Goal: Information Seeking & Learning: Compare options

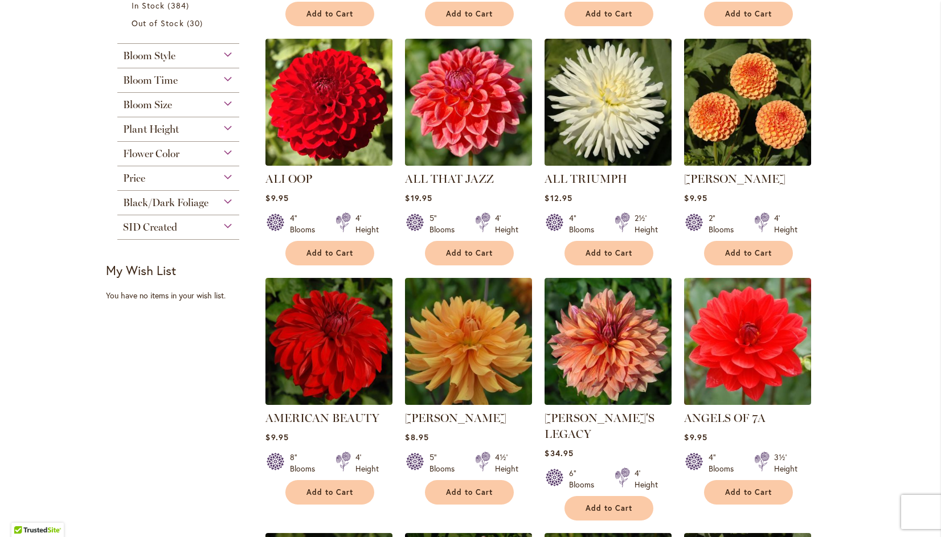
scroll to position [487, 0]
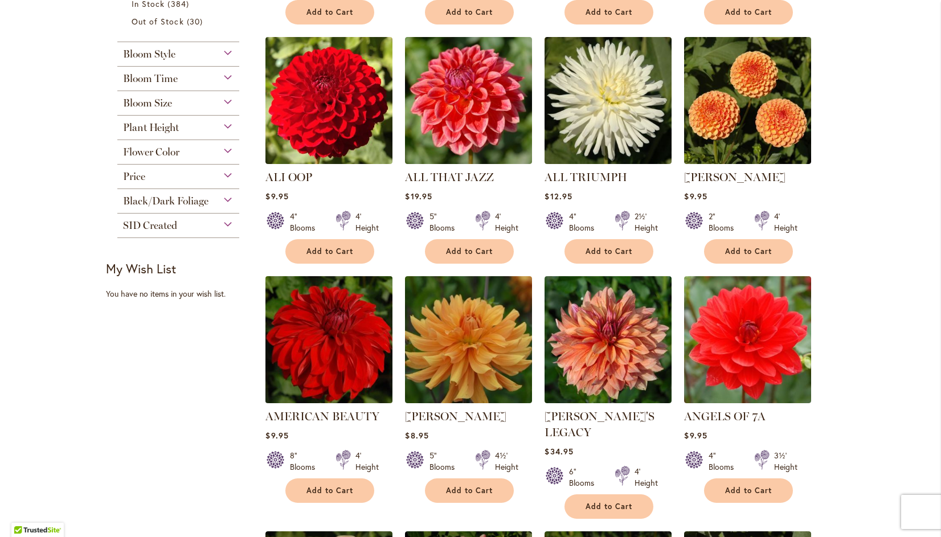
click at [319, 326] on img at bounding box center [329, 340] width 133 height 133
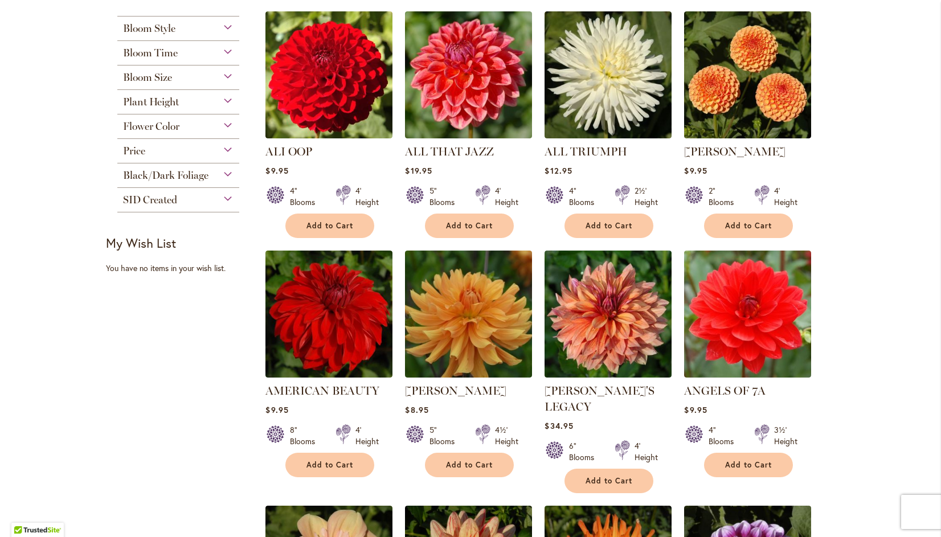
scroll to position [523, 0]
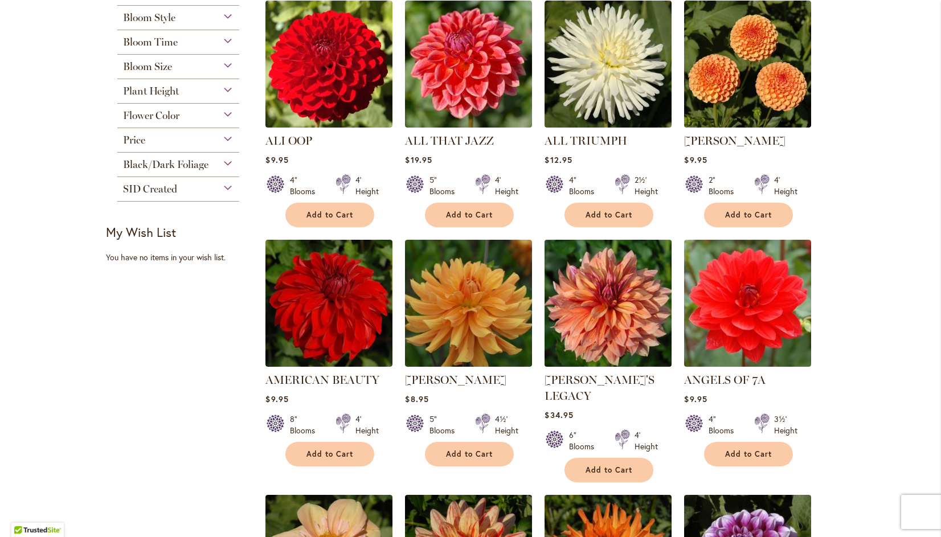
click at [594, 301] on img at bounding box center [608, 303] width 133 height 133
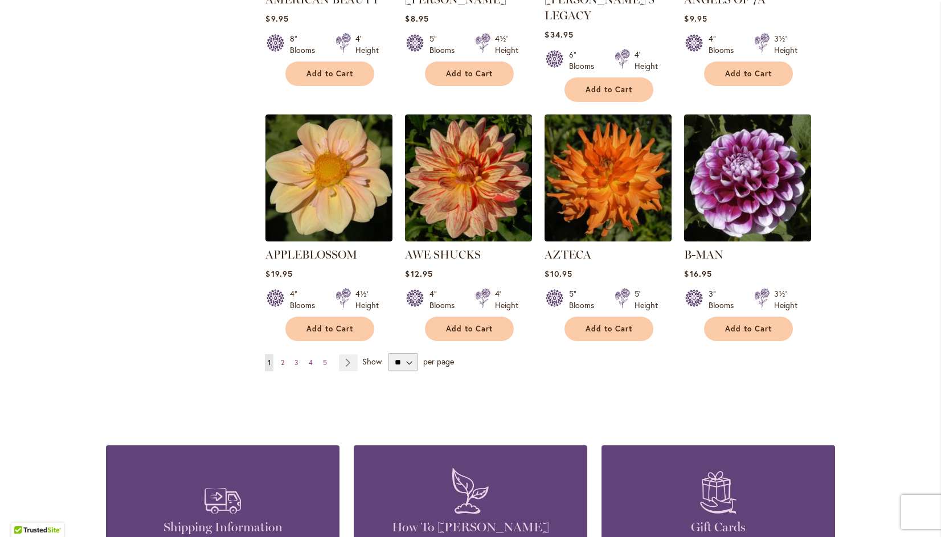
scroll to position [916, 0]
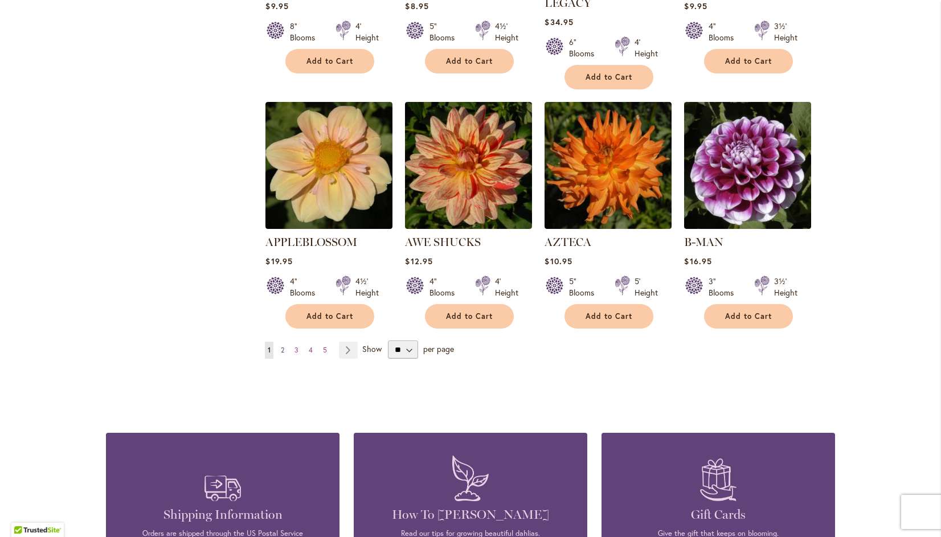
click at [281, 346] on span "2" at bounding box center [282, 350] width 3 height 9
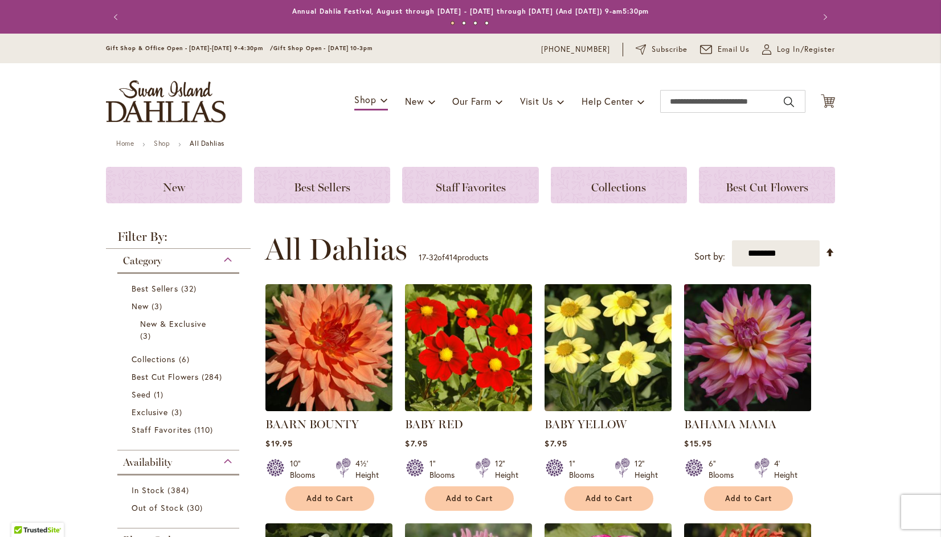
click at [762, 372] on img at bounding box center [748, 348] width 133 height 133
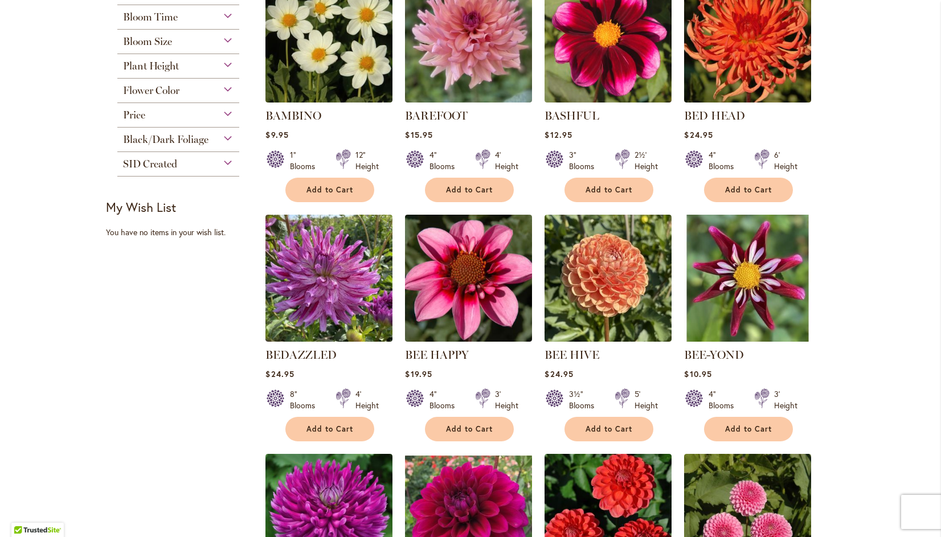
scroll to position [549, 0]
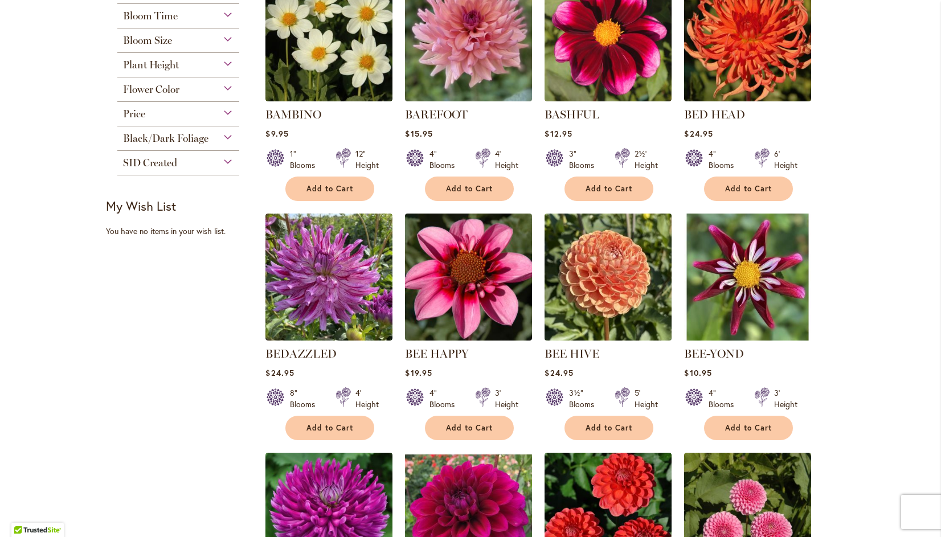
click at [594, 282] on img at bounding box center [608, 277] width 133 height 133
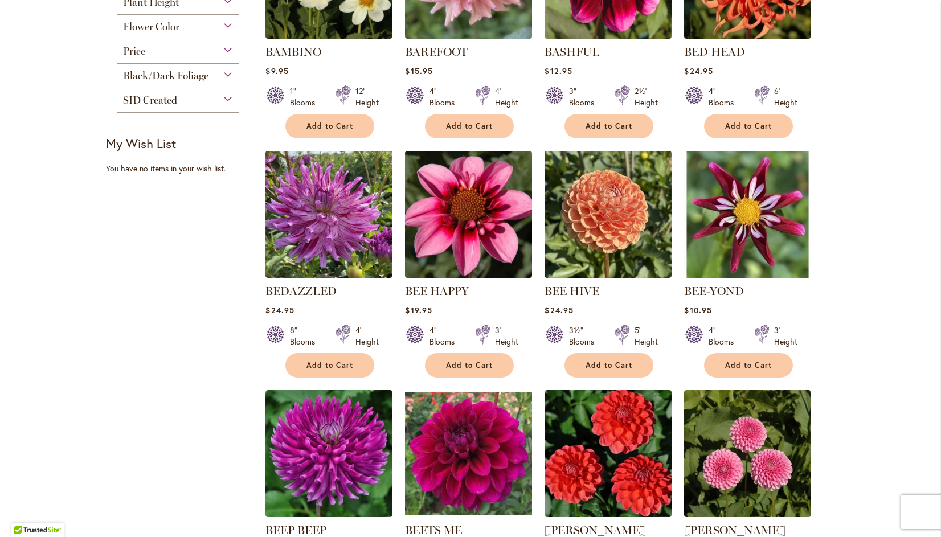
scroll to position [619, 0]
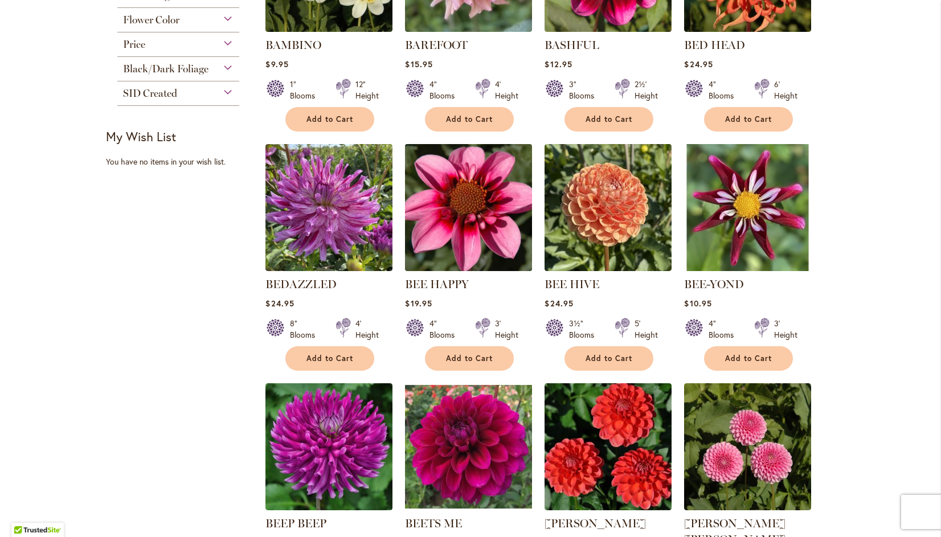
click at [474, 191] on img at bounding box center [468, 207] width 133 height 133
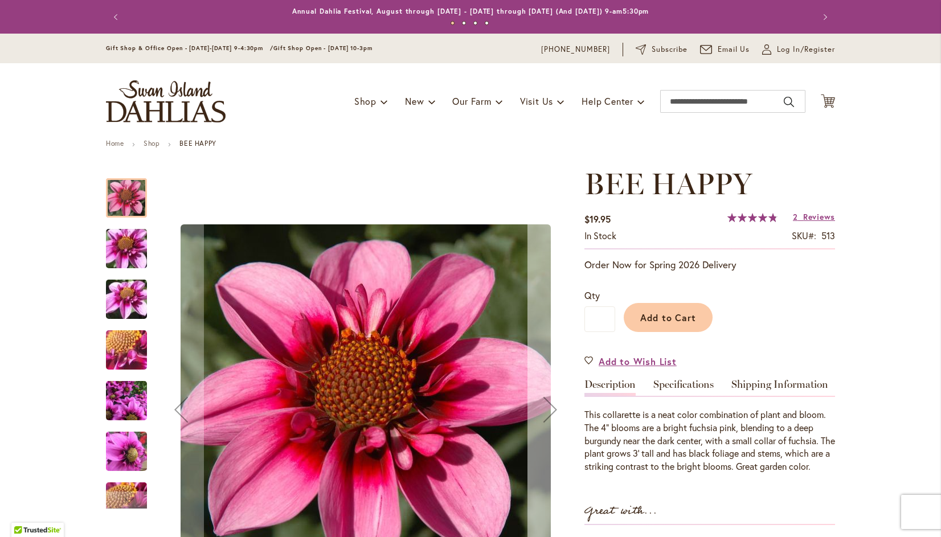
click at [546, 406] on div "Next" at bounding box center [551, 410] width 46 height 46
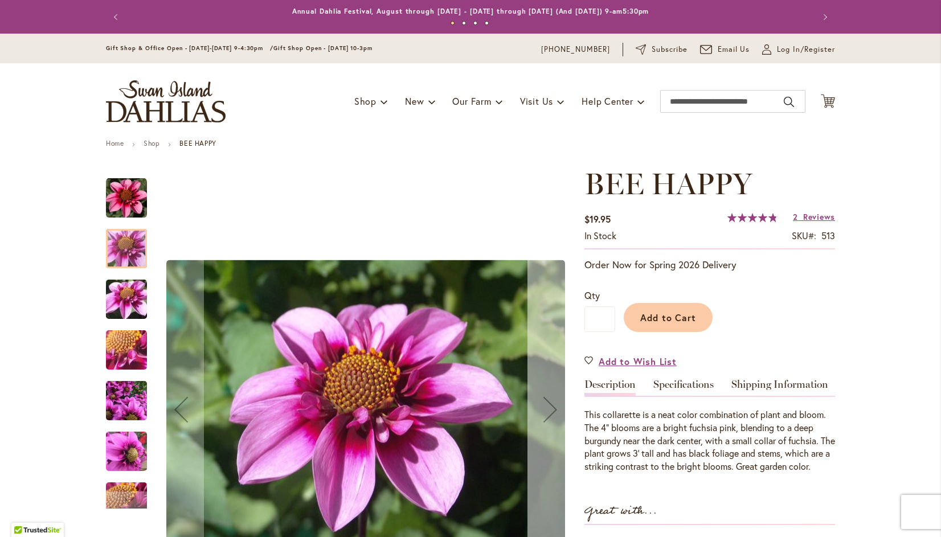
click at [544, 402] on div "Next" at bounding box center [551, 410] width 46 height 46
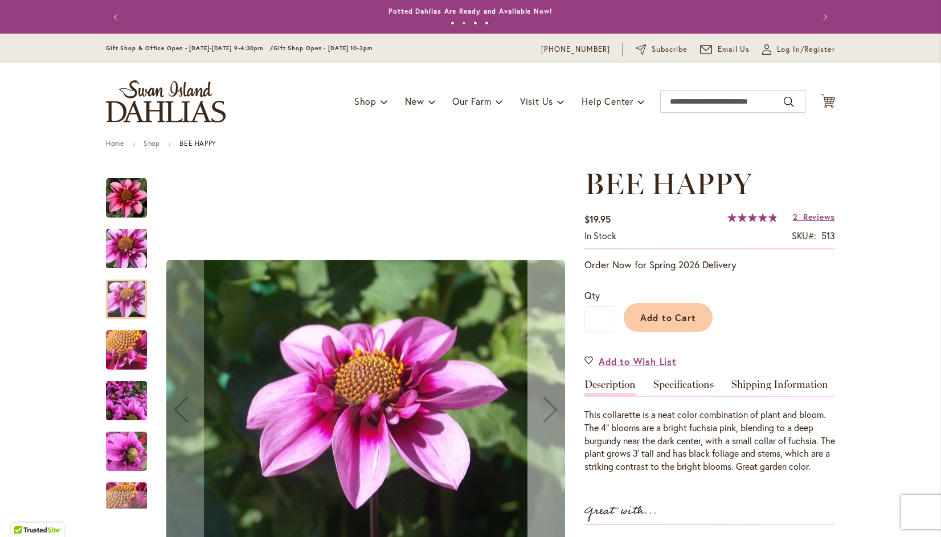
click at [548, 407] on div "Next" at bounding box center [551, 410] width 46 height 46
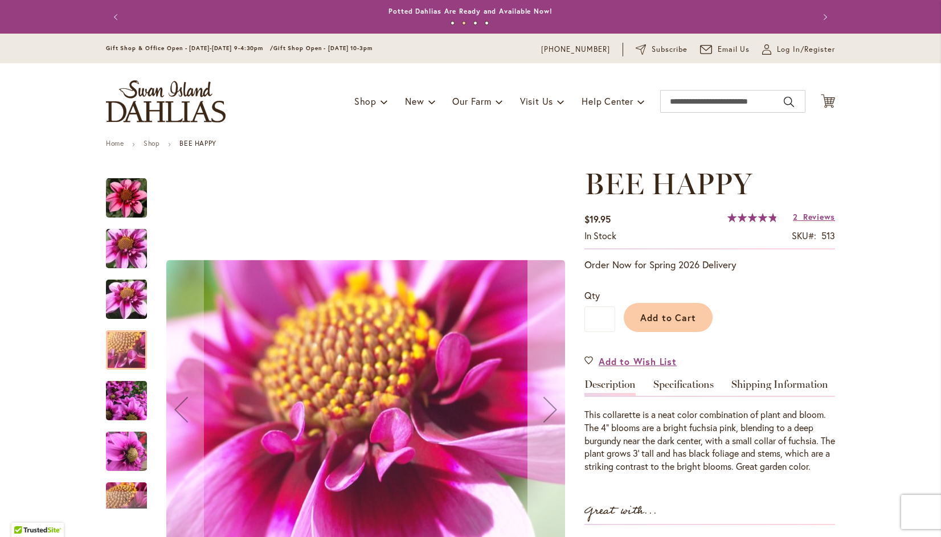
click at [546, 405] on div "Next" at bounding box center [551, 410] width 46 height 46
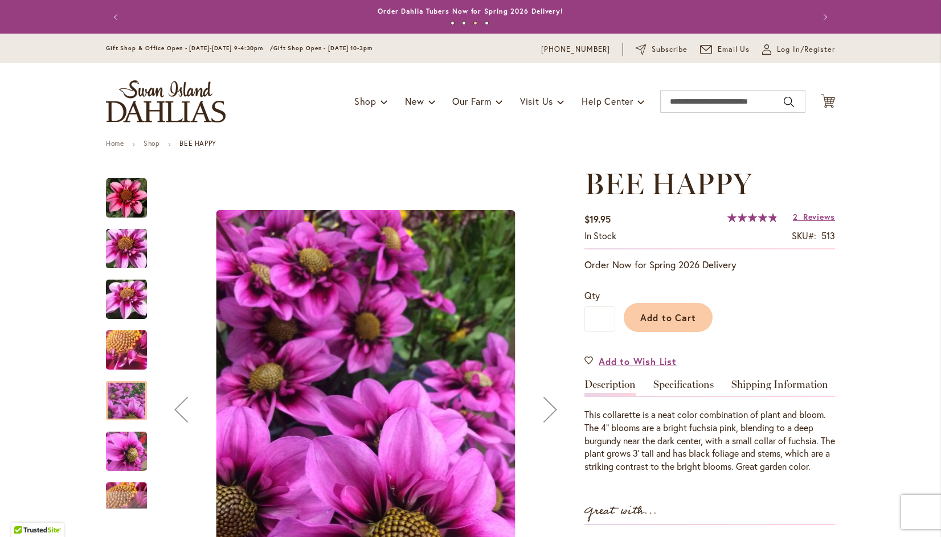
click at [545, 409] on div "Next" at bounding box center [551, 410] width 46 height 46
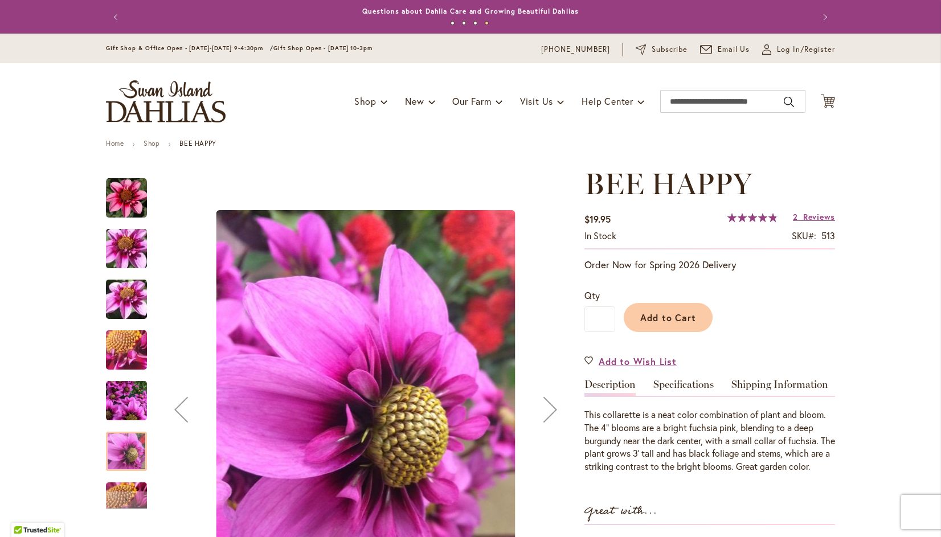
click at [536, 409] on div "Next" at bounding box center [551, 410] width 46 height 46
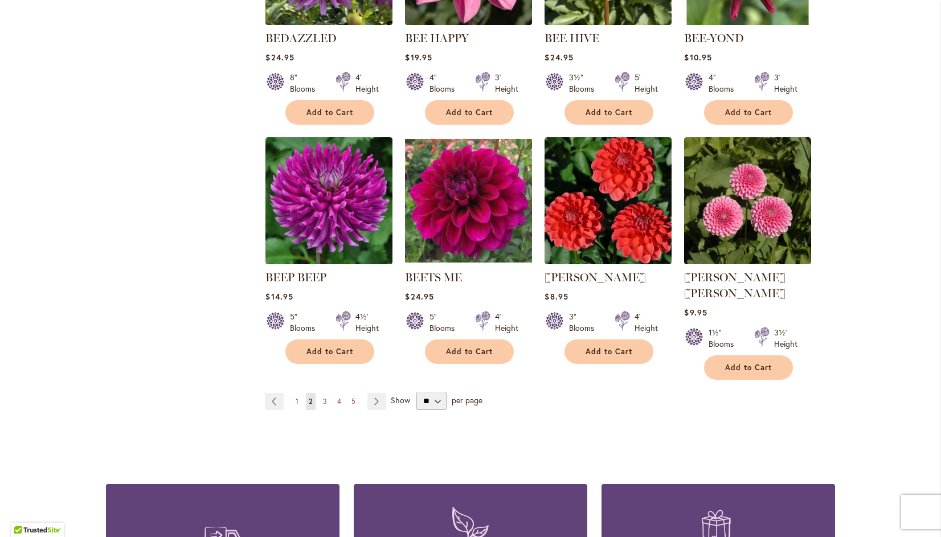
scroll to position [898, 0]
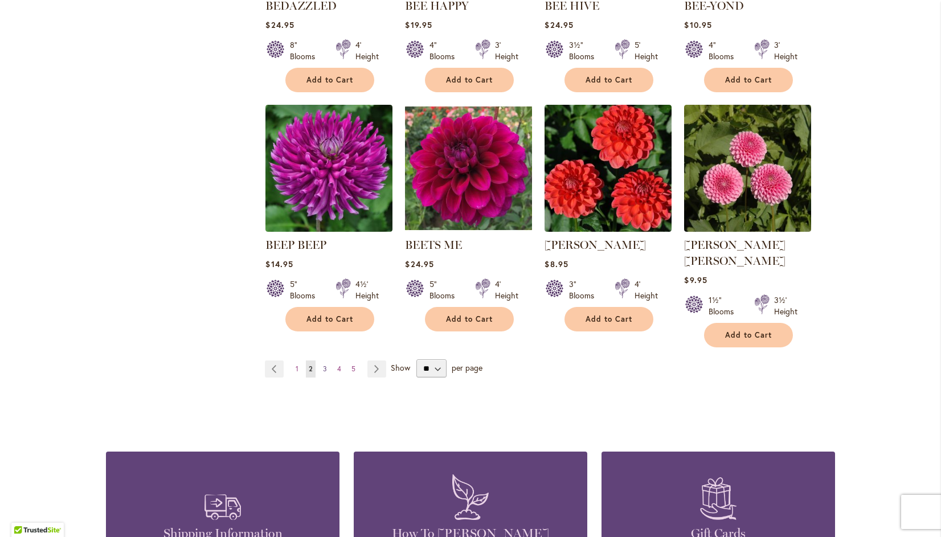
click at [323, 365] on span "3" at bounding box center [325, 369] width 4 height 9
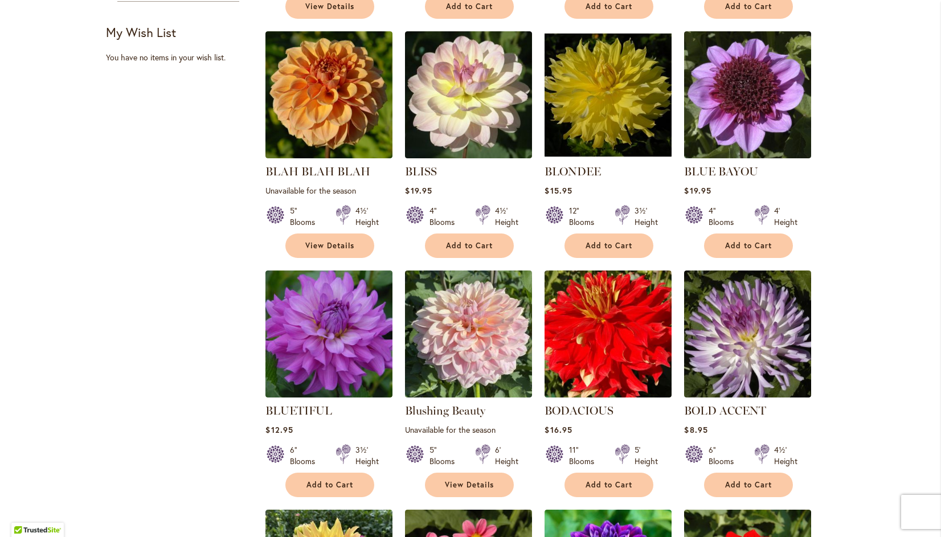
scroll to position [492, 0]
click at [323, 340] on img at bounding box center [329, 334] width 133 height 133
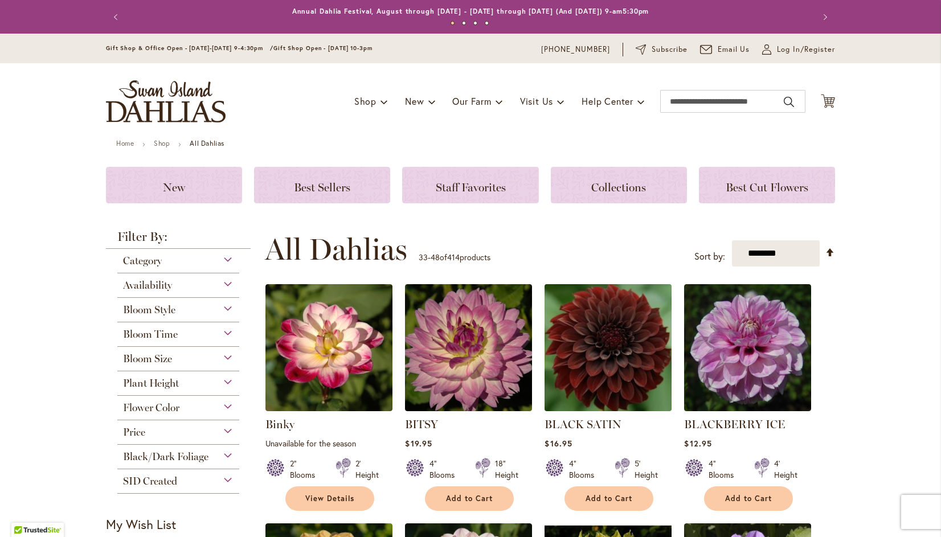
click at [600, 338] on img at bounding box center [608, 348] width 133 height 133
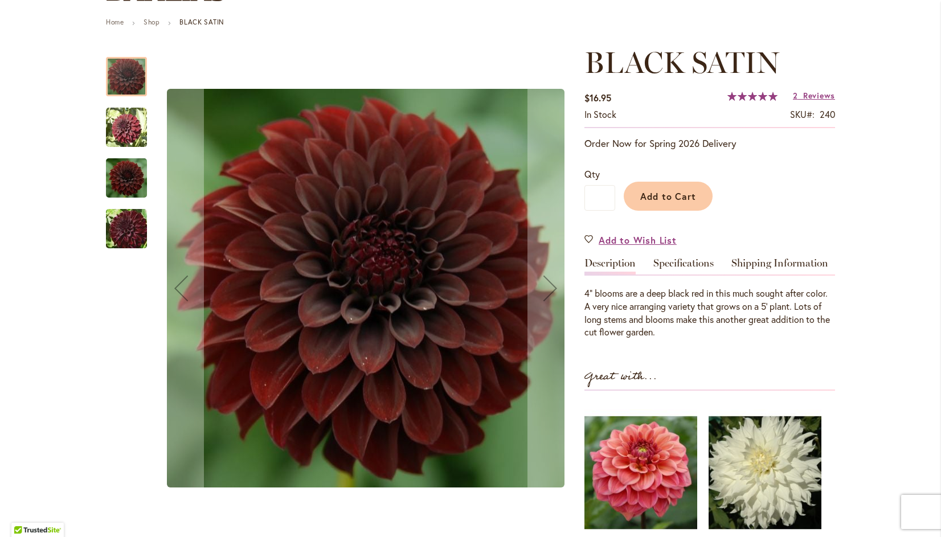
scroll to position [117, 0]
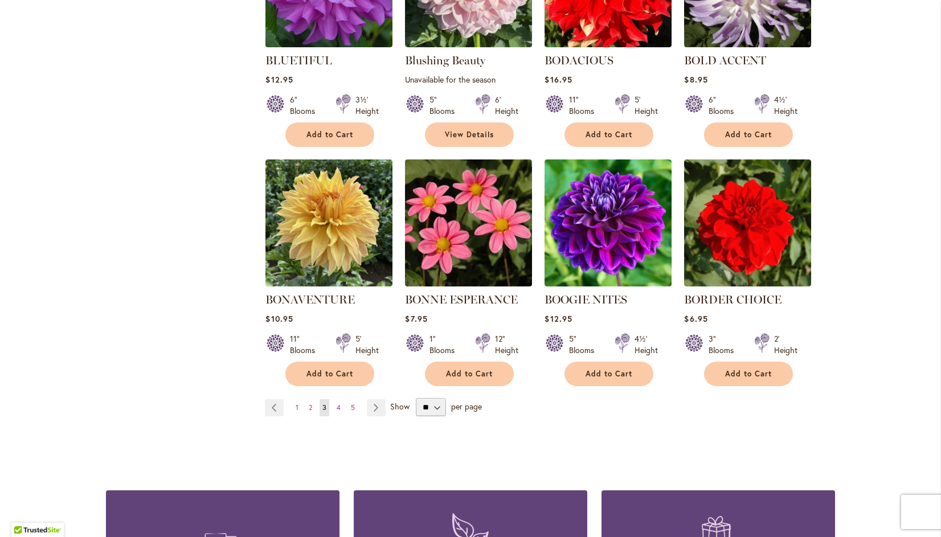
scroll to position [846, 0]
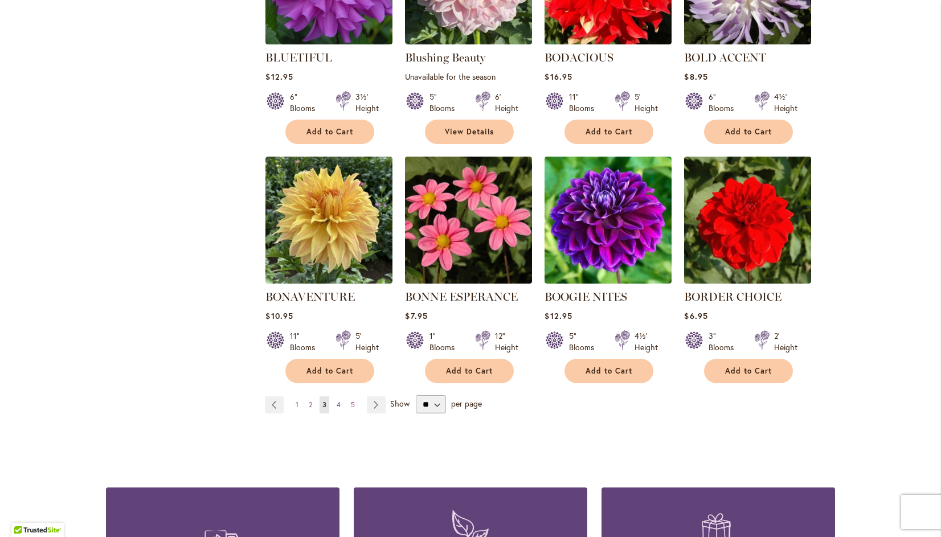
click at [337, 404] on span "4" at bounding box center [339, 405] width 4 height 9
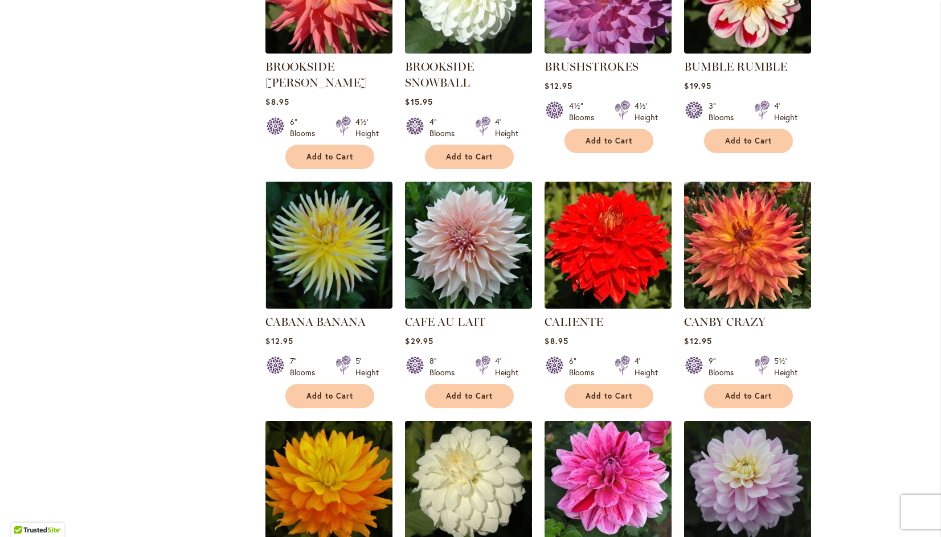
scroll to position [599, 0]
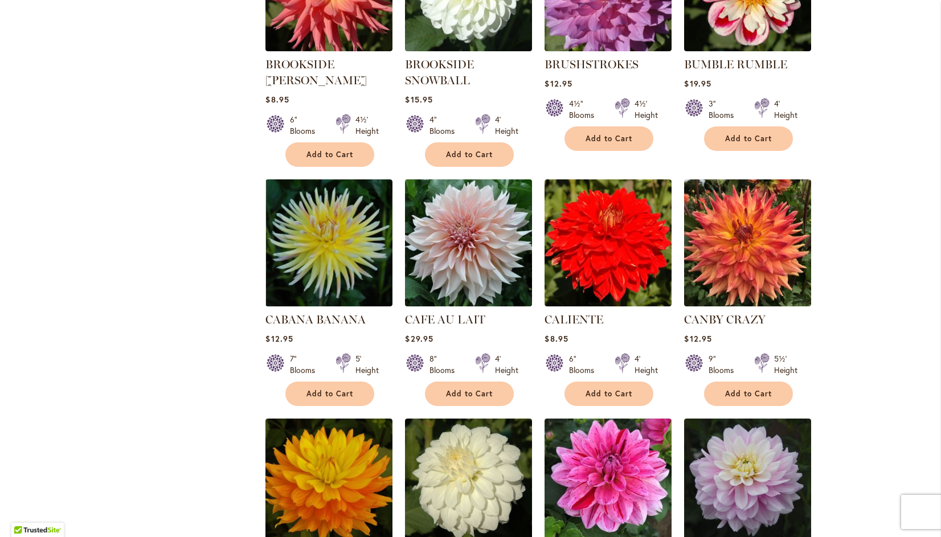
click at [471, 249] on img at bounding box center [468, 243] width 133 height 133
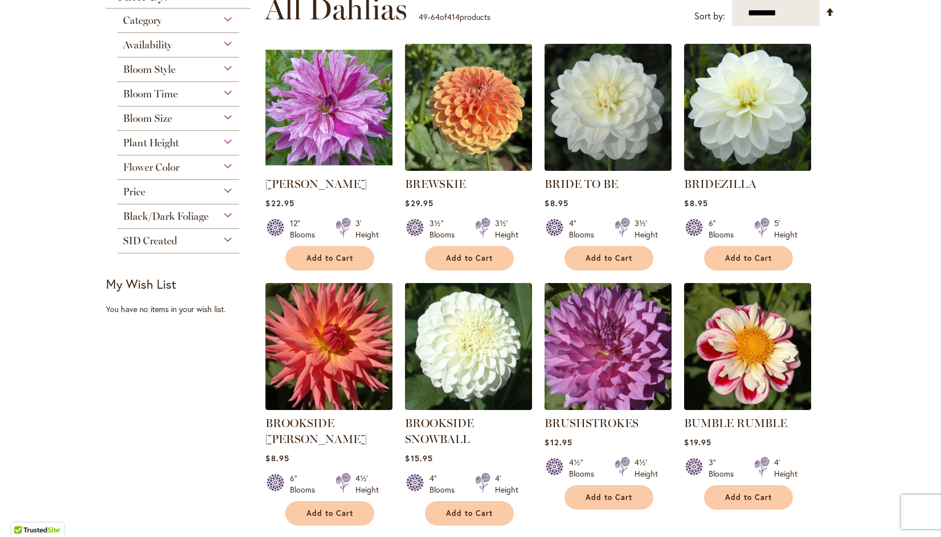
scroll to position [241, 0]
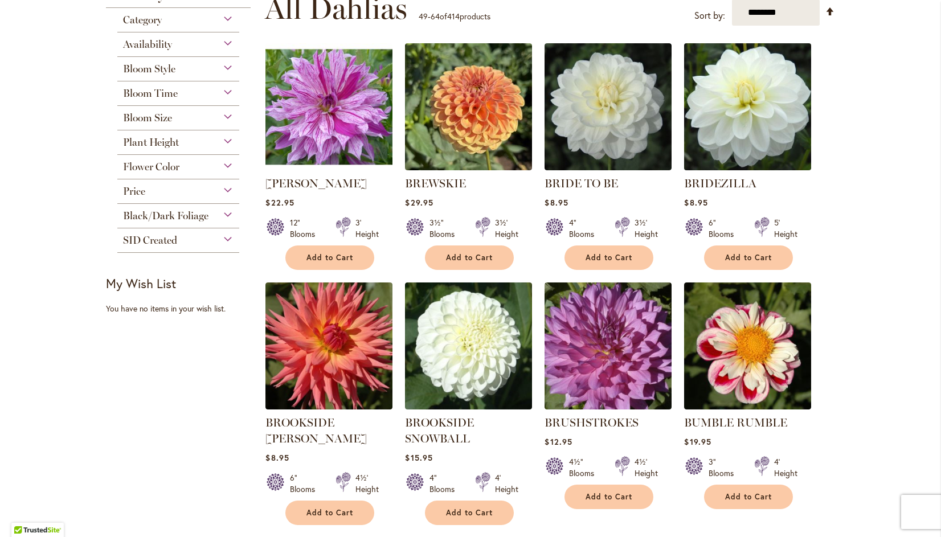
click at [750, 111] on img at bounding box center [748, 106] width 133 height 133
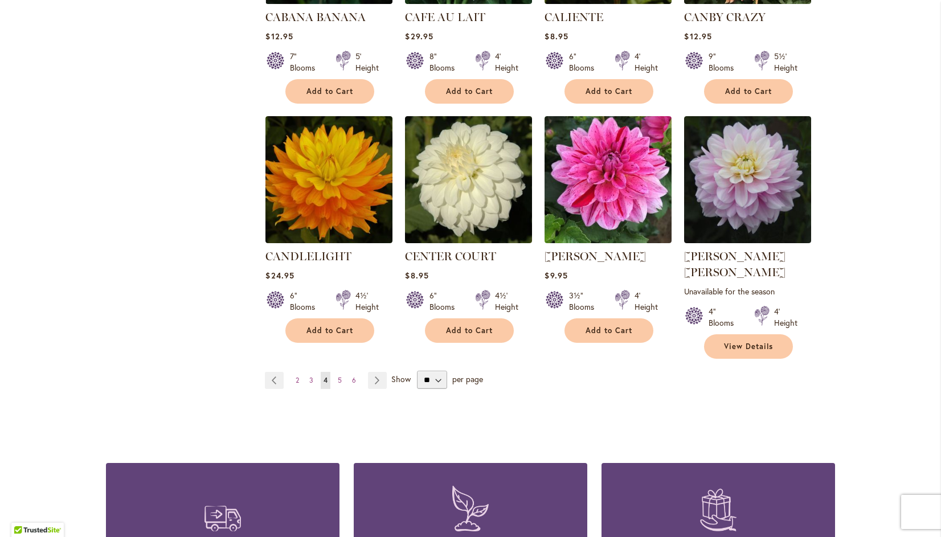
scroll to position [904, 0]
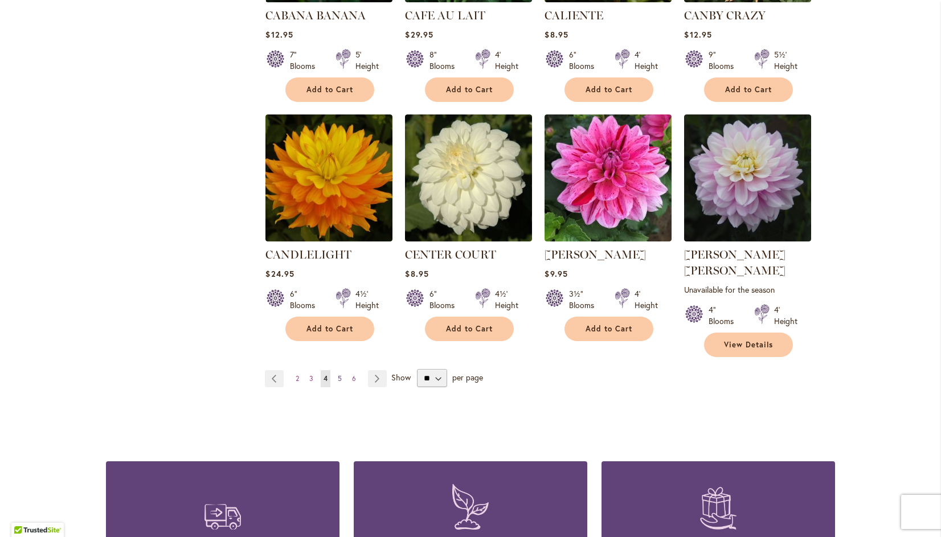
click at [338, 374] on span "5" at bounding box center [340, 378] width 4 height 9
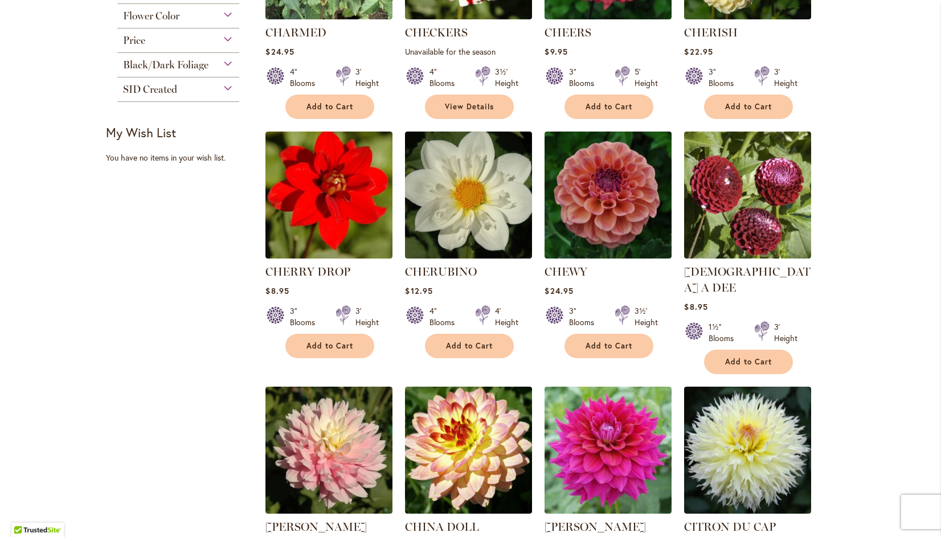
scroll to position [394, 0]
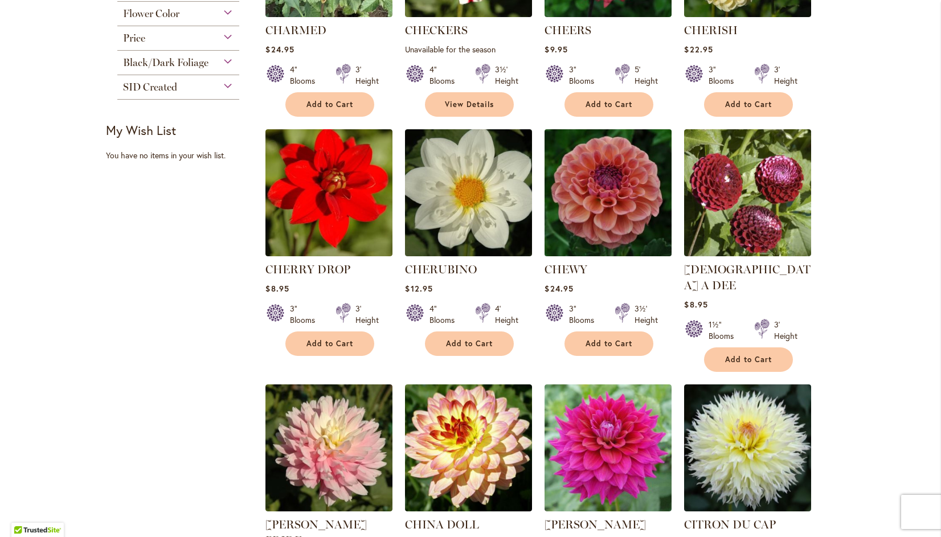
click at [597, 186] on img at bounding box center [608, 193] width 133 height 133
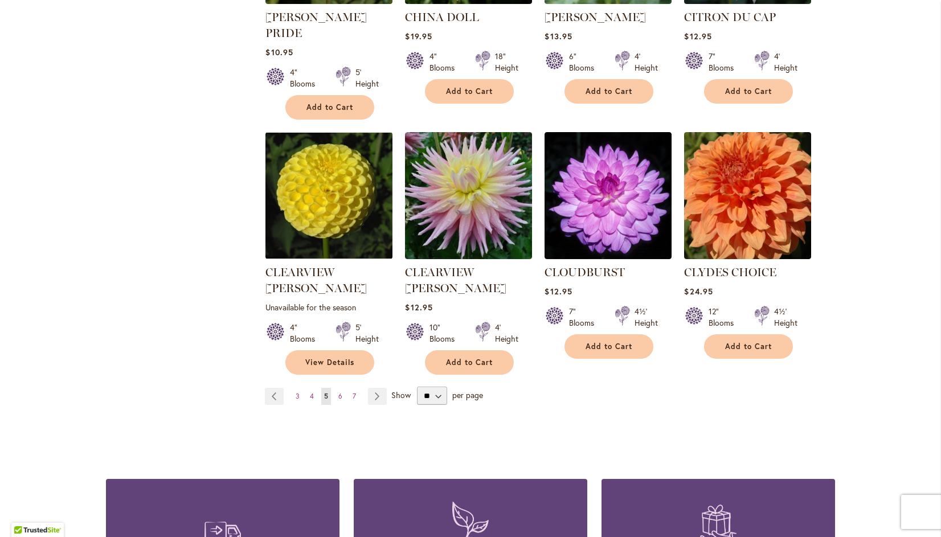
scroll to position [911, 0]
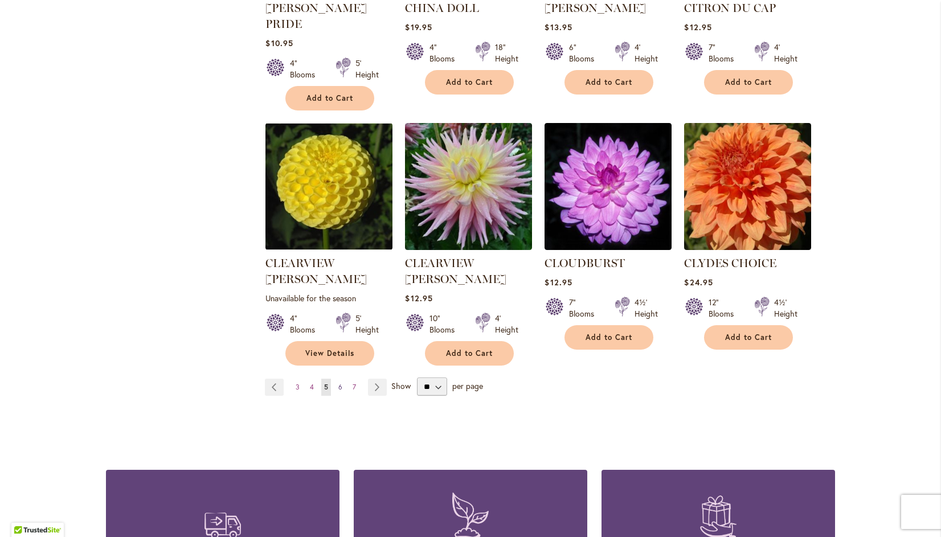
click at [338, 383] on span "6" at bounding box center [340, 387] width 4 height 9
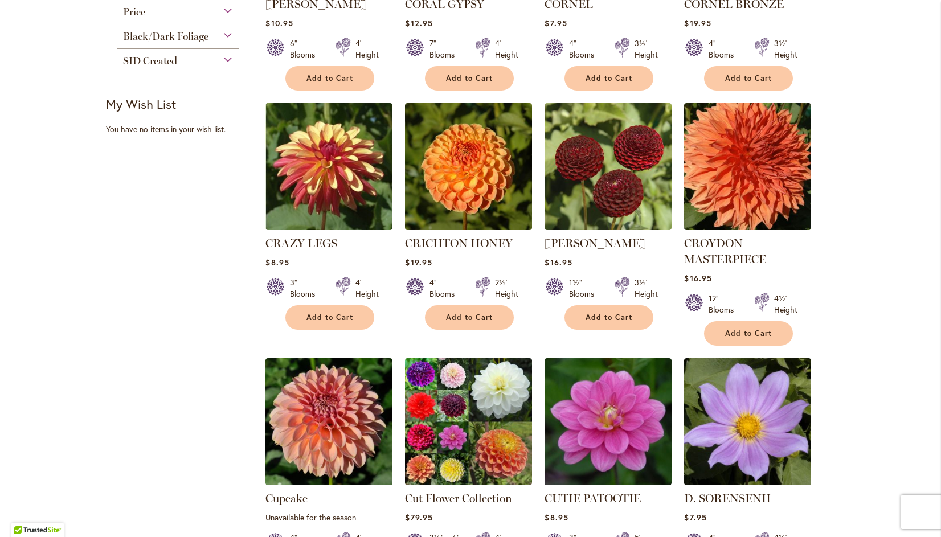
scroll to position [422, 0]
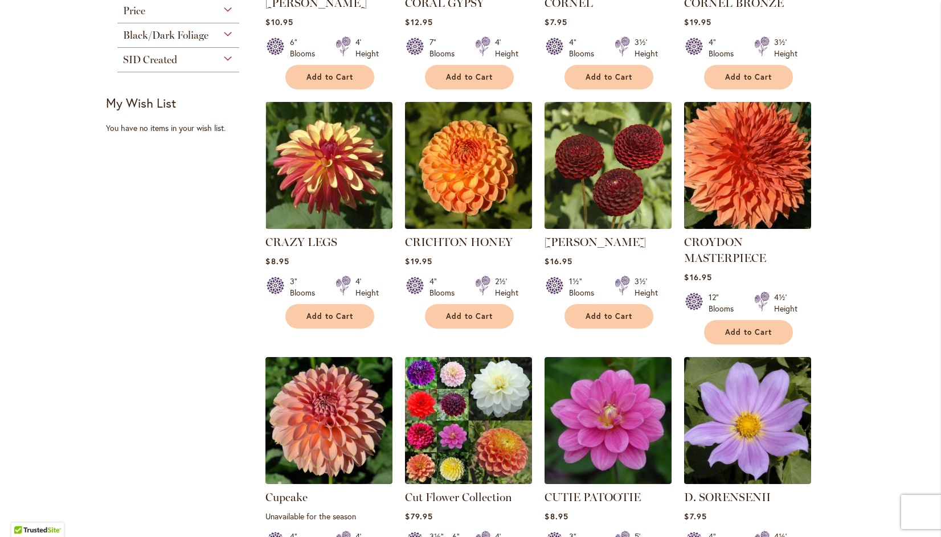
click at [472, 173] on img at bounding box center [468, 165] width 133 height 133
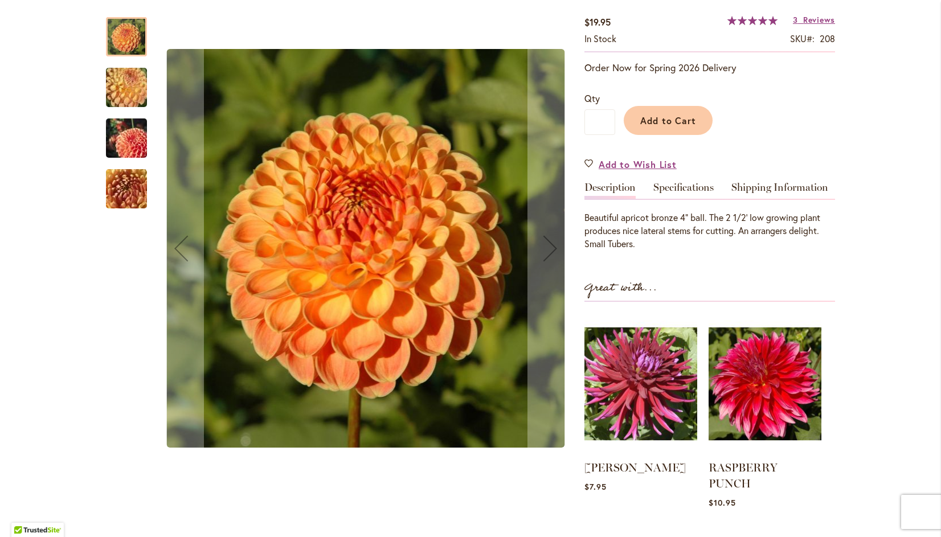
scroll to position [223, 0]
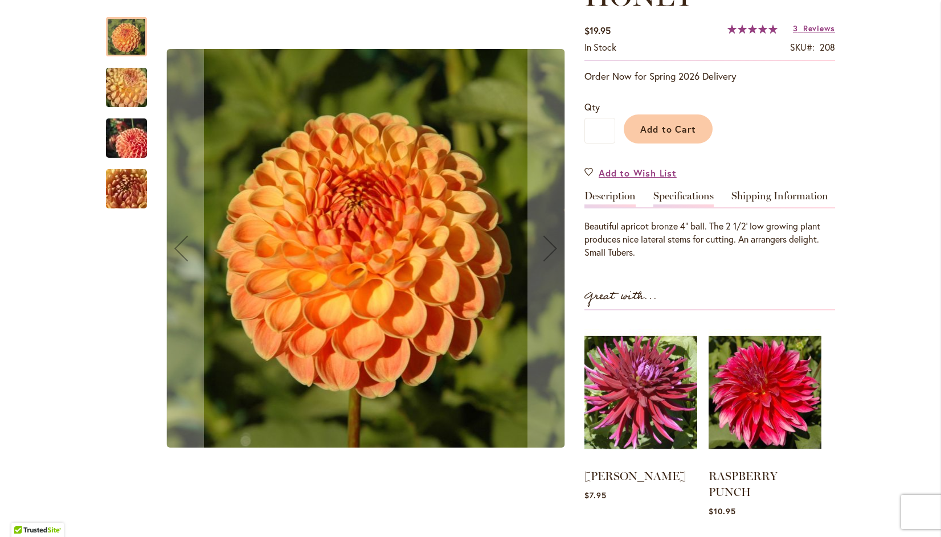
click at [678, 191] on link "Specifications" at bounding box center [684, 199] width 60 height 17
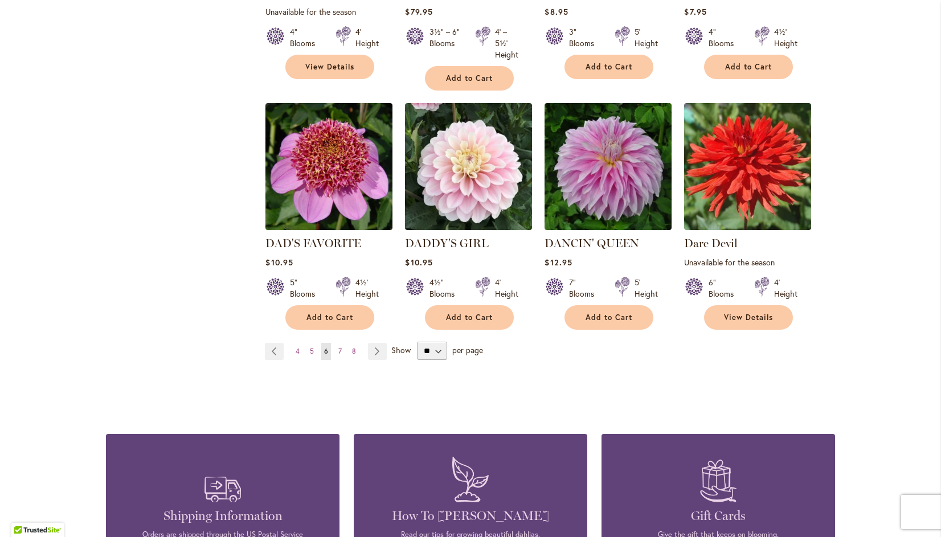
scroll to position [927, 0]
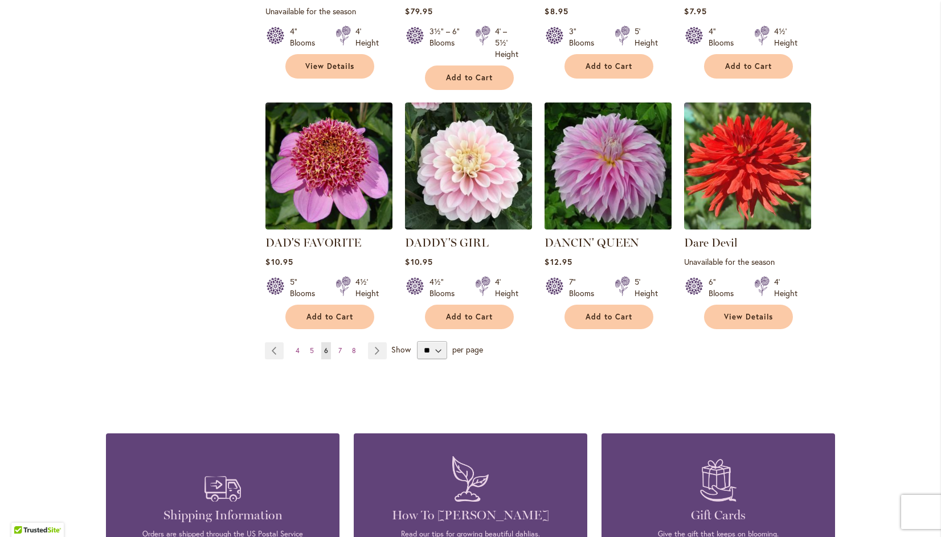
click at [609, 162] on img at bounding box center [608, 166] width 133 height 133
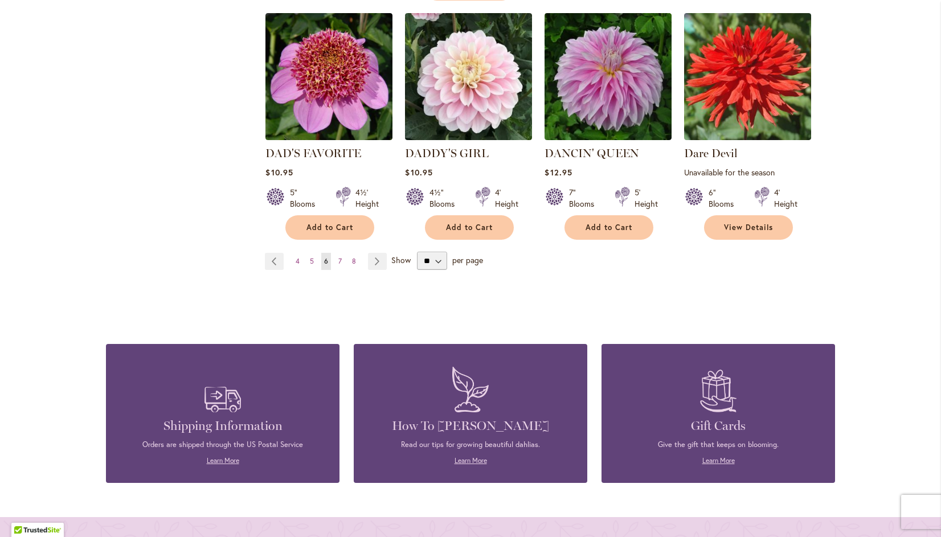
scroll to position [1017, 0]
click at [338, 259] on span "7" at bounding box center [339, 261] width 3 height 9
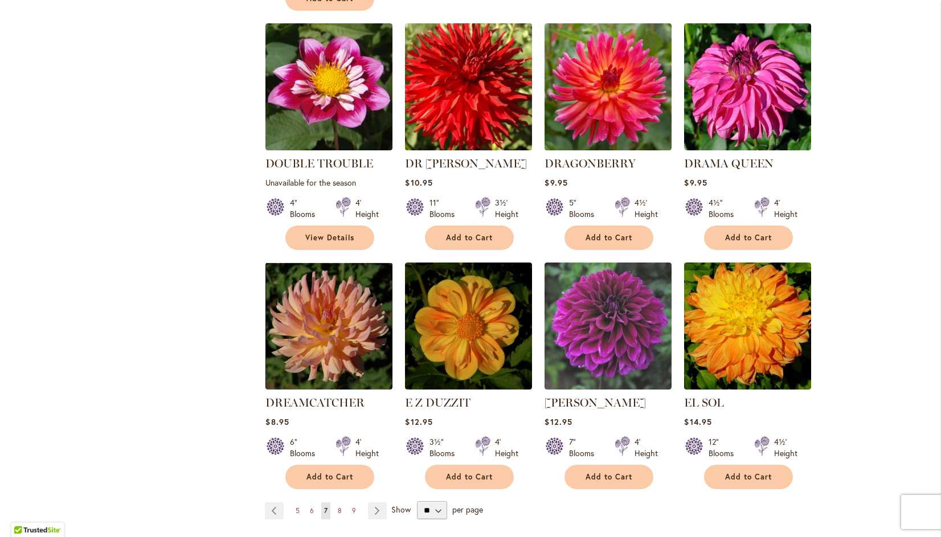
scroll to position [785, 0]
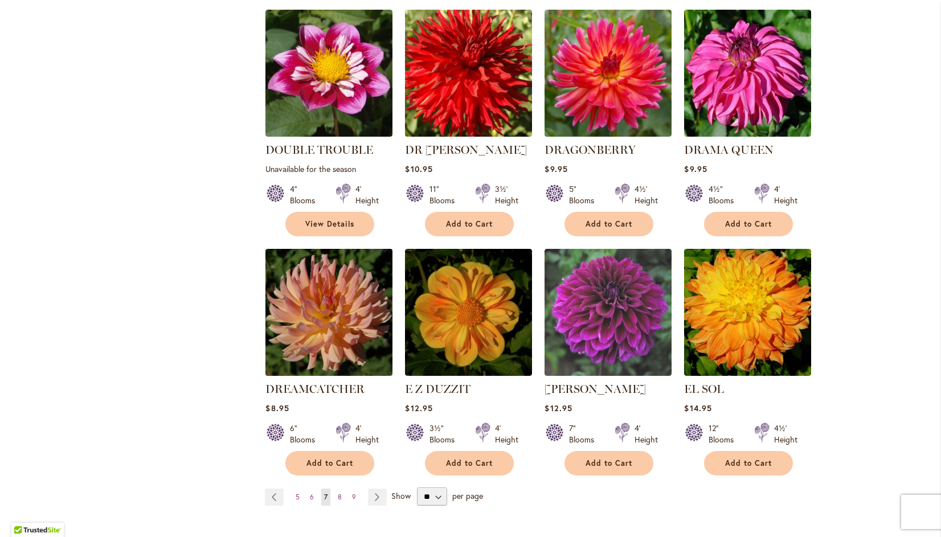
click at [331, 275] on img at bounding box center [329, 312] width 133 height 133
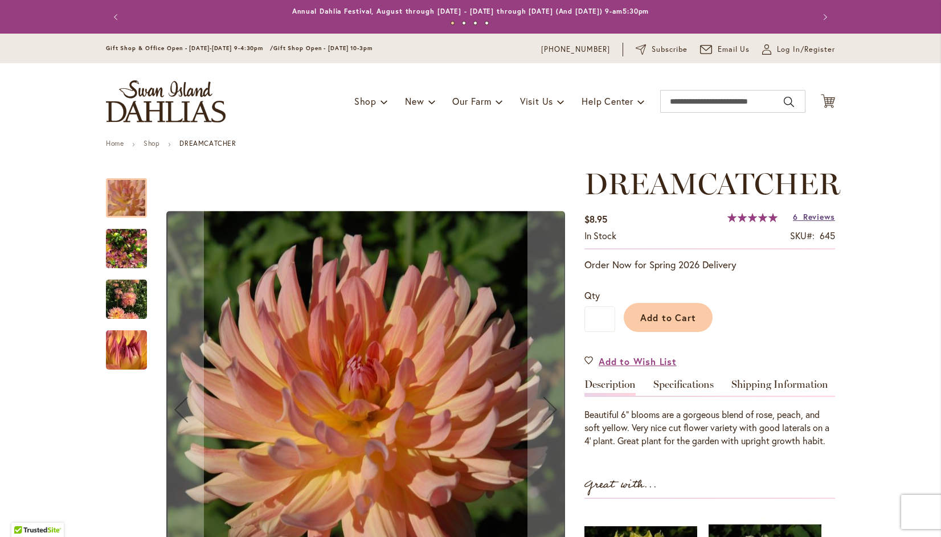
click at [824, 214] on span "Reviews" at bounding box center [820, 216] width 32 height 11
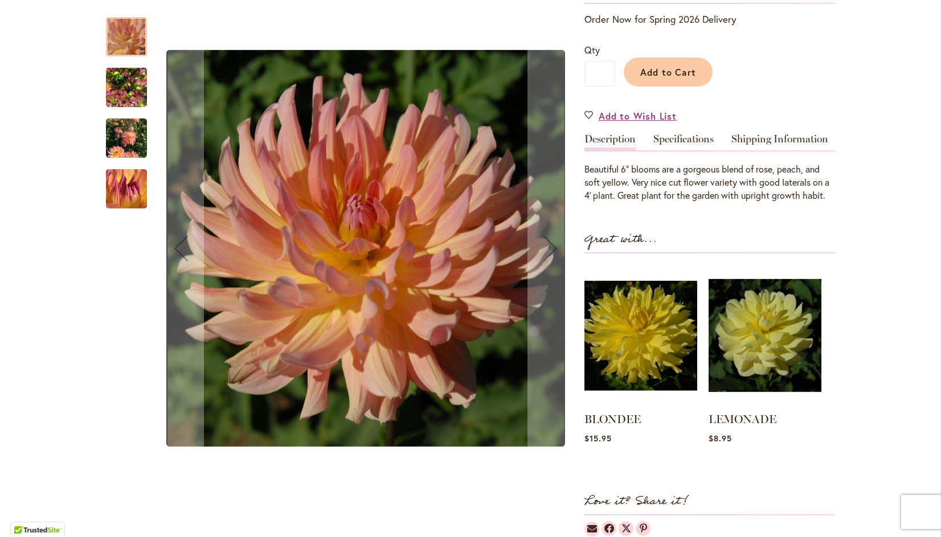
scroll to position [242, 0]
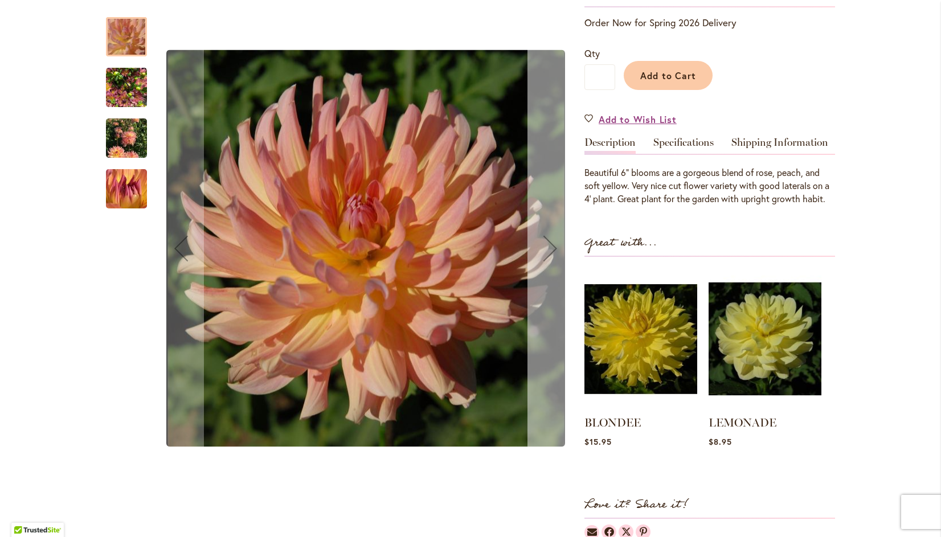
click at [543, 243] on div "Next" at bounding box center [551, 249] width 46 height 46
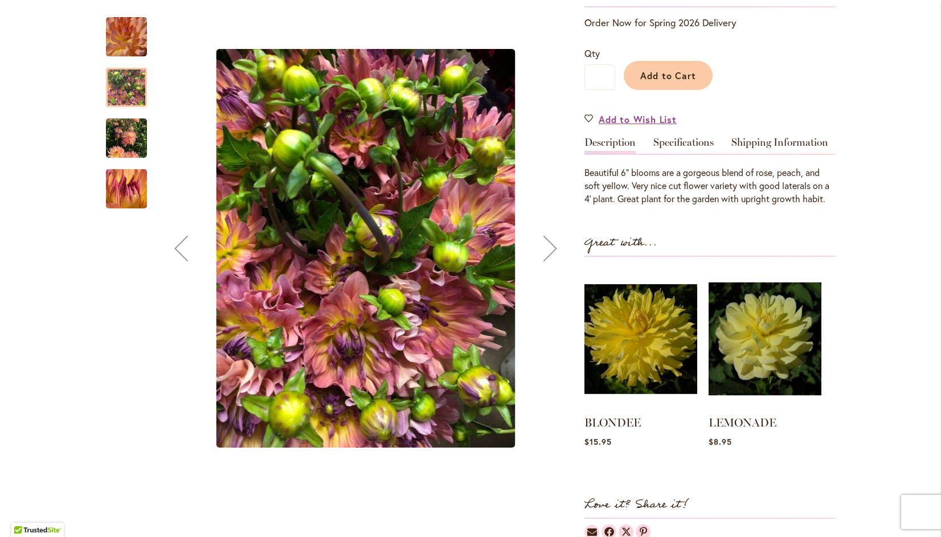
click at [544, 238] on div "Next" at bounding box center [551, 249] width 46 height 46
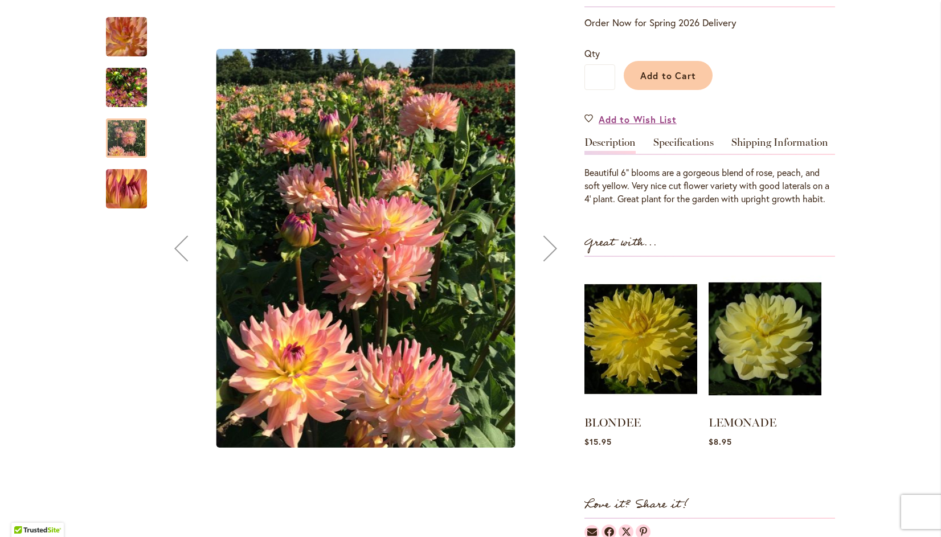
click at [550, 245] on div "Next" at bounding box center [551, 249] width 46 height 46
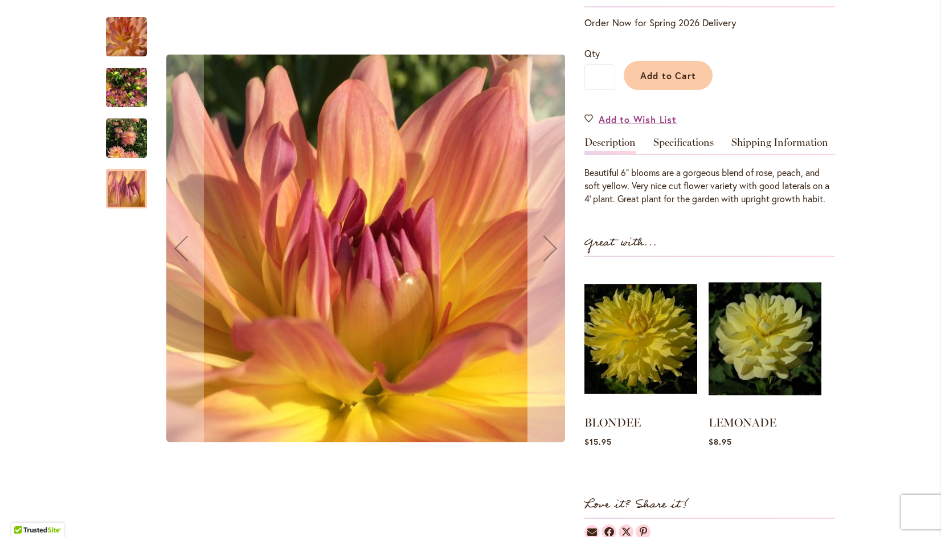
click at [544, 246] on div "Next" at bounding box center [551, 249] width 46 height 46
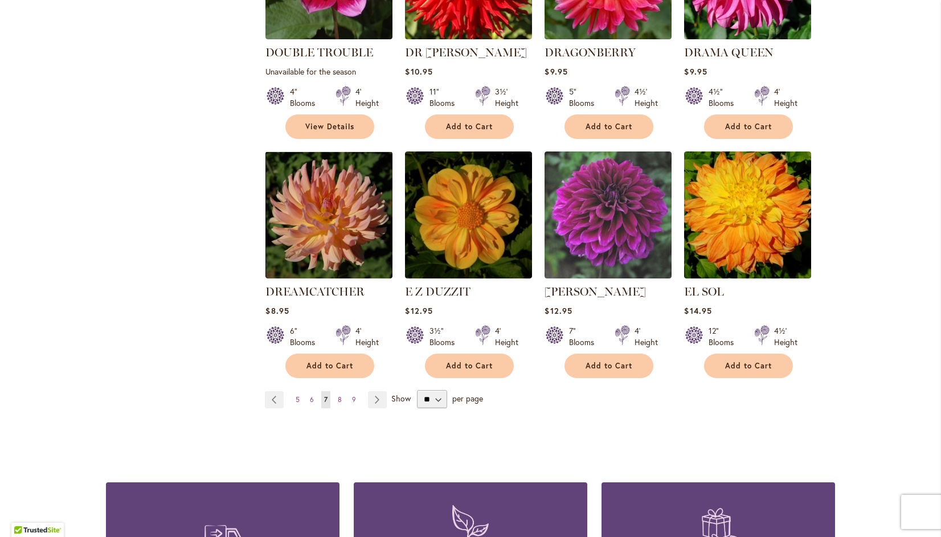
scroll to position [883, 0]
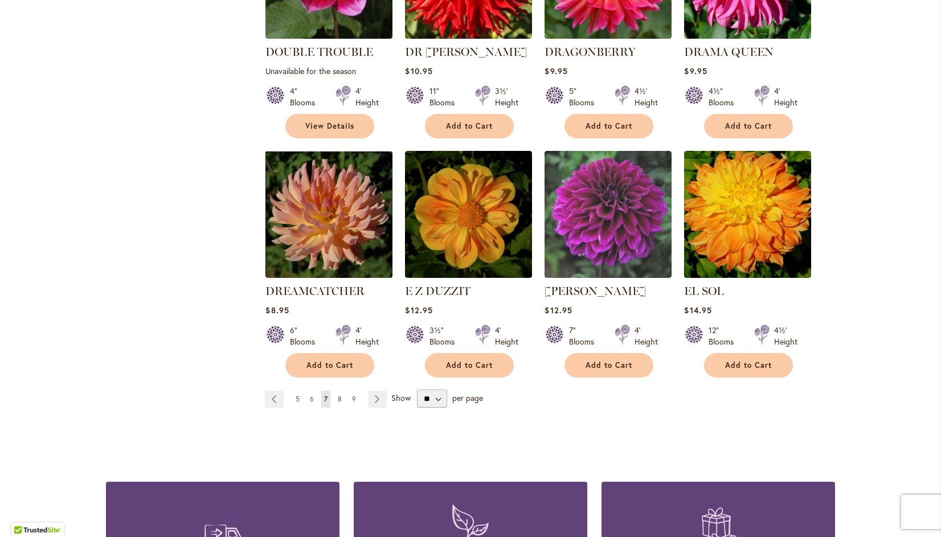
click at [338, 395] on span "8" at bounding box center [340, 399] width 4 height 9
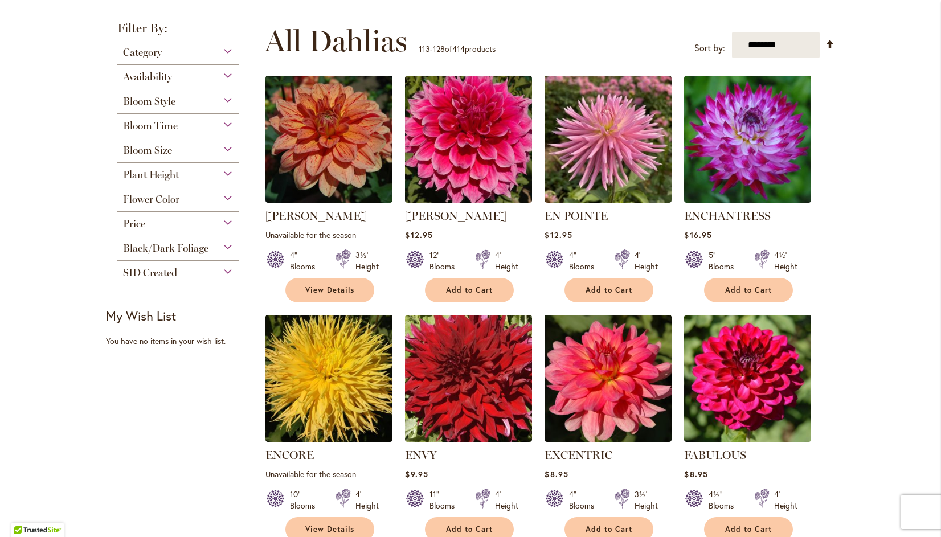
scroll to position [211, 0]
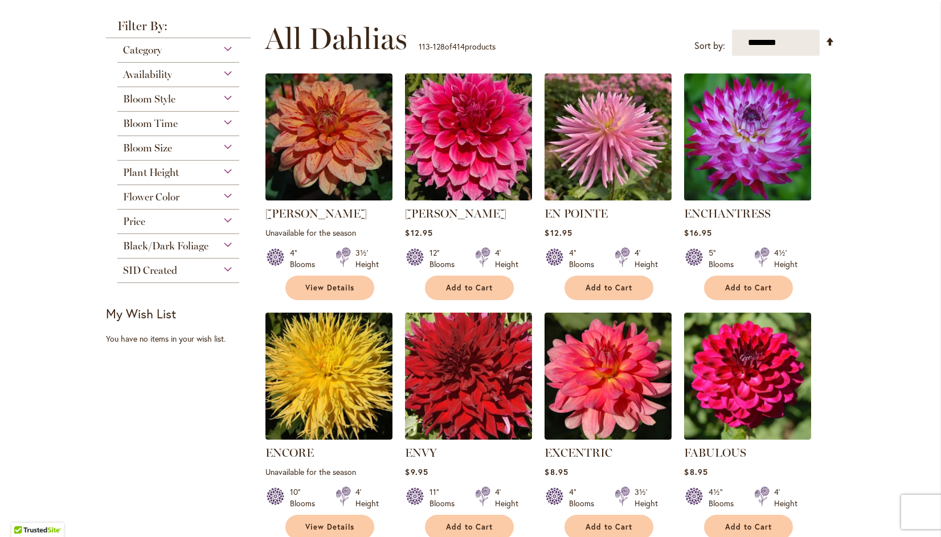
click at [736, 124] on img at bounding box center [748, 137] width 133 height 133
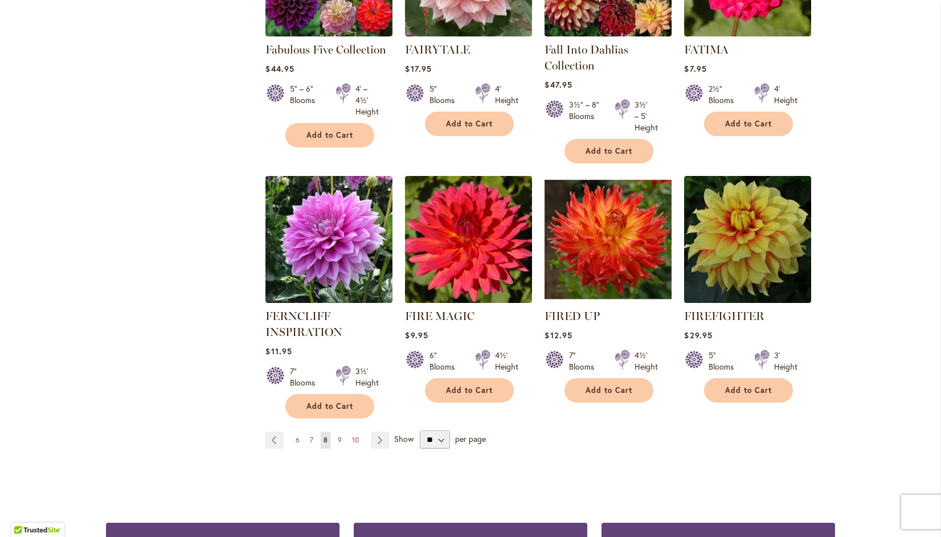
scroll to position [873, 0]
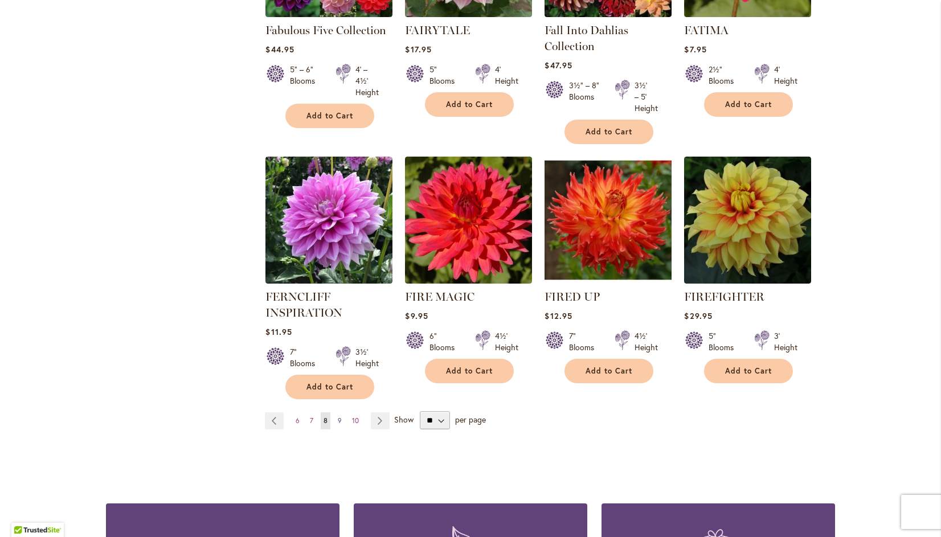
click at [338, 417] on span "9" at bounding box center [340, 421] width 4 height 9
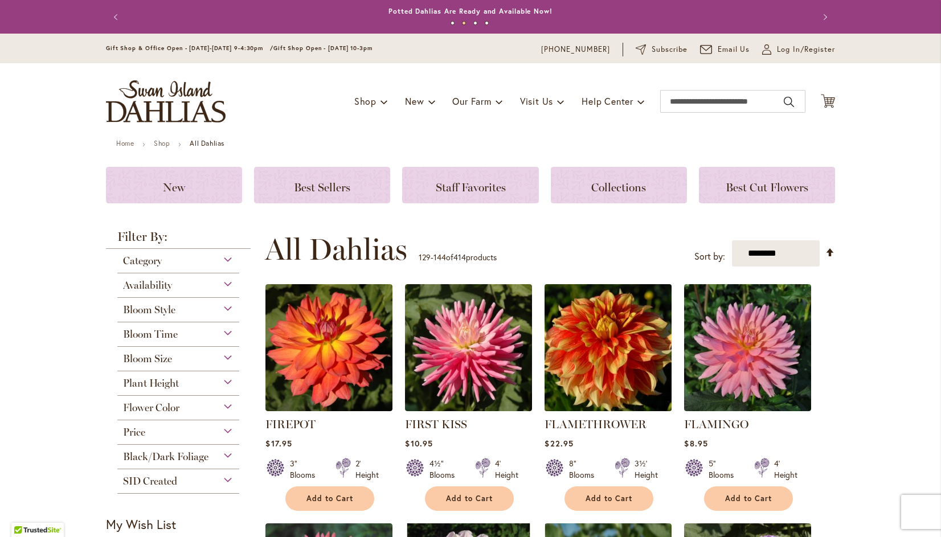
click at [617, 346] on img at bounding box center [608, 348] width 133 height 133
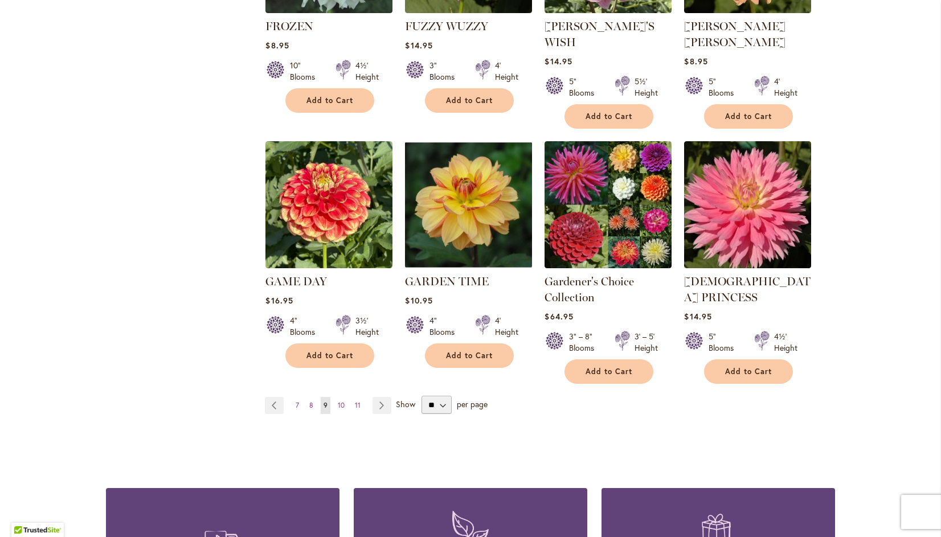
scroll to position [909, 0]
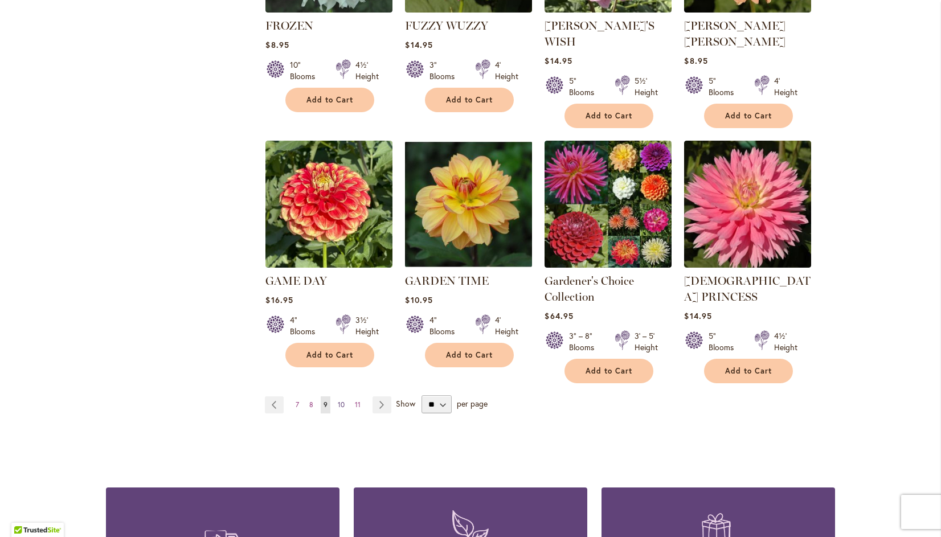
click at [338, 401] on span "10" at bounding box center [341, 405] width 7 height 9
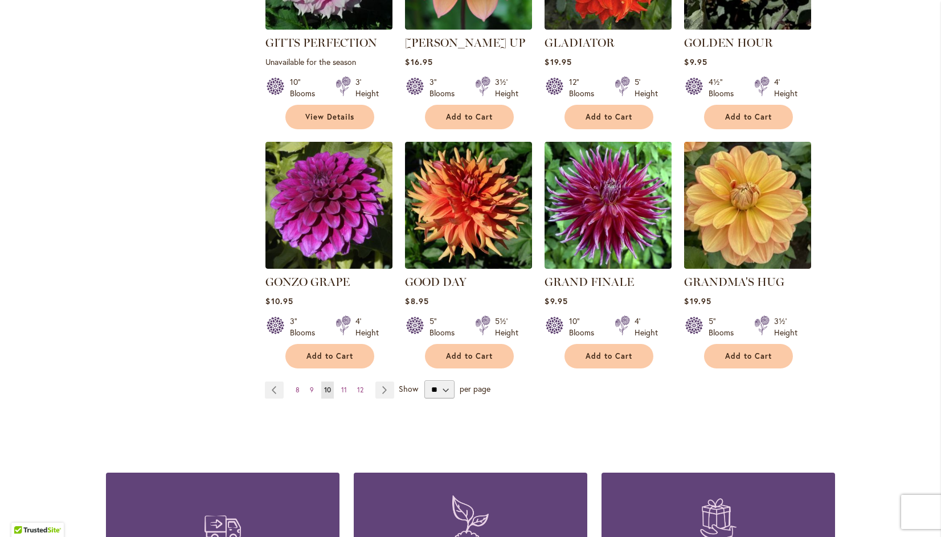
scroll to position [919, 0]
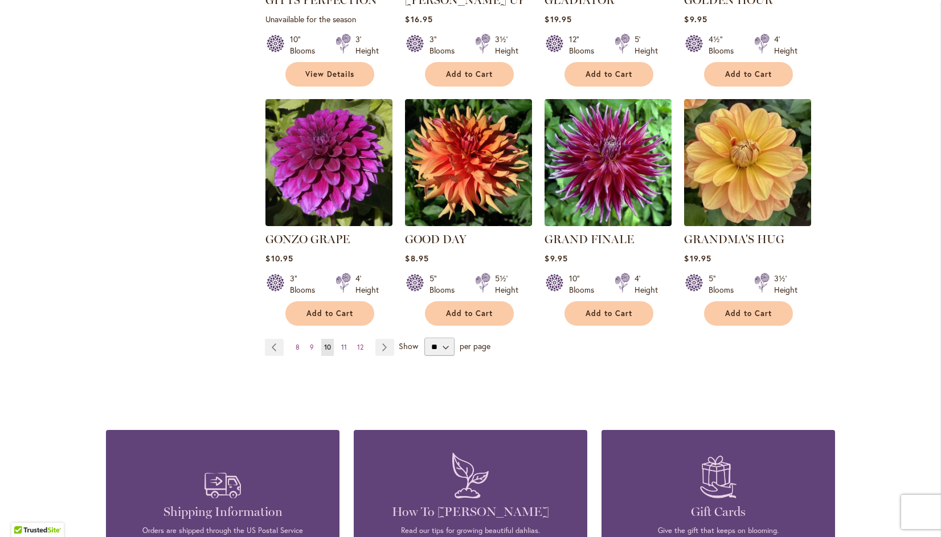
click at [341, 343] on span "11" at bounding box center [344, 347] width 6 height 9
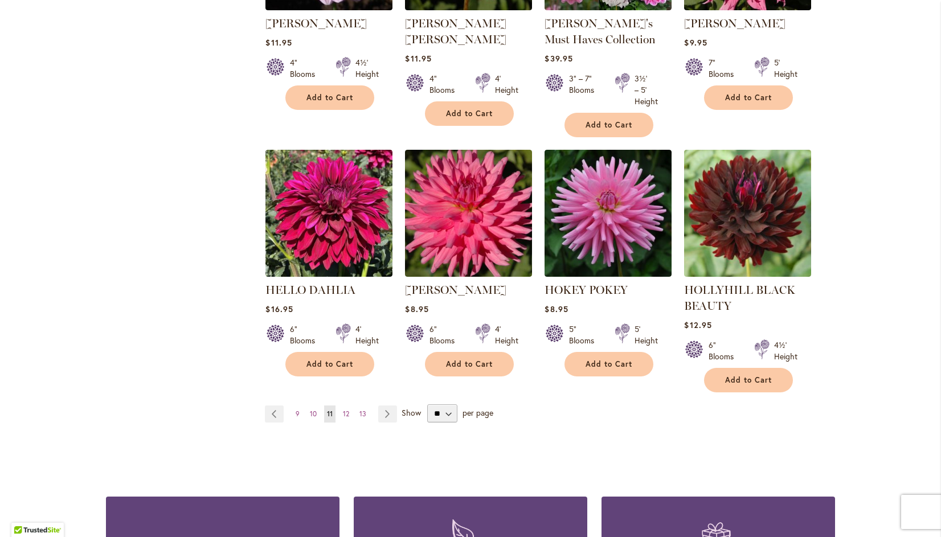
scroll to position [940, 0]
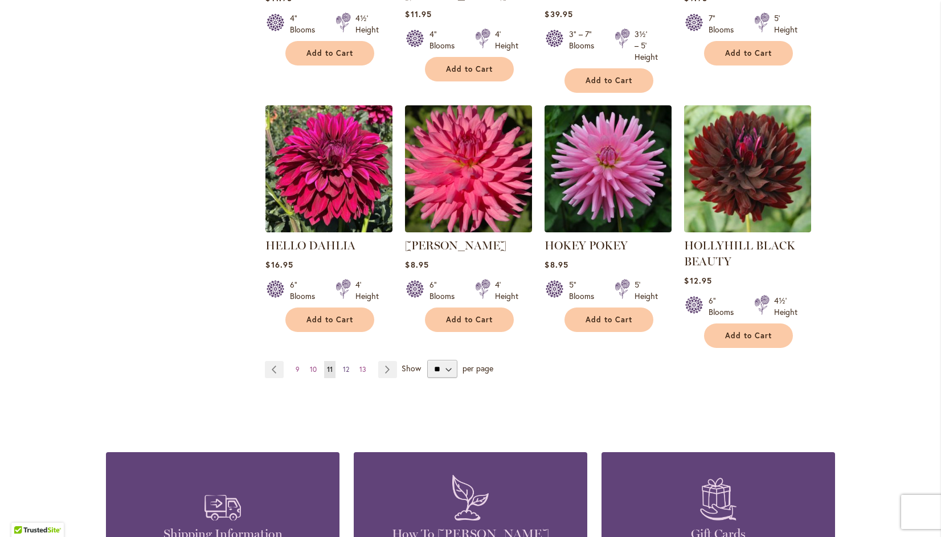
click at [343, 366] on span "12" at bounding box center [346, 369] width 6 height 9
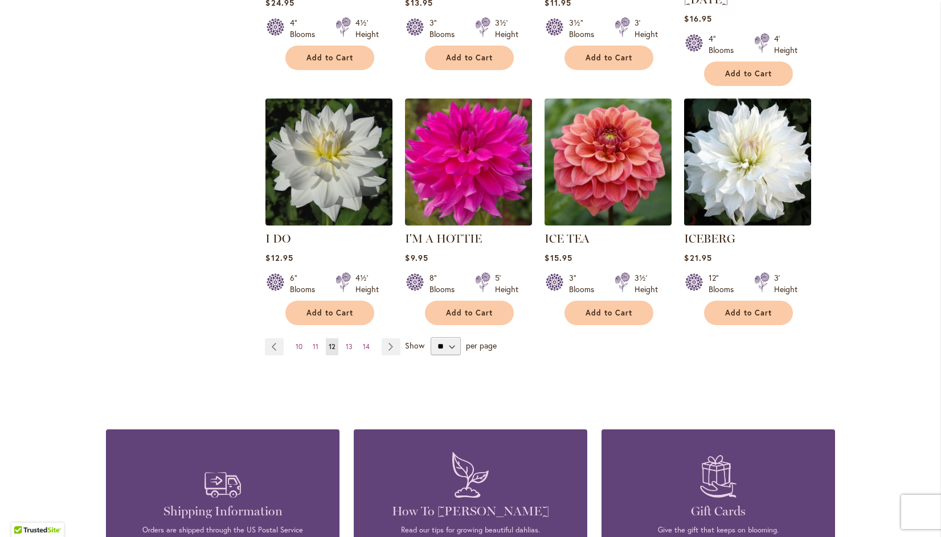
scroll to position [921, 0]
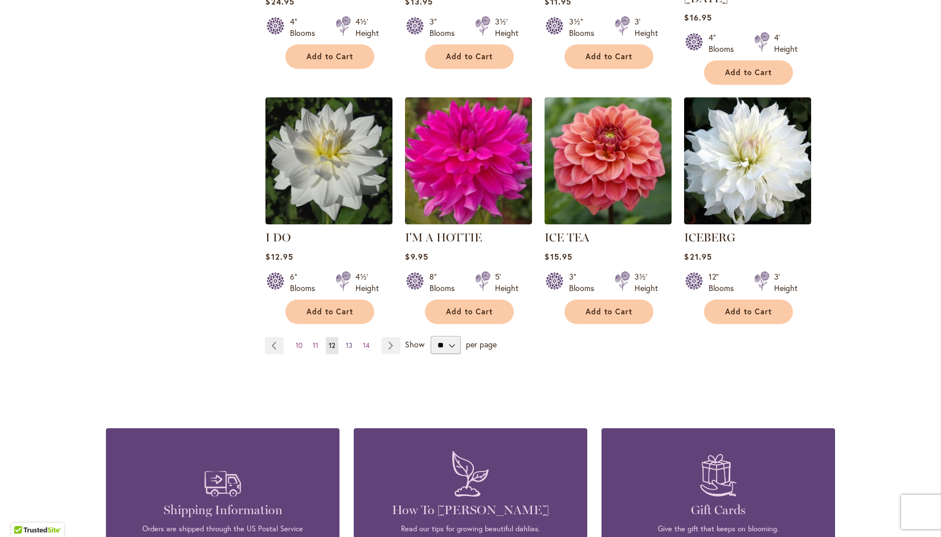
click at [346, 341] on span "13" at bounding box center [349, 345] width 7 height 9
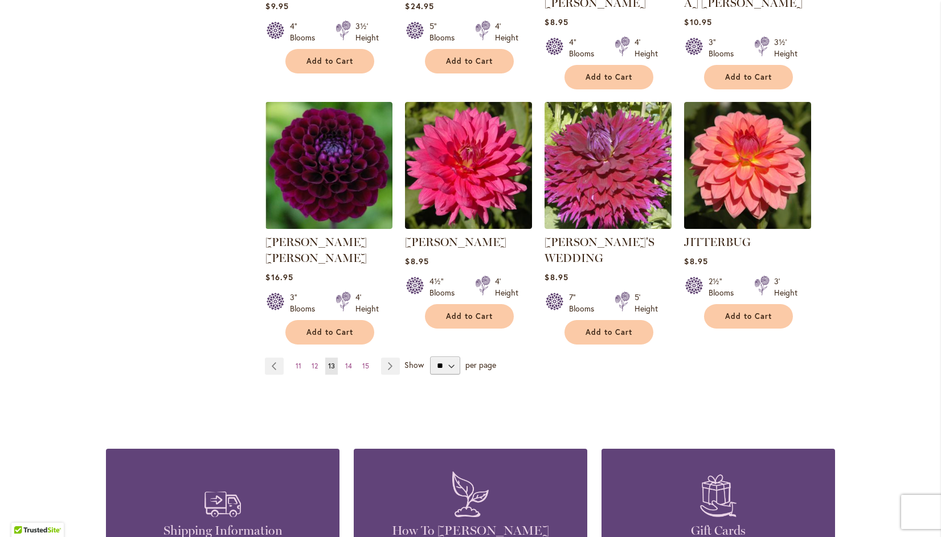
scroll to position [932, 0]
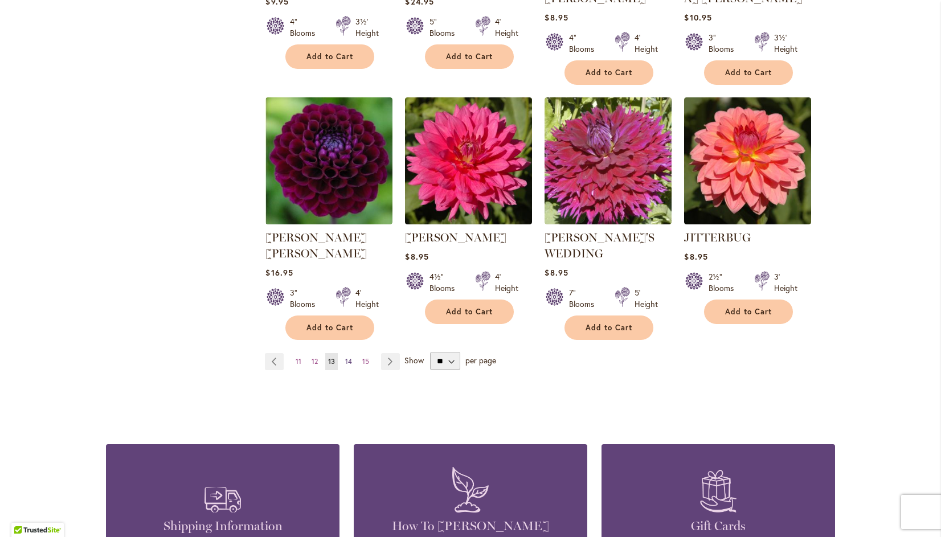
click at [345, 357] on span "14" at bounding box center [348, 361] width 7 height 9
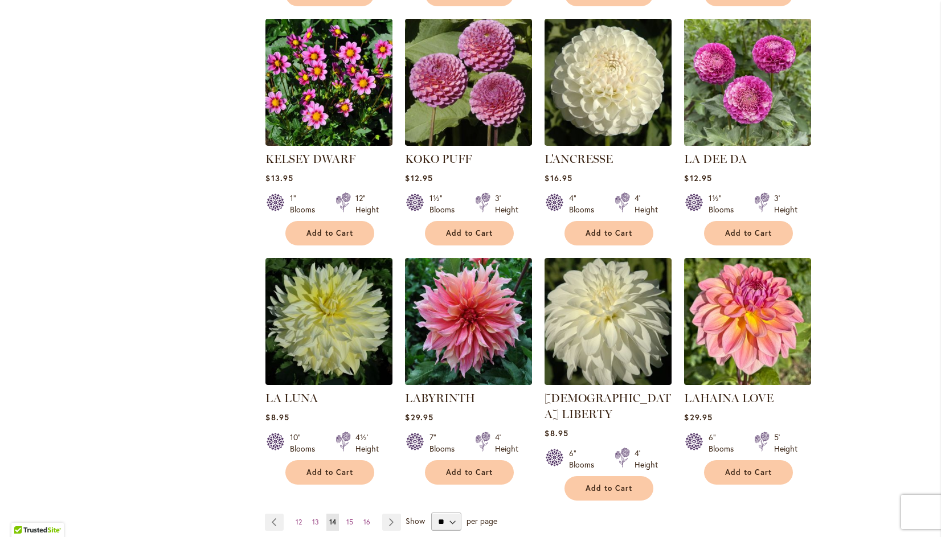
scroll to position [758, 0]
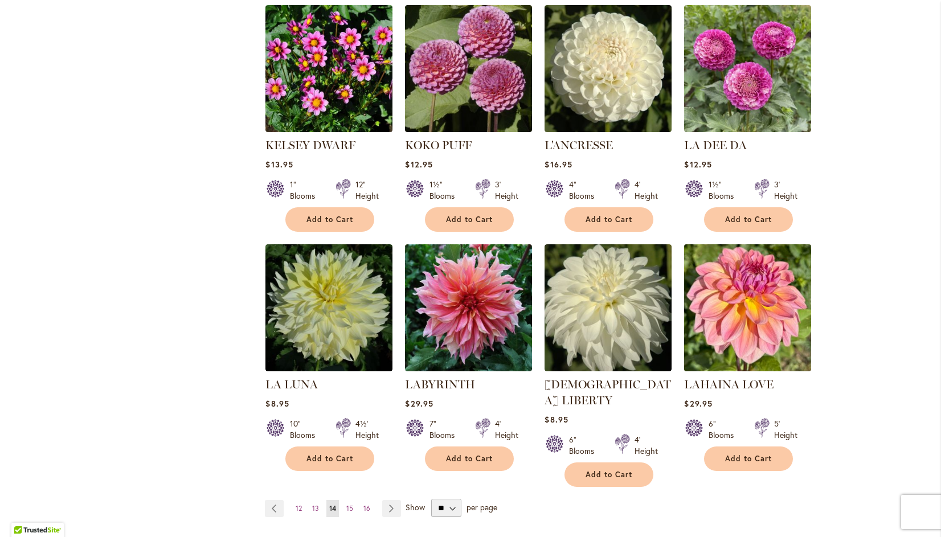
click at [758, 299] on img at bounding box center [748, 308] width 133 height 133
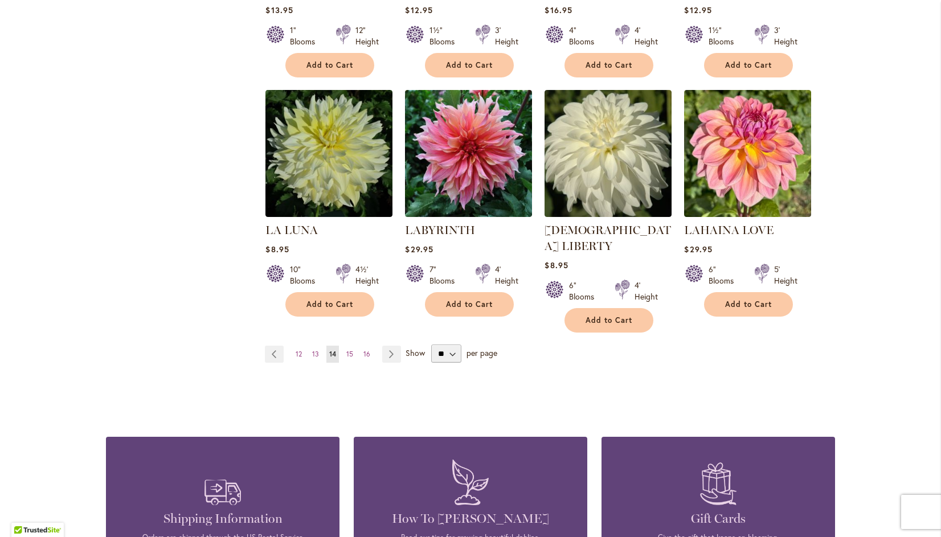
scroll to position [913, 0]
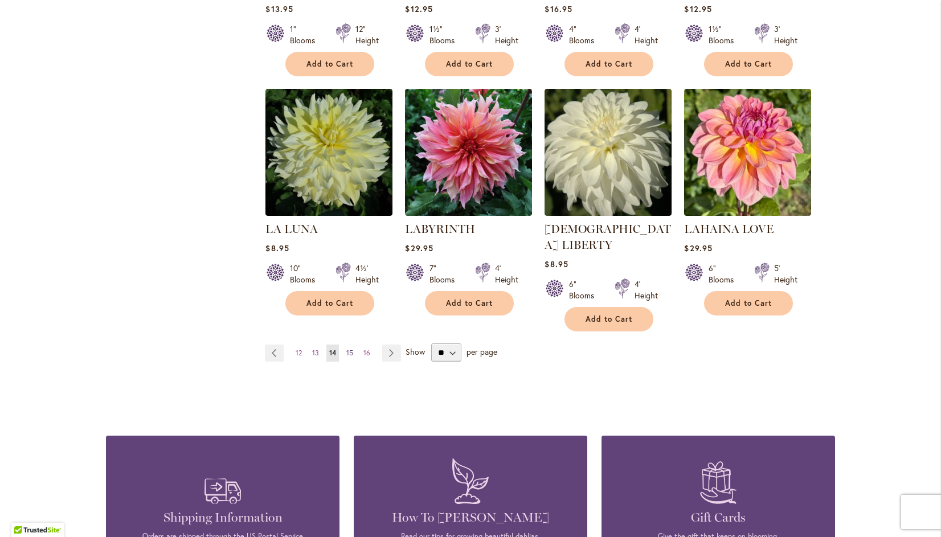
click at [346, 349] on span "15" at bounding box center [349, 353] width 7 height 9
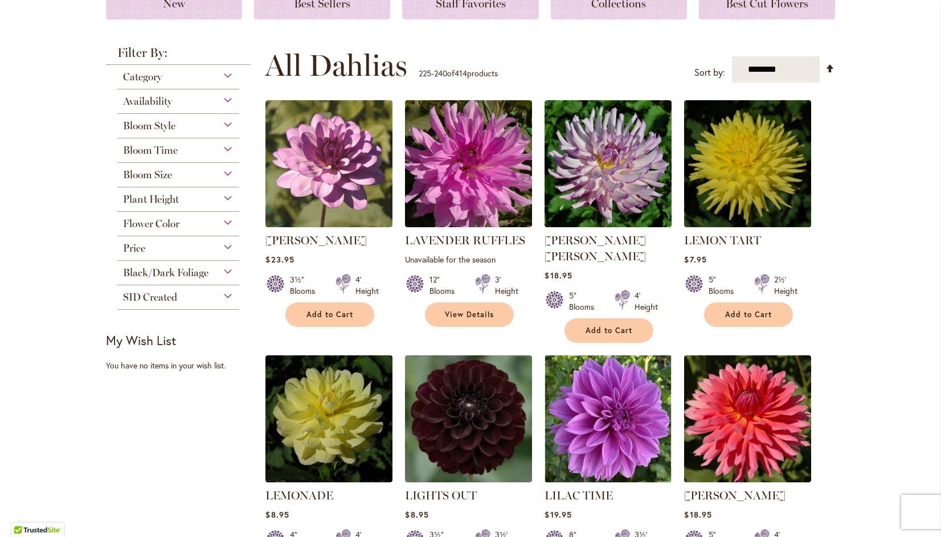
scroll to position [185, 0]
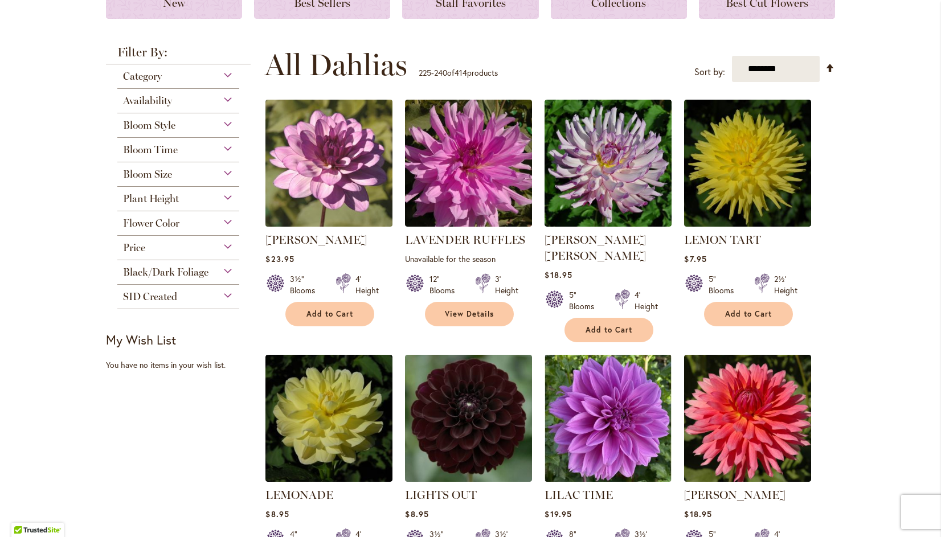
click at [301, 151] on img at bounding box center [329, 163] width 133 height 133
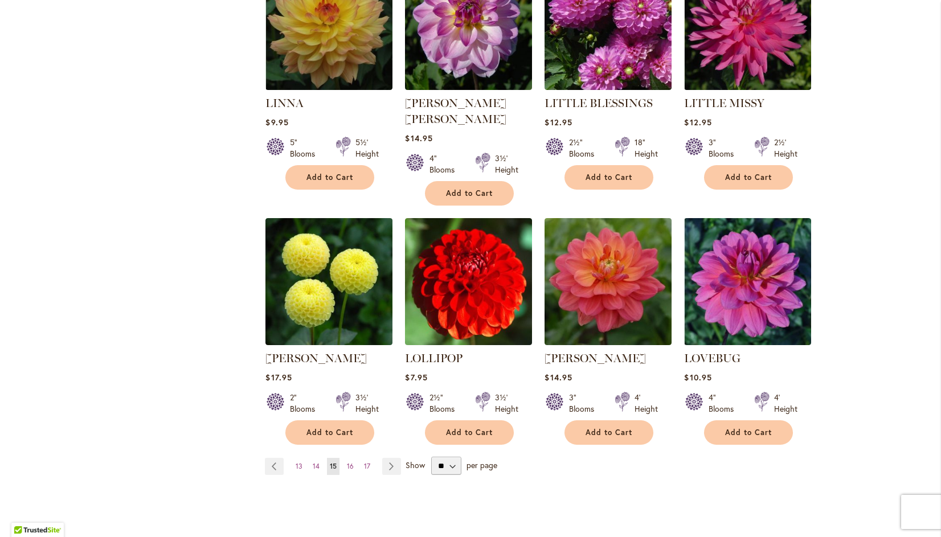
scroll to position [816, 0]
click at [347, 462] on span "16" at bounding box center [350, 466] width 7 height 9
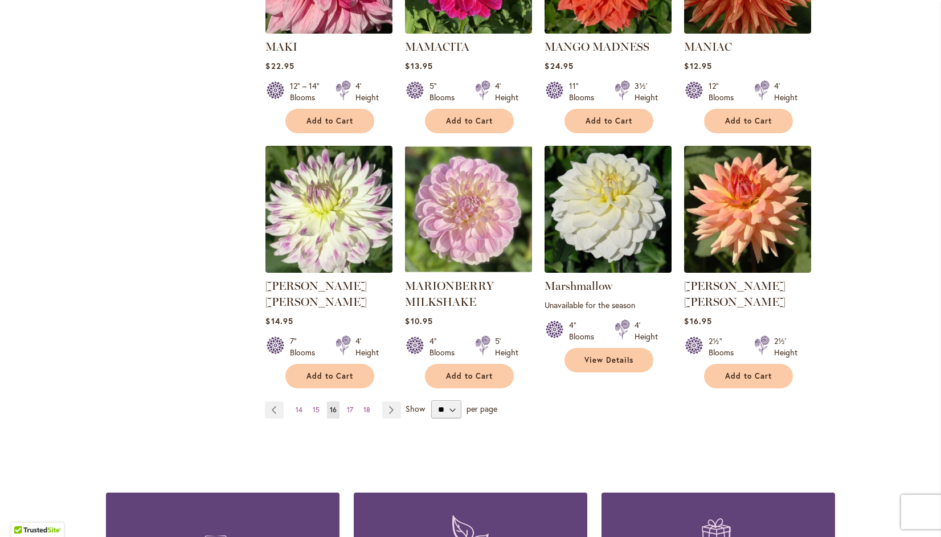
scroll to position [876, 0]
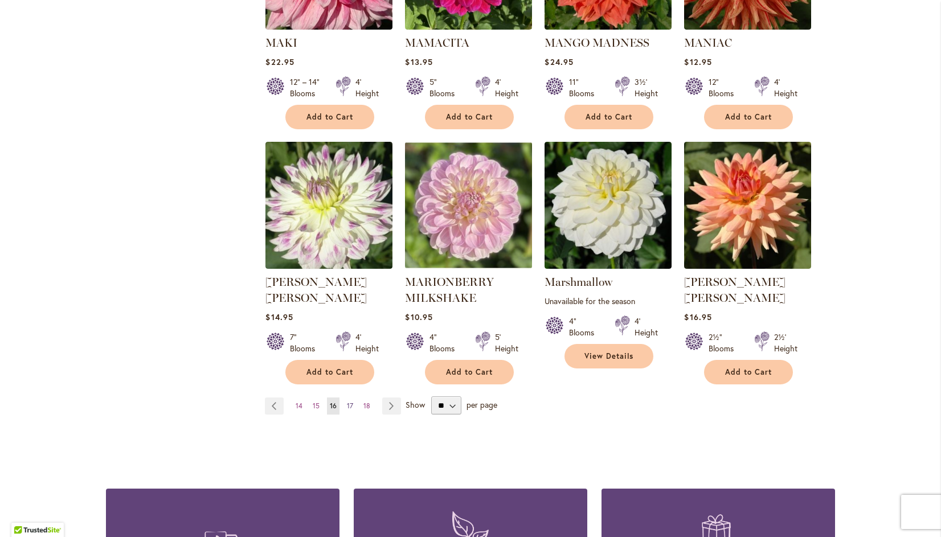
click at [347, 402] on span "17" at bounding box center [350, 406] width 6 height 9
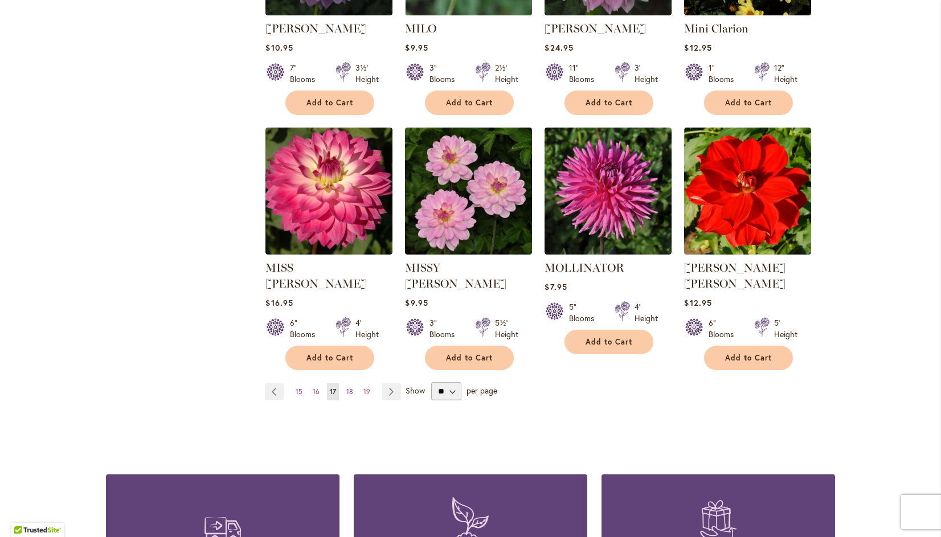
scroll to position [875, 0]
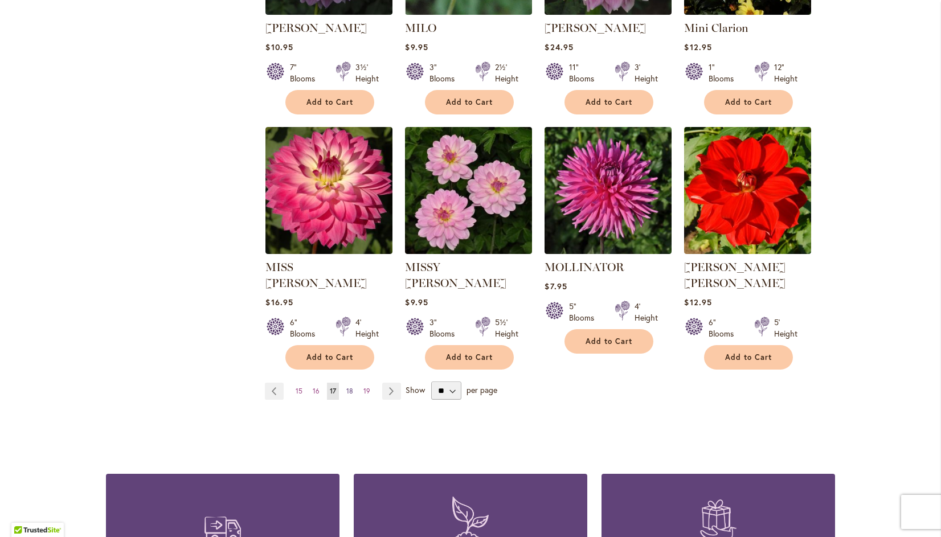
click at [346, 387] on span "18" at bounding box center [349, 391] width 7 height 9
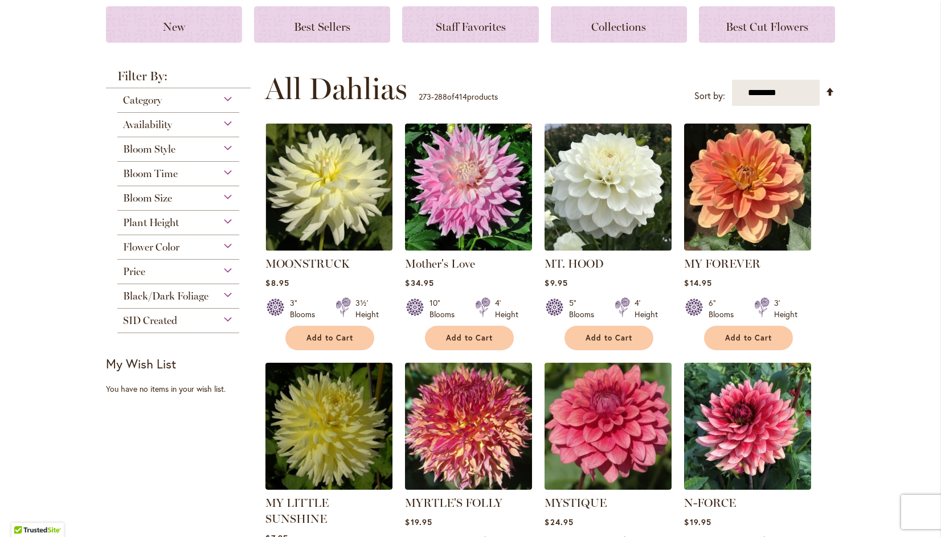
scroll to position [198, 0]
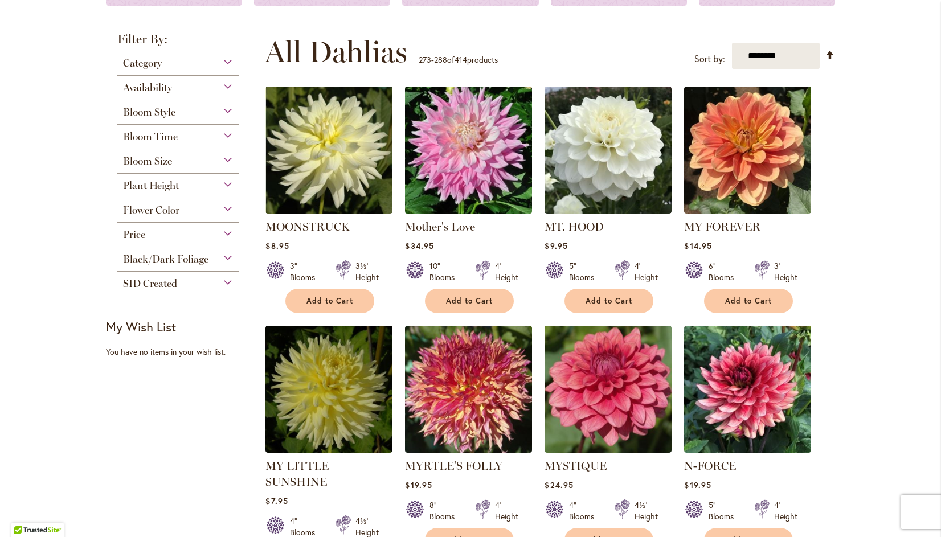
click at [469, 146] on img at bounding box center [468, 150] width 133 height 133
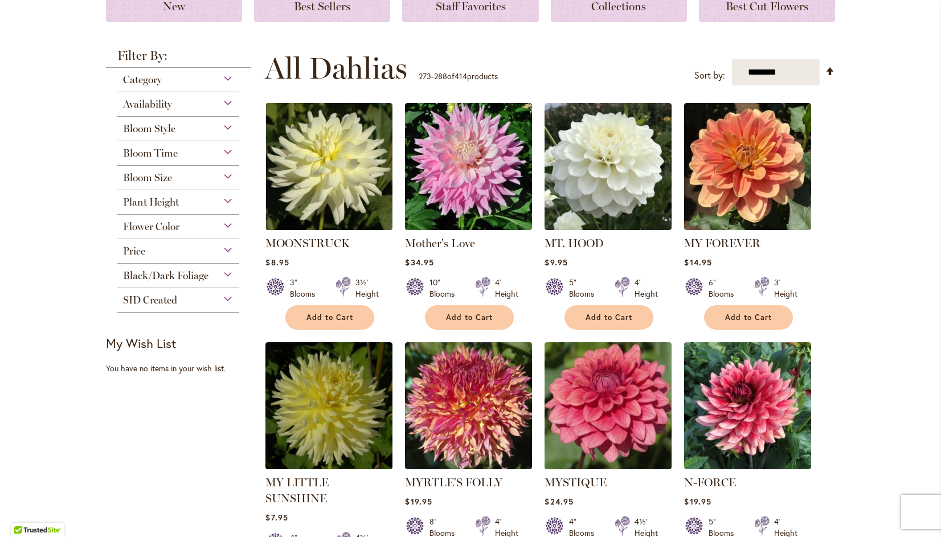
scroll to position [195, 0]
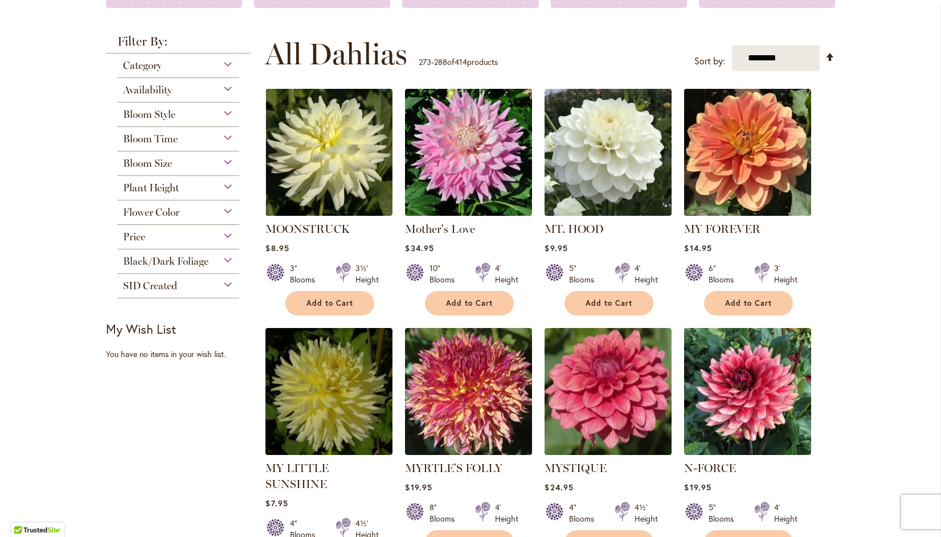
click at [746, 158] on img at bounding box center [748, 152] width 133 height 133
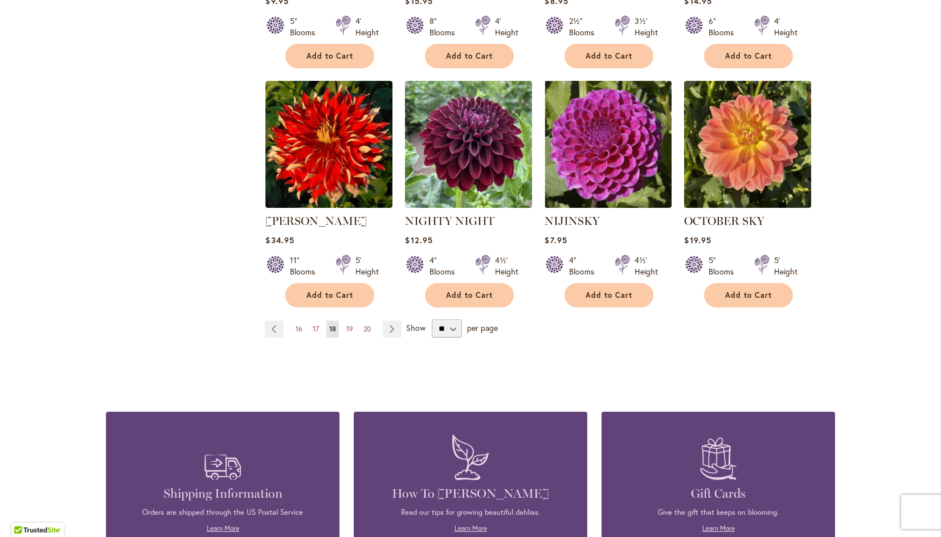
scroll to position [940, 0]
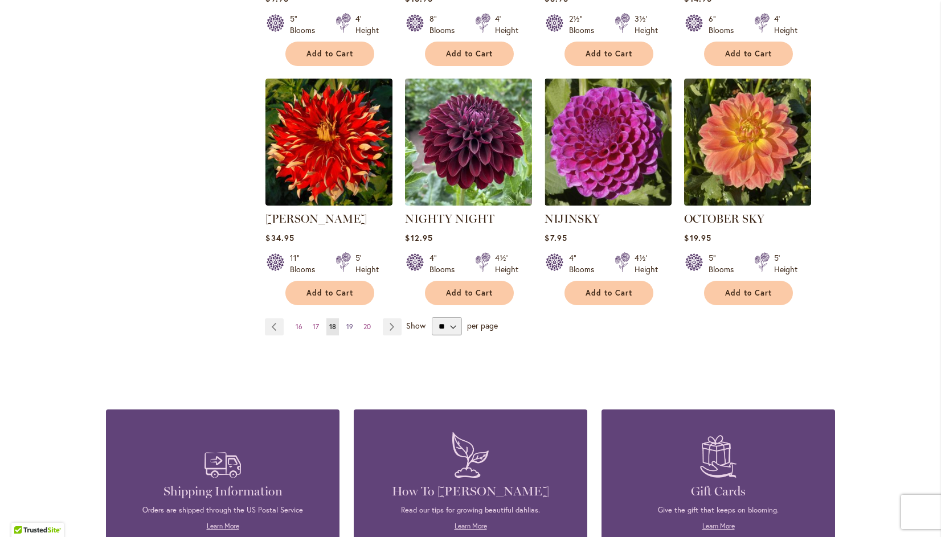
click at [346, 323] on span "19" at bounding box center [349, 327] width 7 height 9
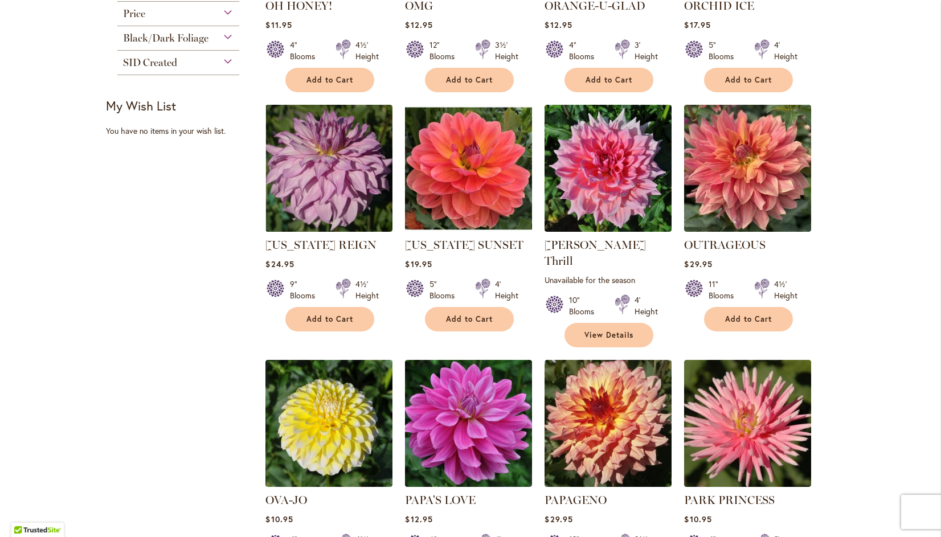
scroll to position [418, 0]
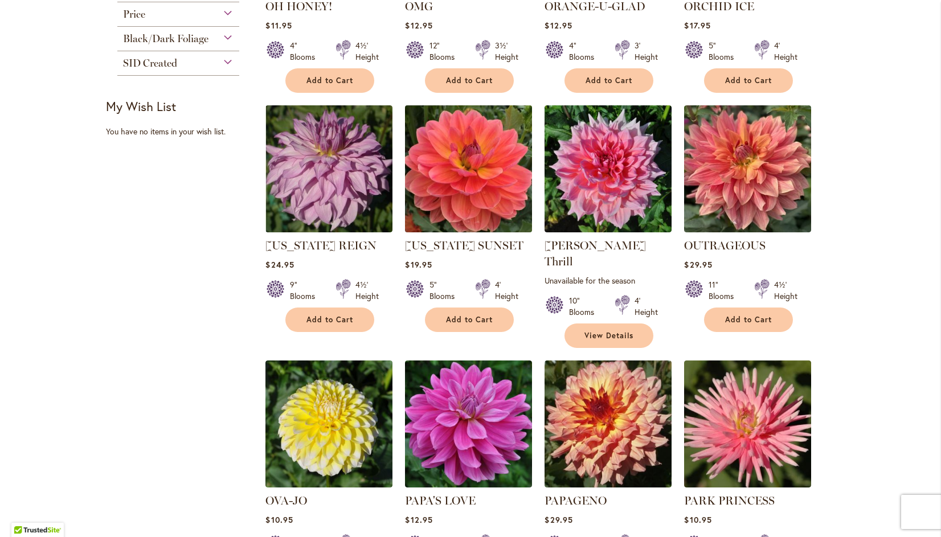
click at [479, 171] on img at bounding box center [468, 169] width 133 height 133
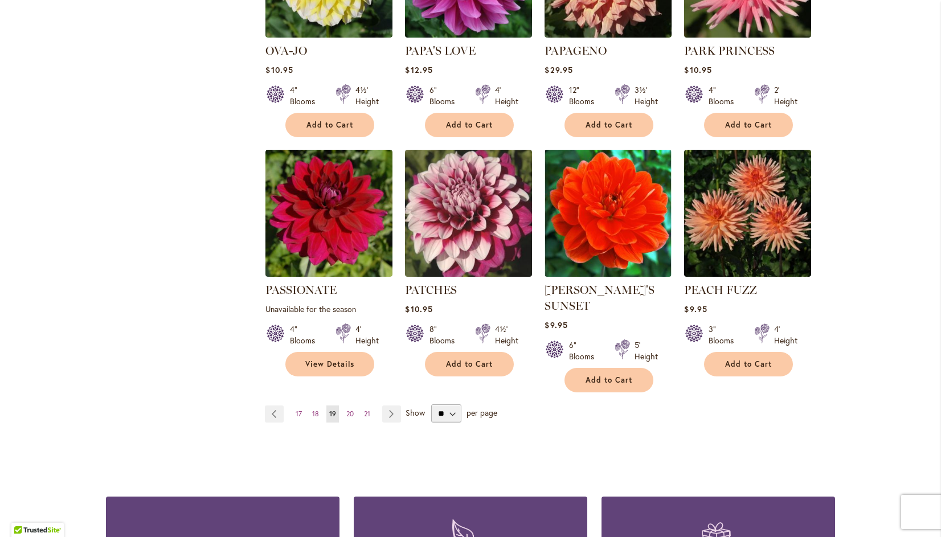
scroll to position [900, 0]
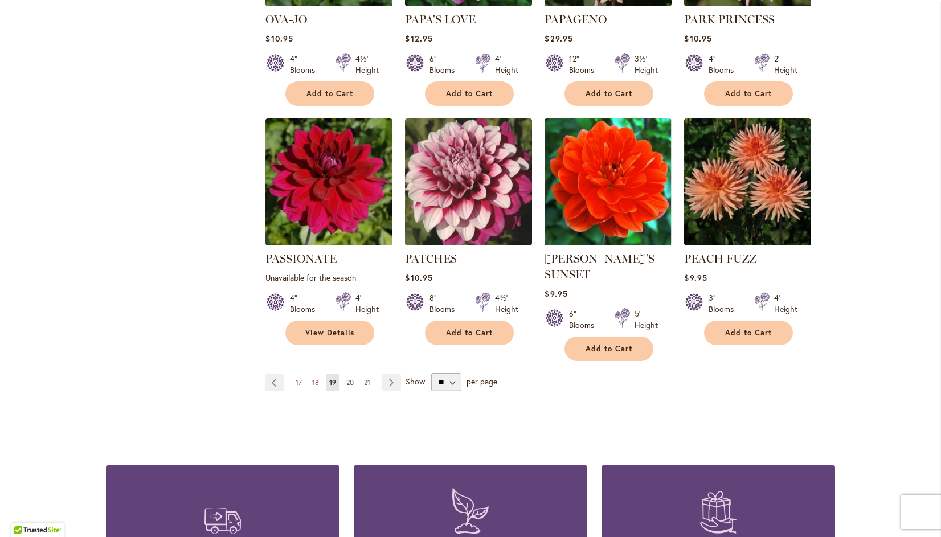
click at [346, 378] on span "20" at bounding box center [349, 382] width 7 height 9
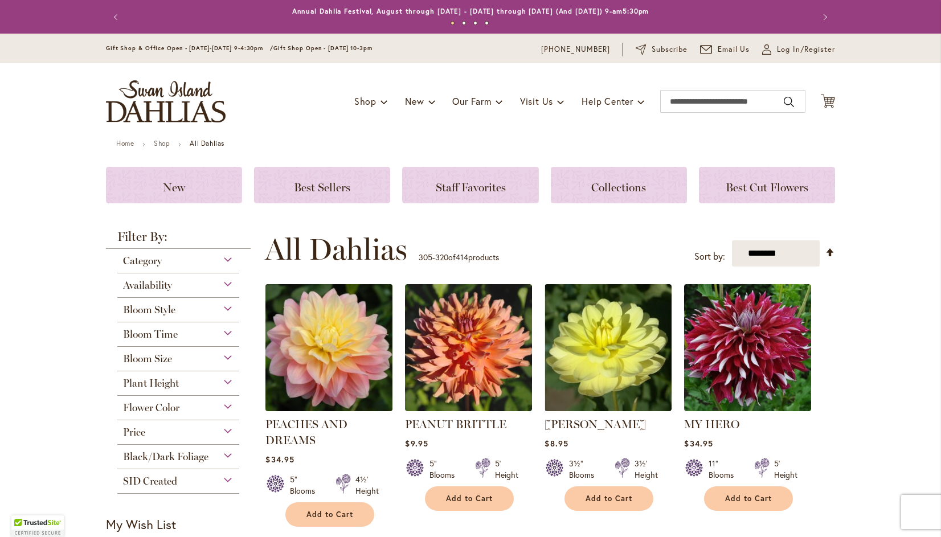
click at [326, 350] on img at bounding box center [329, 348] width 133 height 133
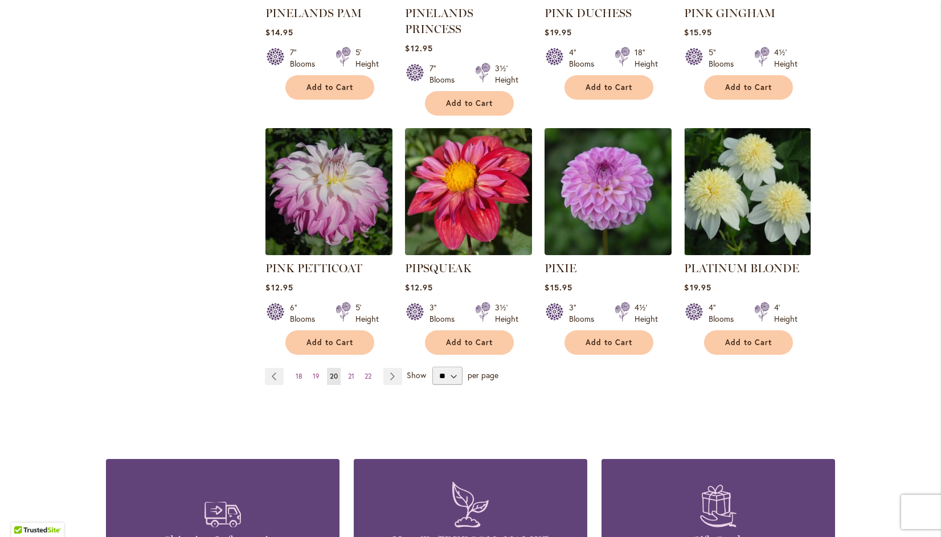
scroll to position [923, 0]
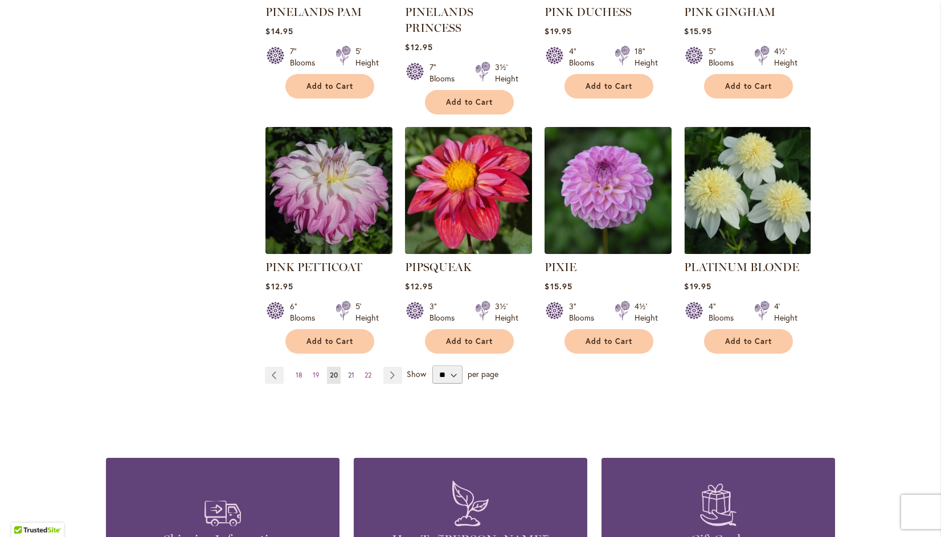
click at [348, 371] on span "21" at bounding box center [351, 375] width 6 height 9
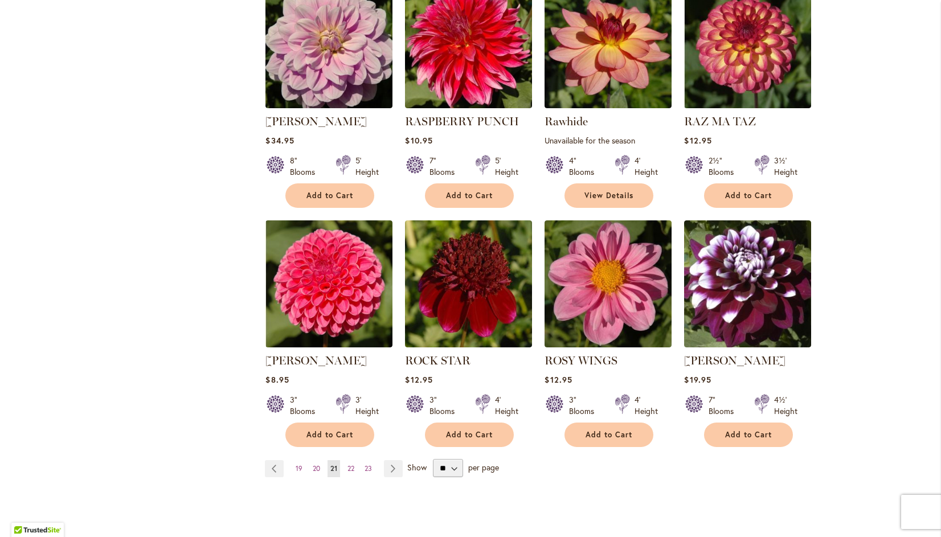
scroll to position [924, 0]
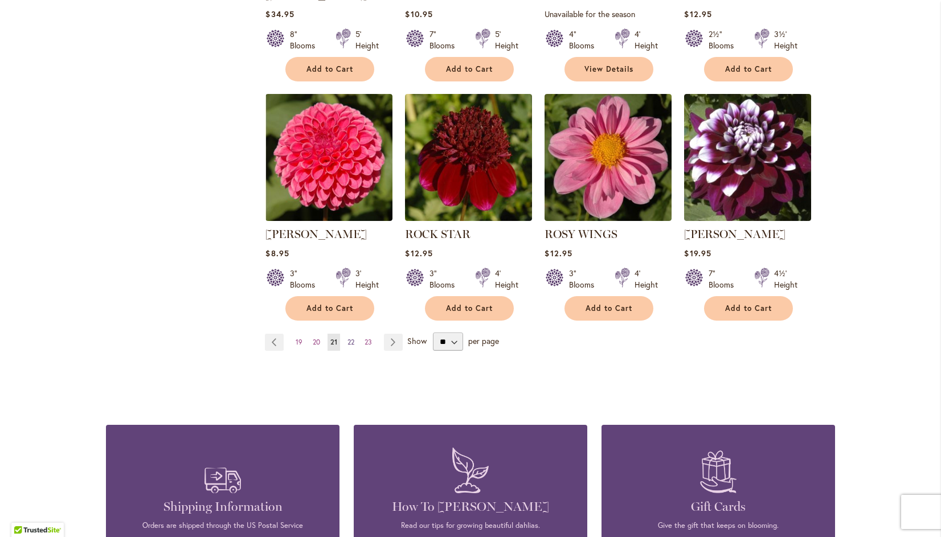
click at [348, 341] on span "22" at bounding box center [351, 342] width 7 height 9
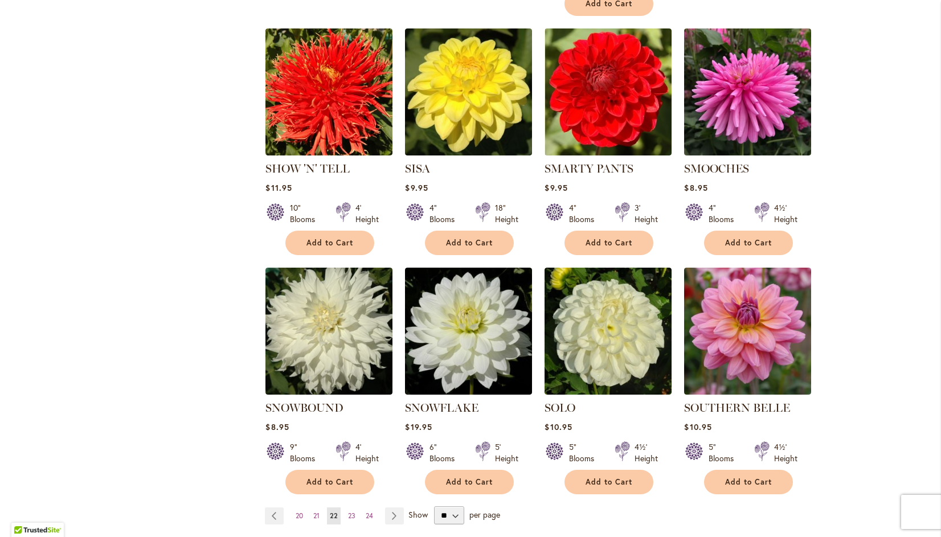
scroll to position [751, 0]
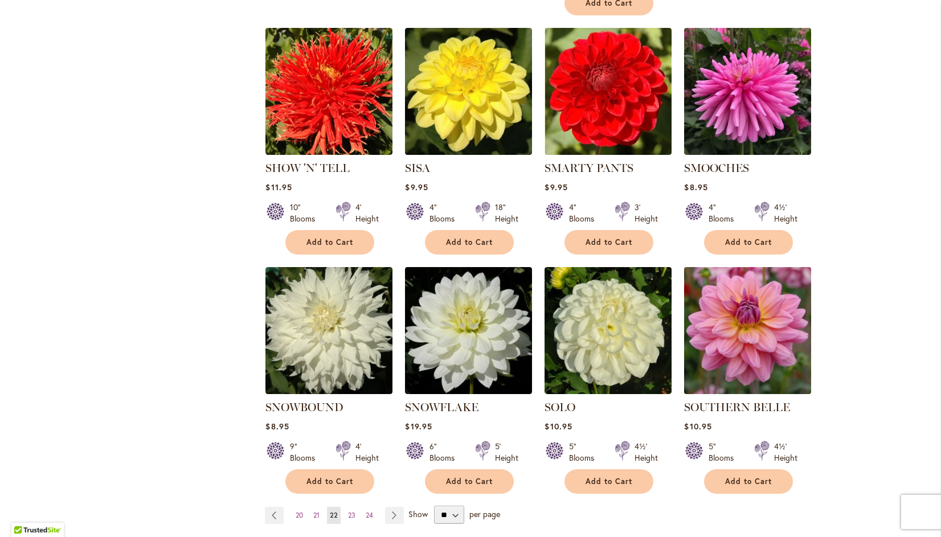
click at [762, 297] on img at bounding box center [748, 330] width 133 height 133
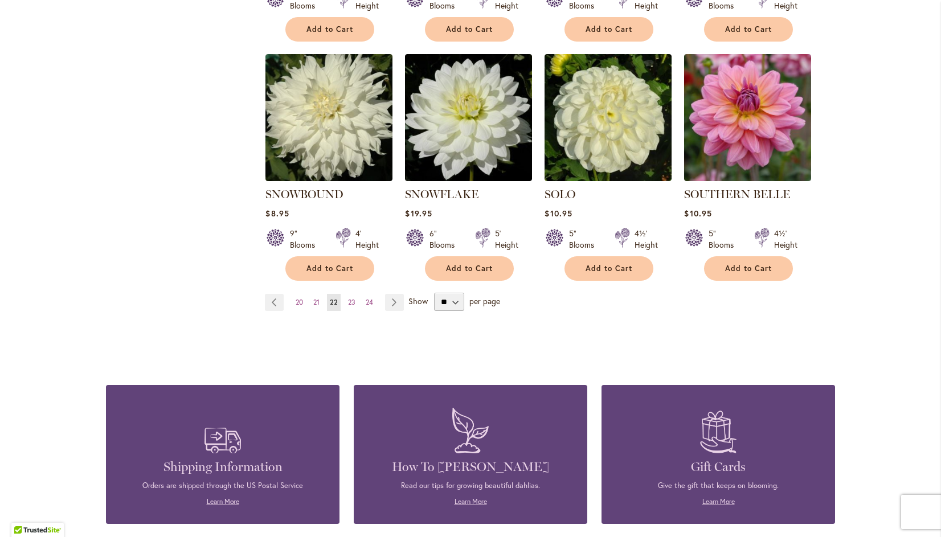
scroll to position [965, 0]
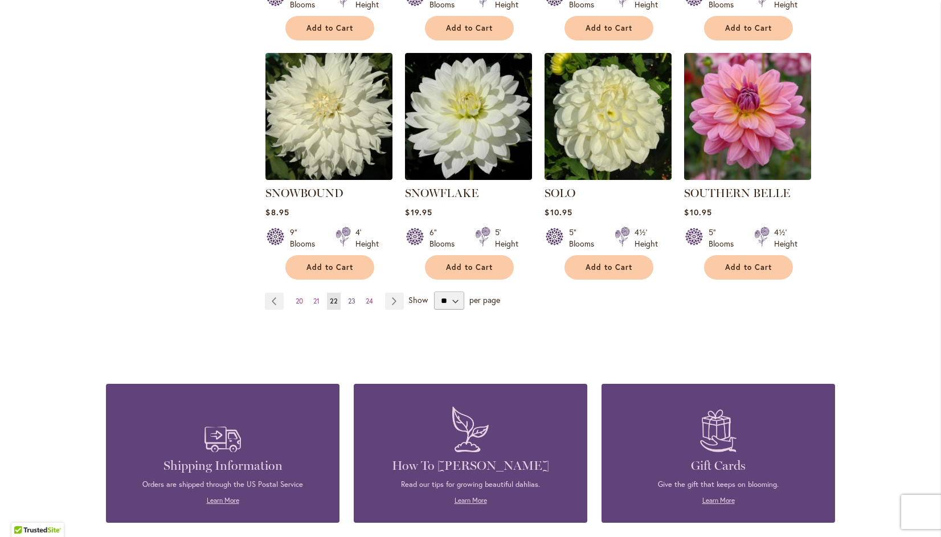
click at [348, 297] on span "23" at bounding box center [351, 301] width 7 height 9
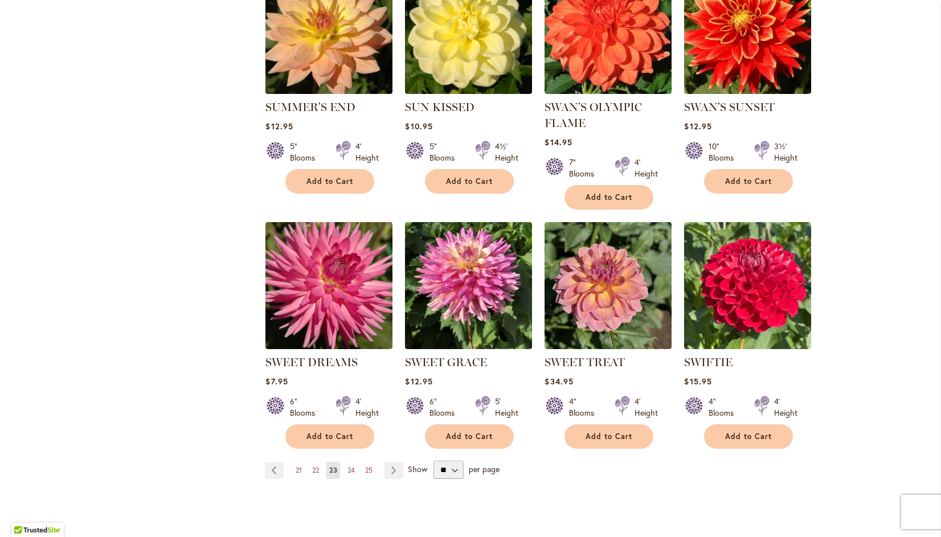
scroll to position [862, 0]
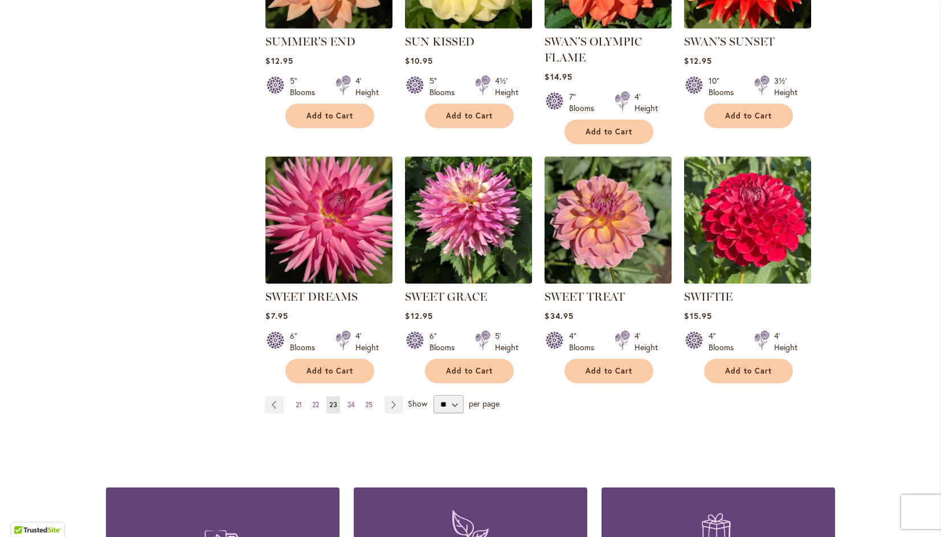
click at [603, 214] on img at bounding box center [608, 220] width 133 height 133
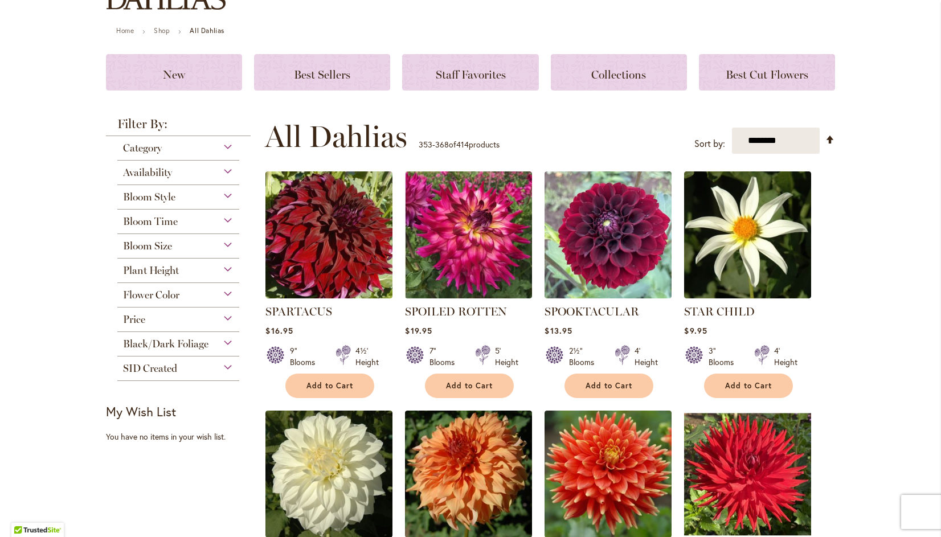
scroll to position [116, 0]
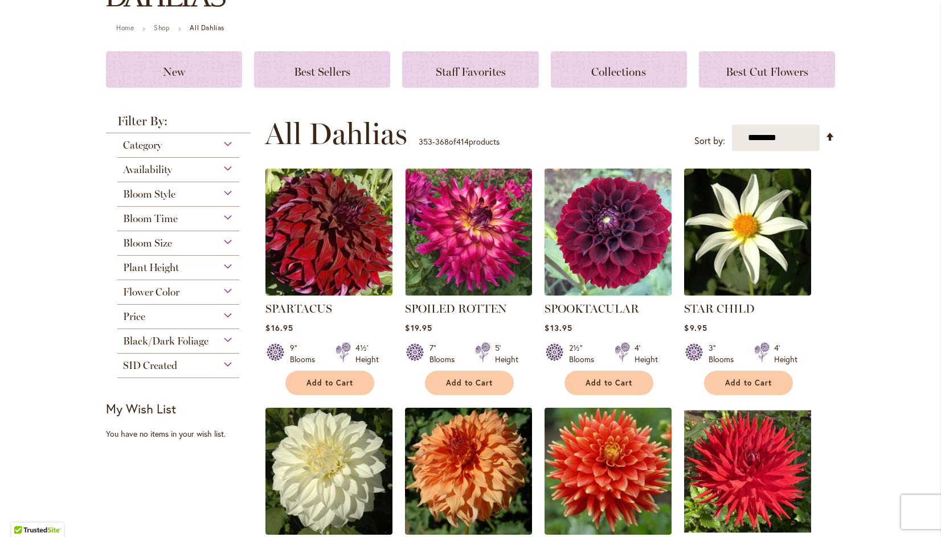
click at [613, 229] on img at bounding box center [608, 232] width 133 height 133
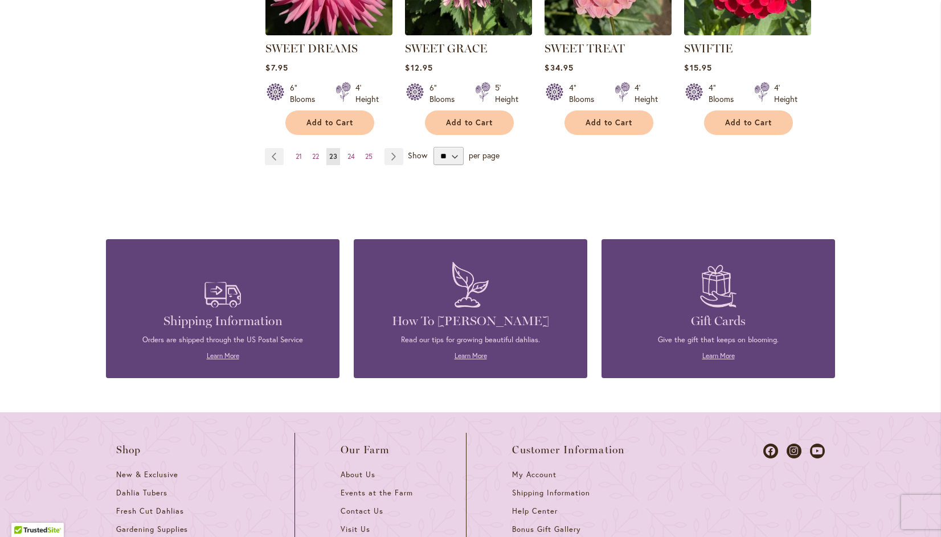
scroll to position [1109, 0]
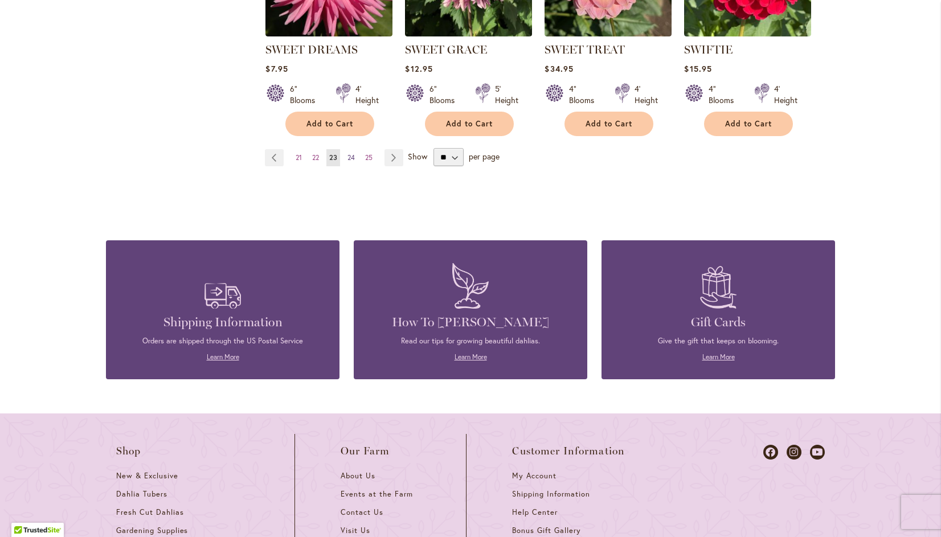
click at [348, 153] on span "24" at bounding box center [351, 157] width 7 height 9
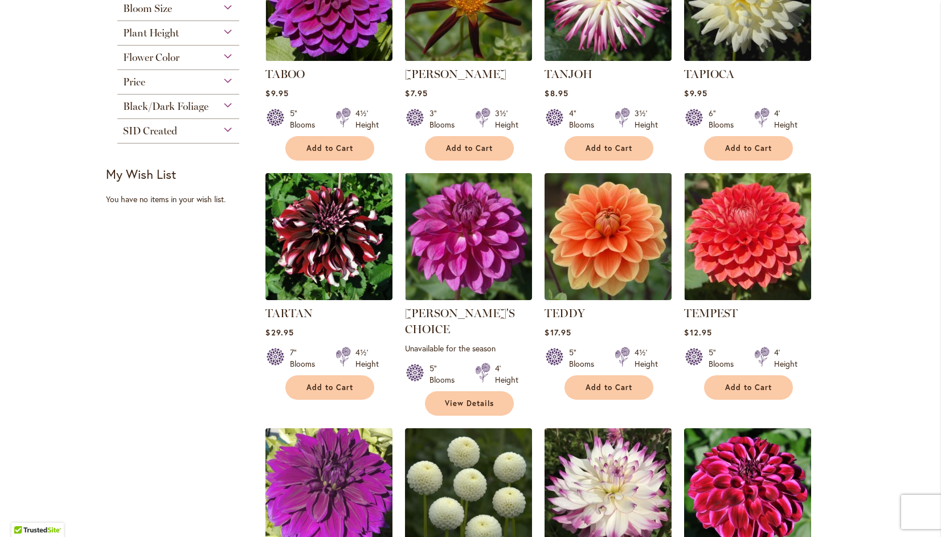
scroll to position [352, 0]
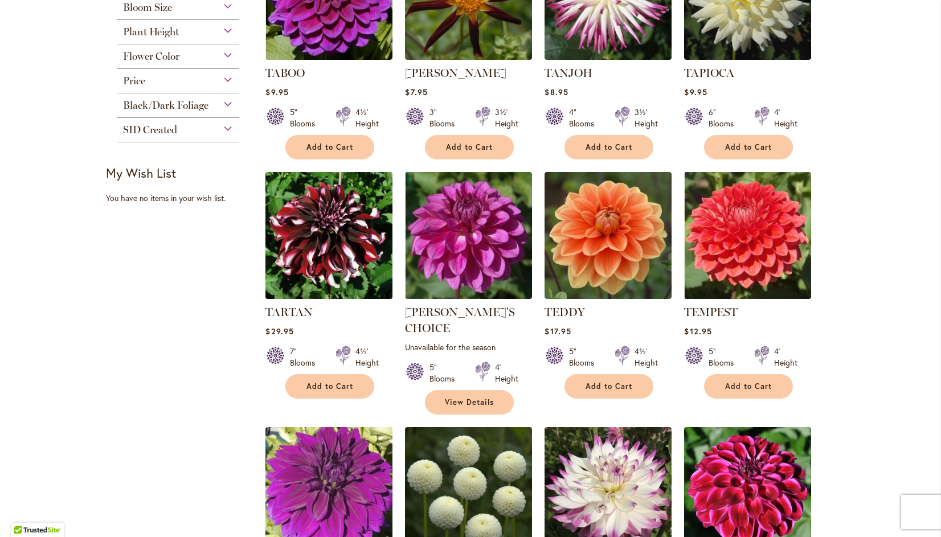
click at [335, 228] on img at bounding box center [329, 235] width 133 height 133
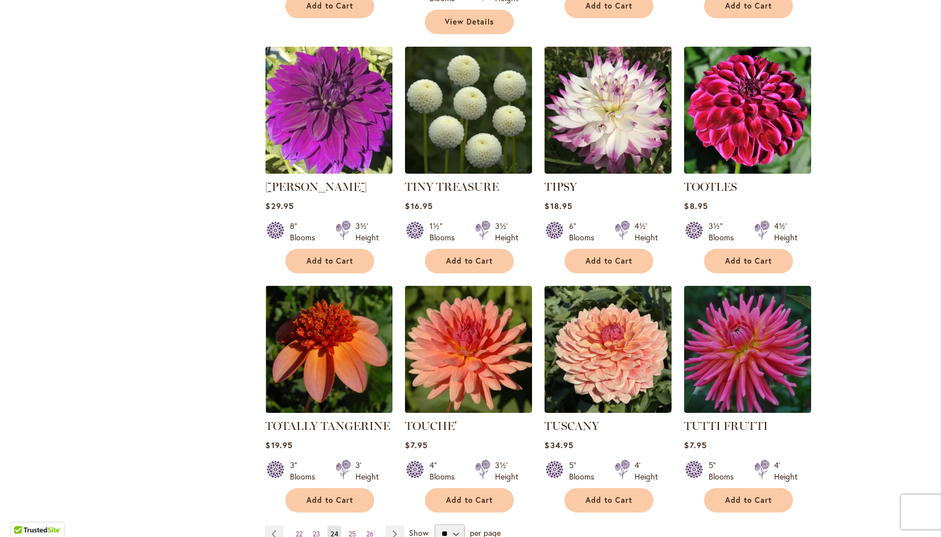
scroll to position [826, 0]
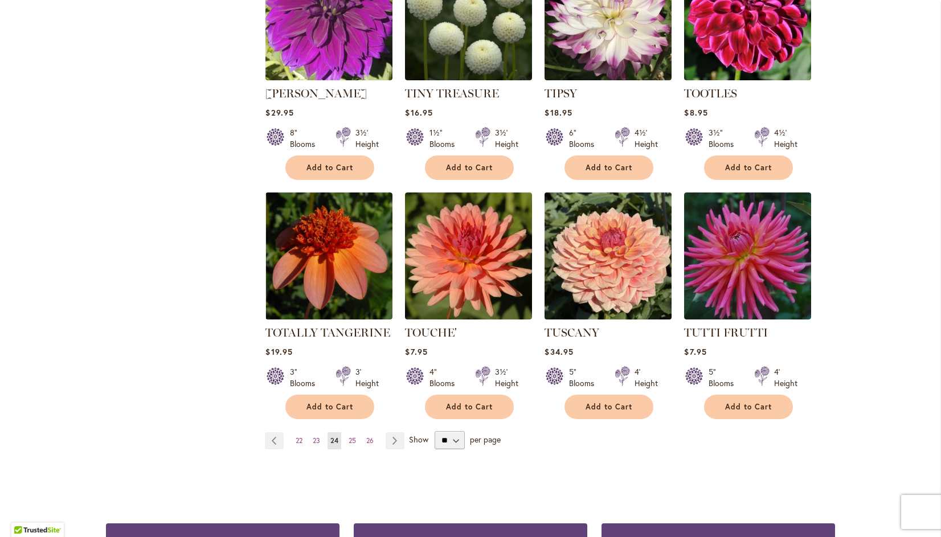
click at [621, 236] on img at bounding box center [608, 256] width 133 height 133
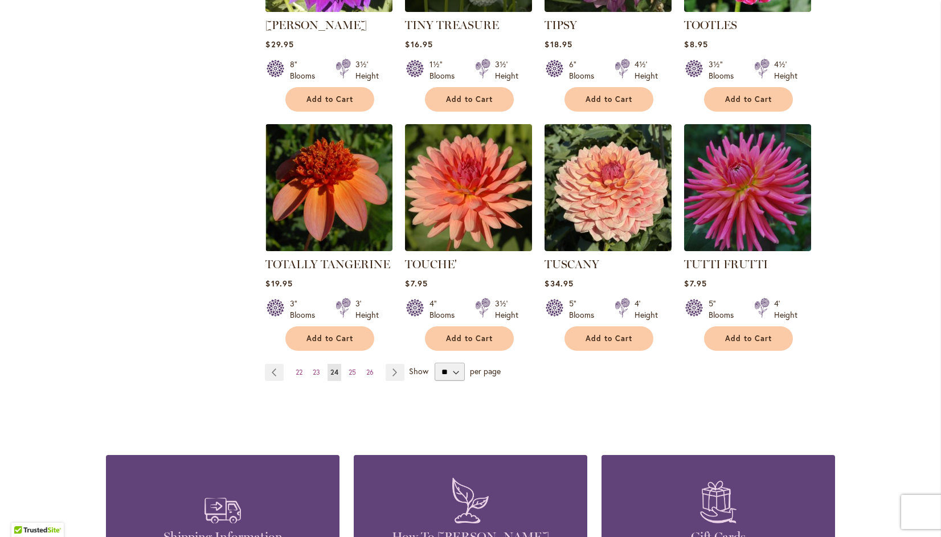
scroll to position [915, 0]
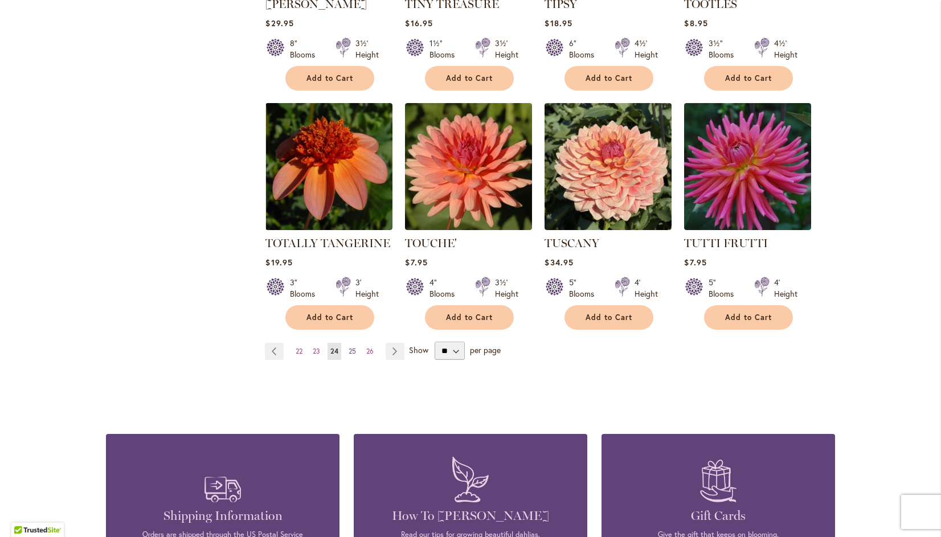
click at [349, 347] on span "25" at bounding box center [352, 351] width 7 height 9
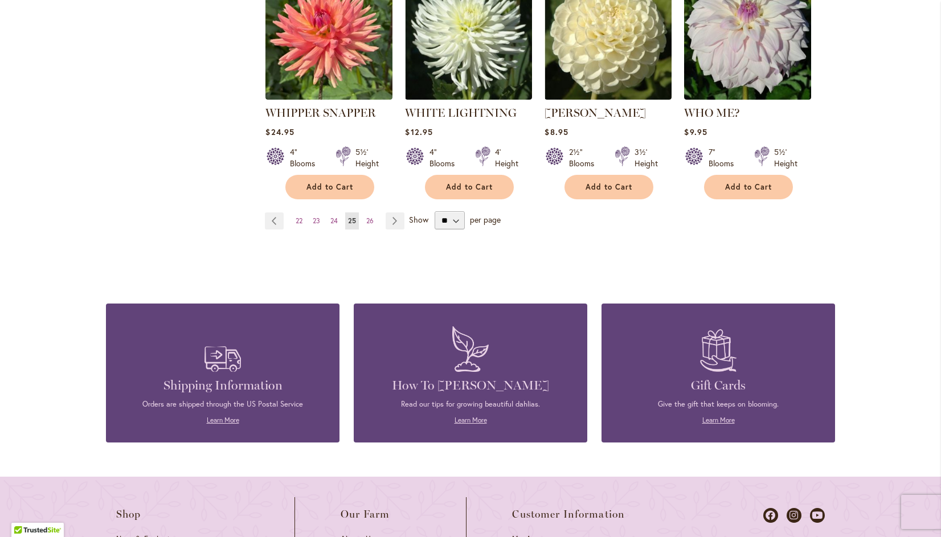
scroll to position [1047, 0]
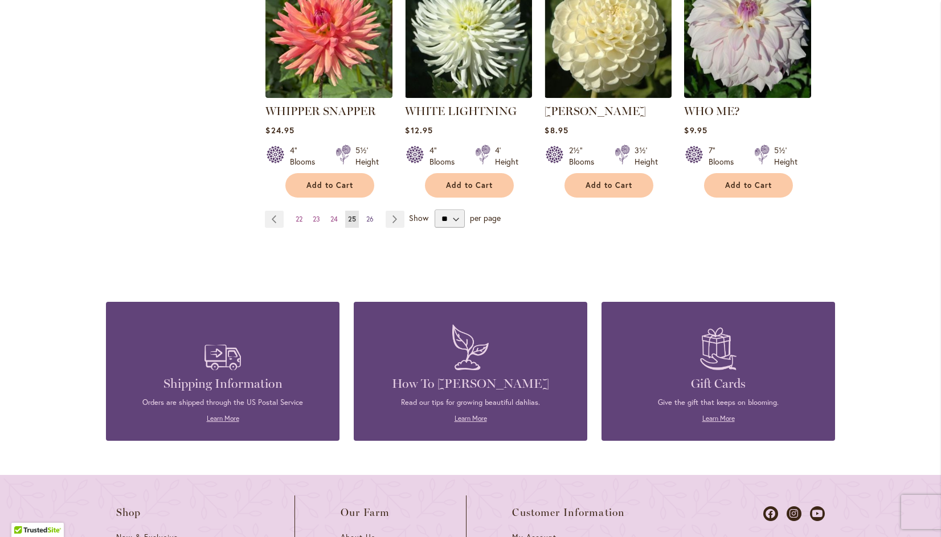
click at [366, 215] on span "26" at bounding box center [369, 219] width 7 height 9
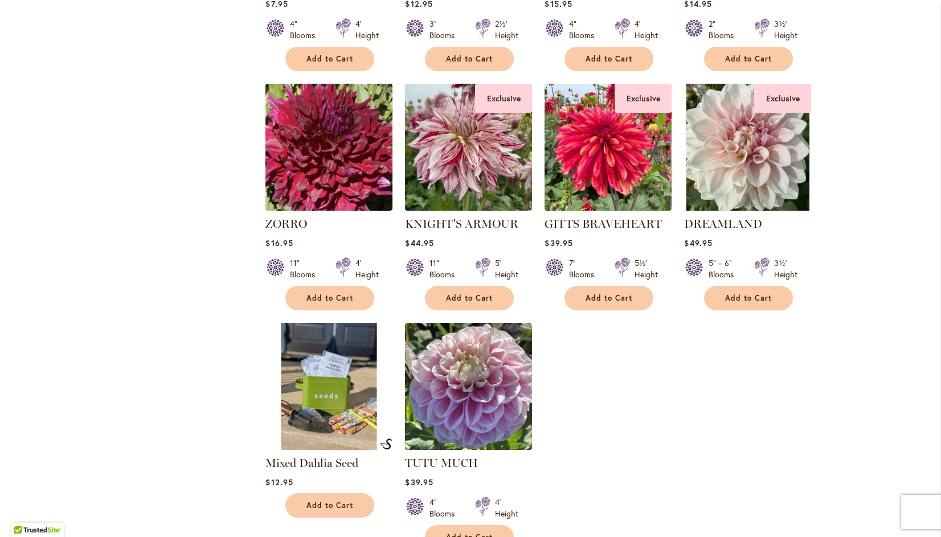
scroll to position [682, 0]
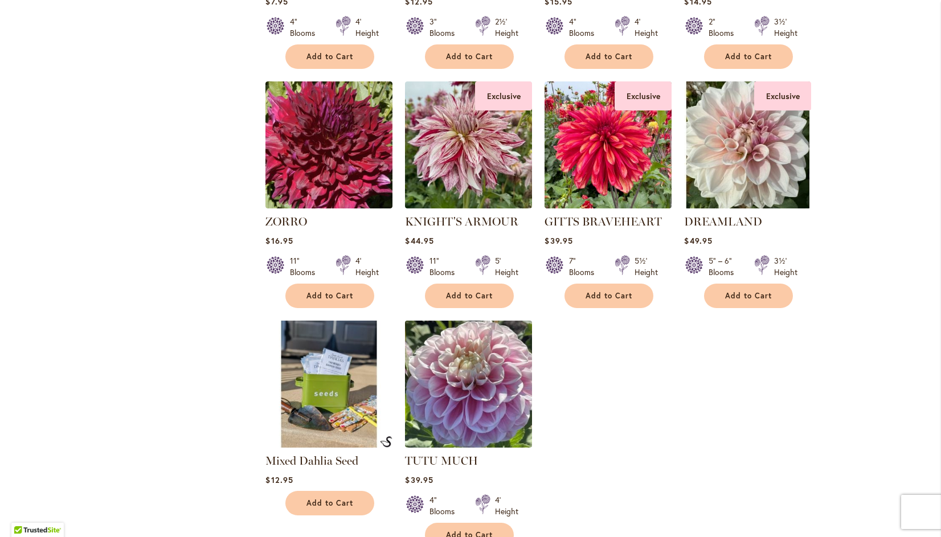
click at [470, 388] on img at bounding box center [468, 384] width 133 height 133
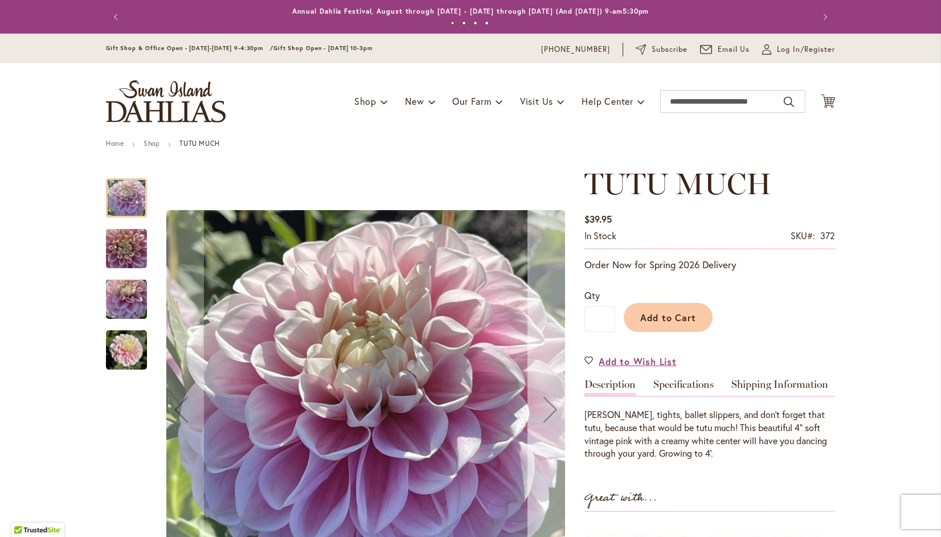
click at [534, 411] on div "Next" at bounding box center [551, 410] width 46 height 46
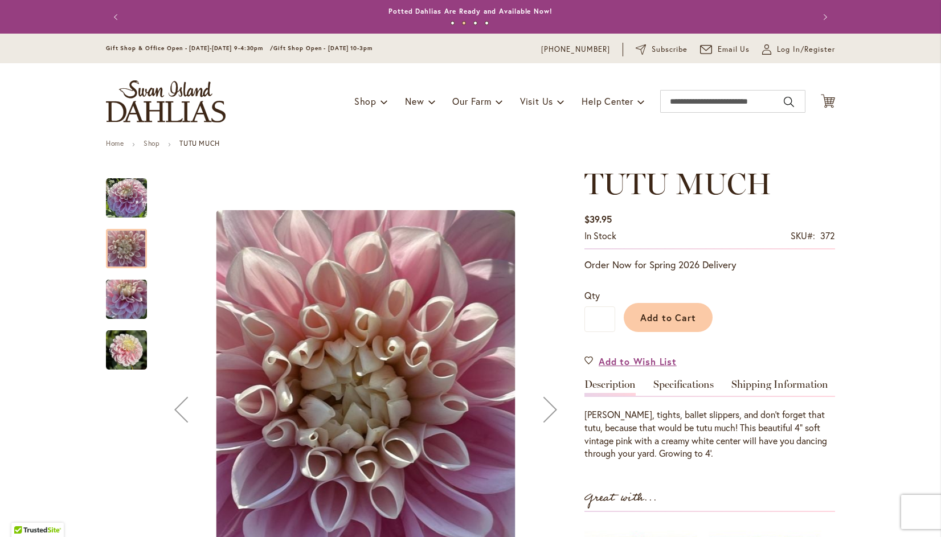
click at [549, 399] on div "Next" at bounding box center [551, 410] width 46 height 46
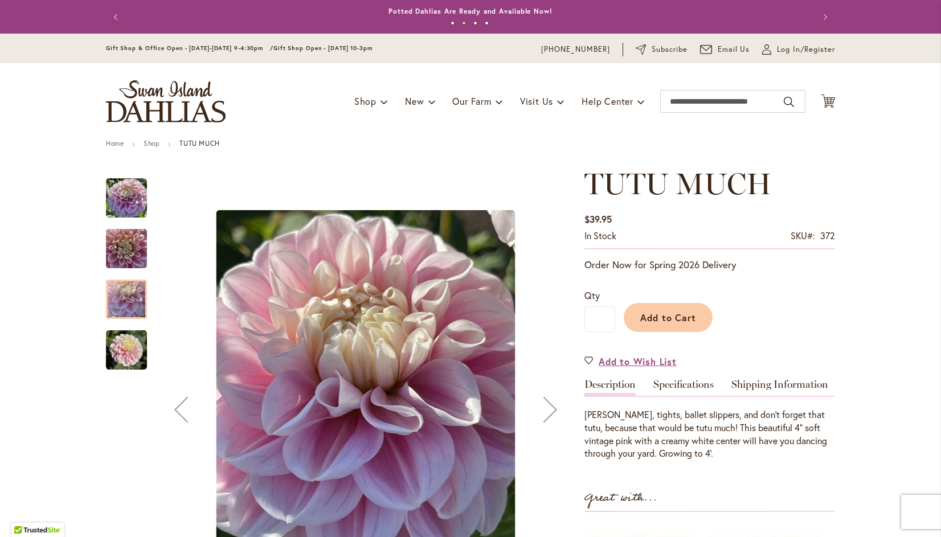
click at [549, 407] on div "Next" at bounding box center [551, 410] width 46 height 46
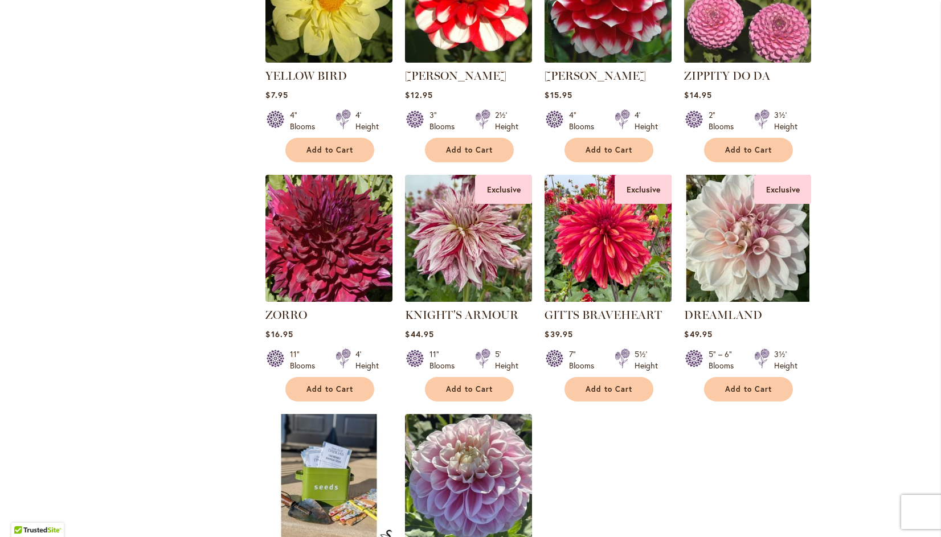
scroll to position [586, 0]
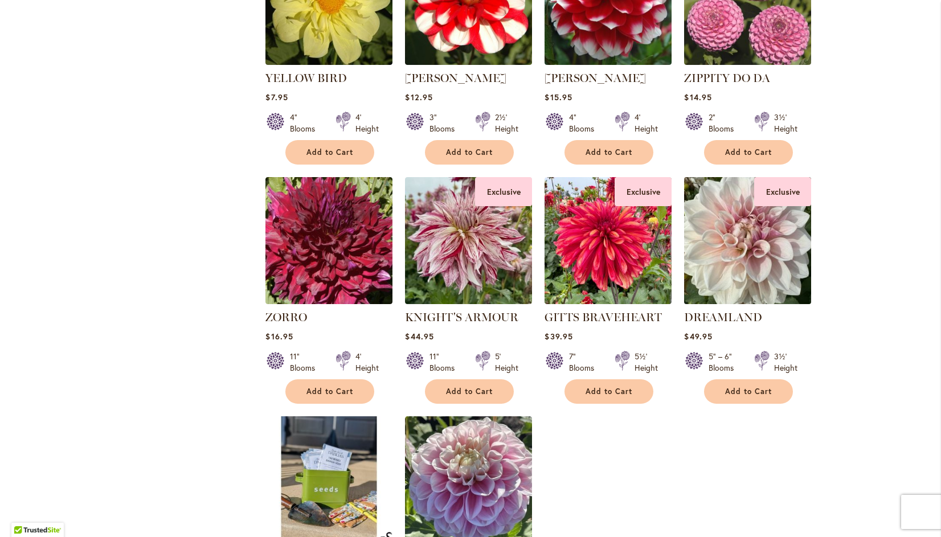
click at [751, 243] on img at bounding box center [748, 240] width 133 height 133
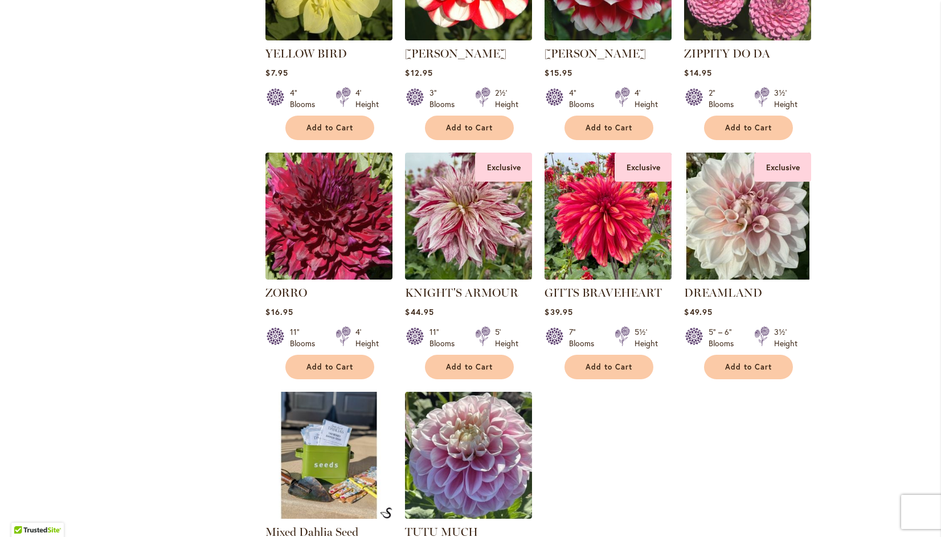
scroll to position [611, 0]
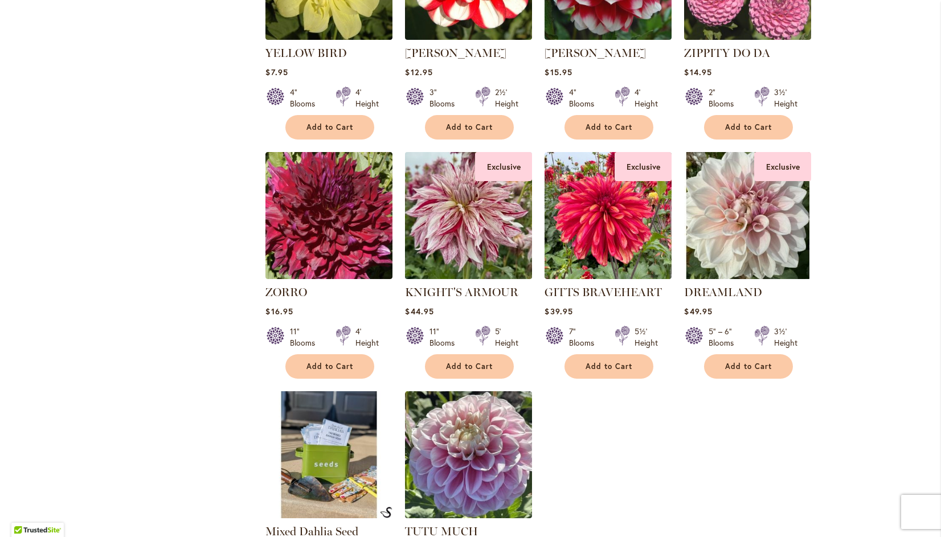
click at [464, 209] on img at bounding box center [468, 215] width 133 height 133
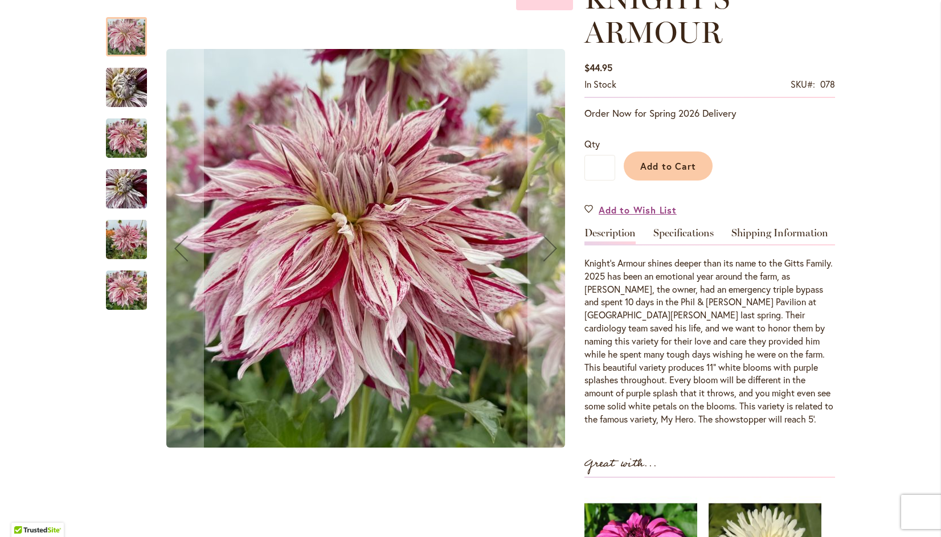
scroll to position [197, 0]
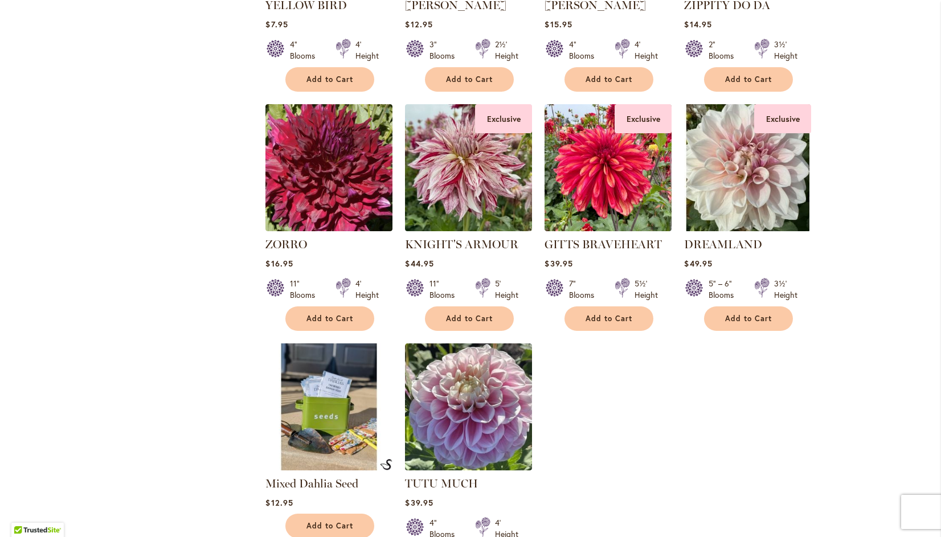
scroll to position [667, 0]
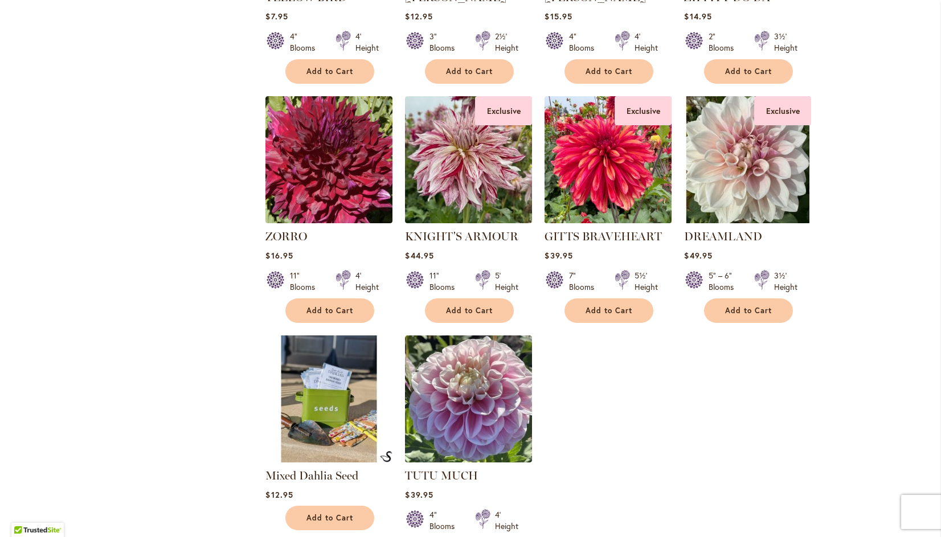
click at [621, 164] on img at bounding box center [608, 159] width 133 height 133
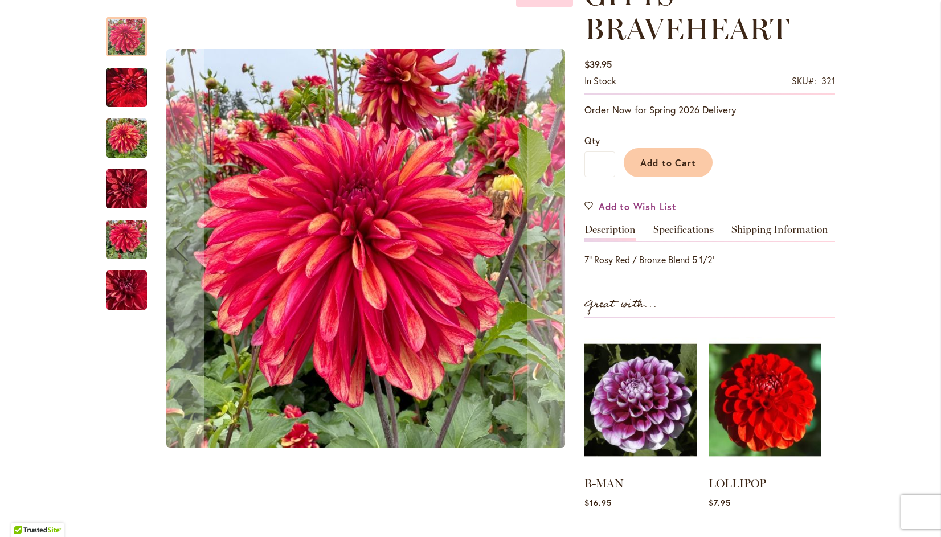
scroll to position [190, 0]
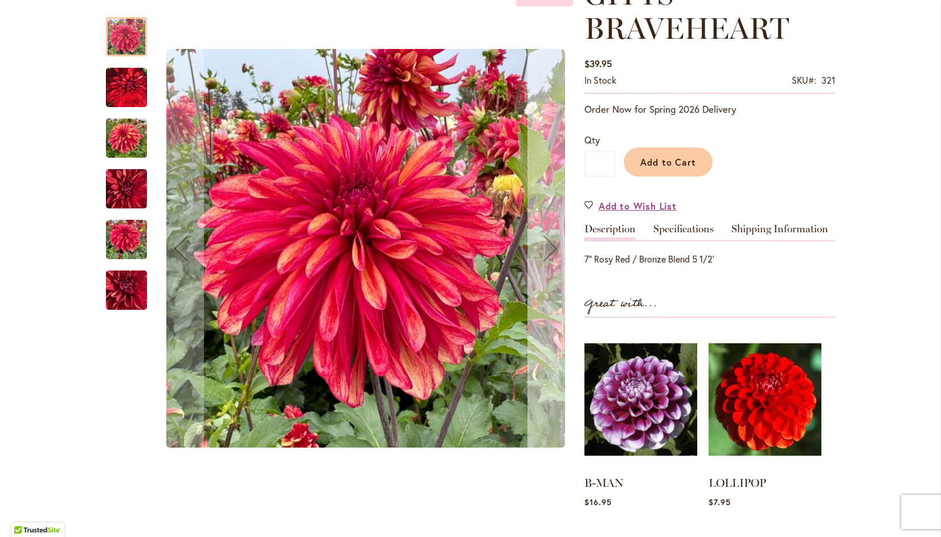
click at [546, 248] on div "Next" at bounding box center [551, 249] width 46 height 46
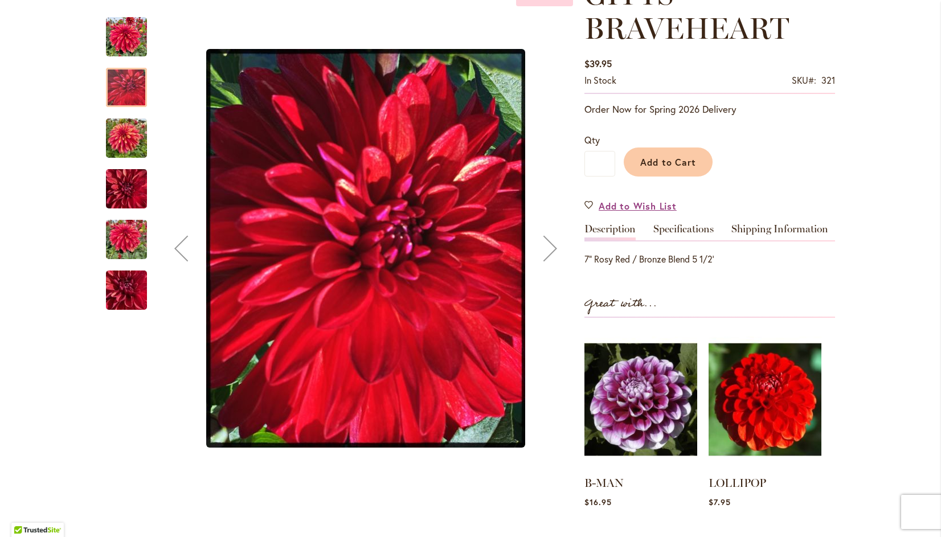
click at [546, 244] on div "Next" at bounding box center [551, 249] width 46 height 46
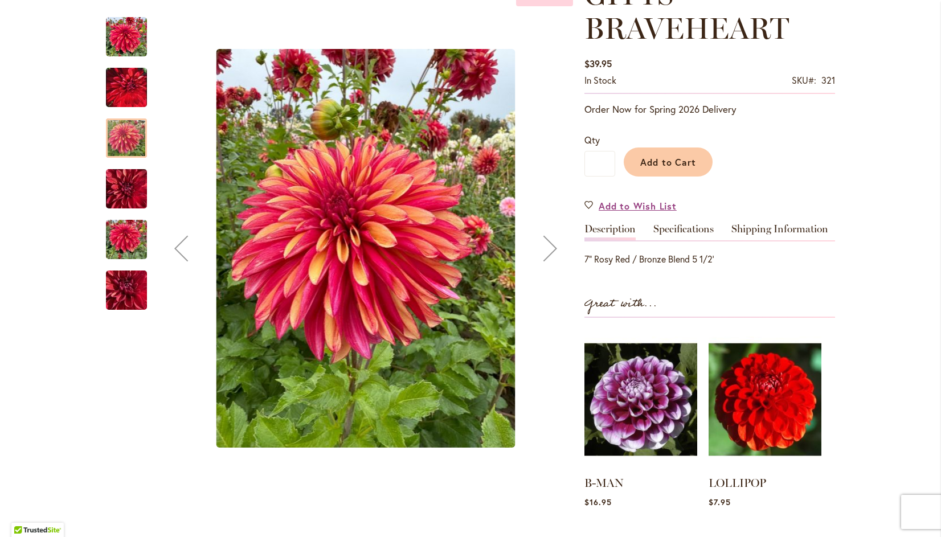
click at [541, 243] on div "Next" at bounding box center [551, 249] width 46 height 46
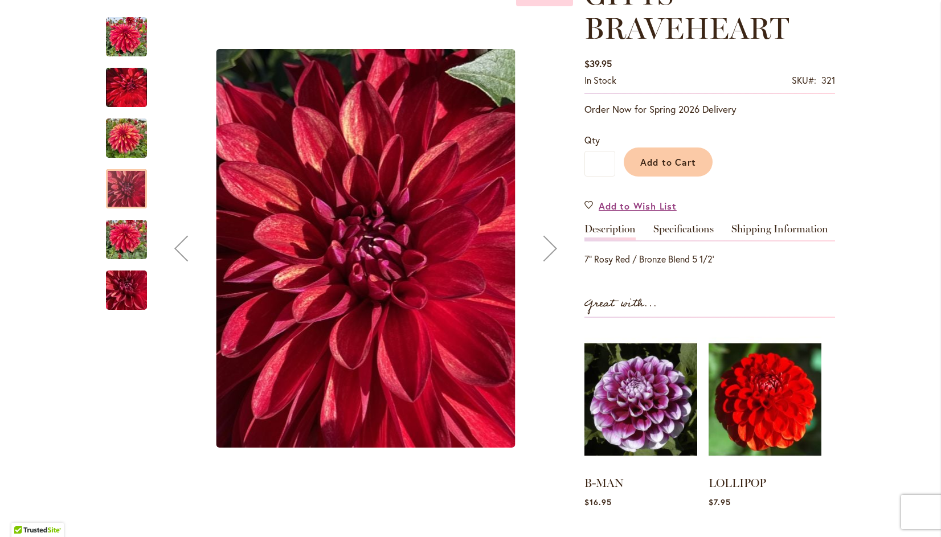
click at [539, 244] on div "Next" at bounding box center [551, 249] width 46 height 46
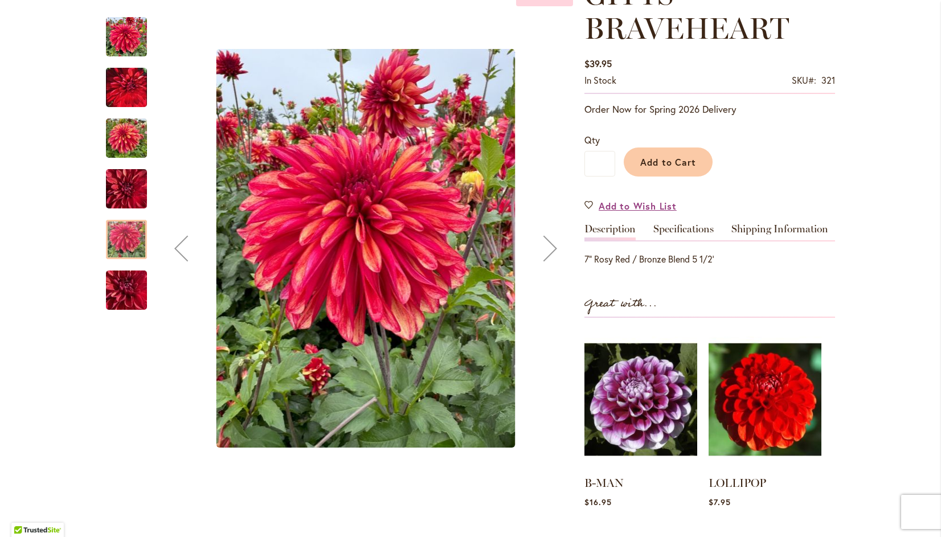
click at [550, 242] on div "Next" at bounding box center [551, 249] width 46 height 46
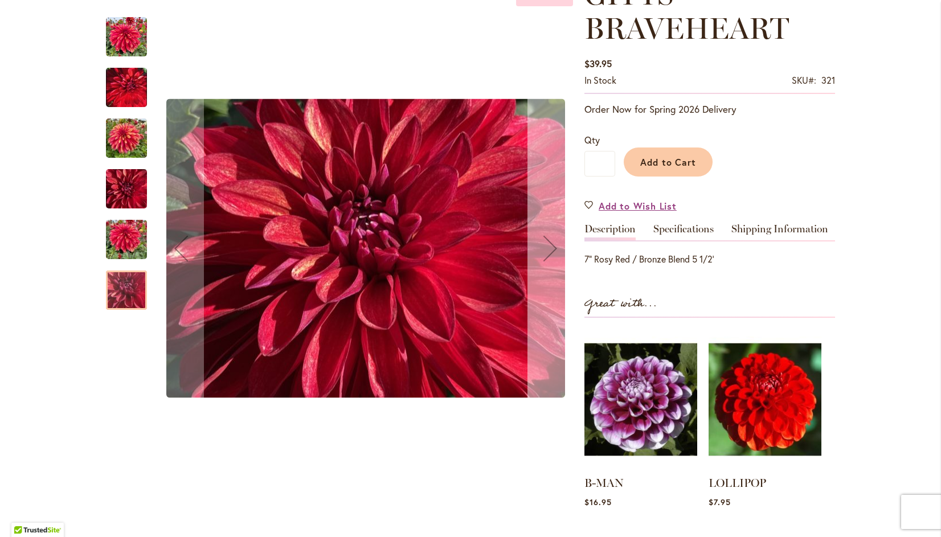
click at [547, 243] on div "Next" at bounding box center [551, 249] width 46 height 46
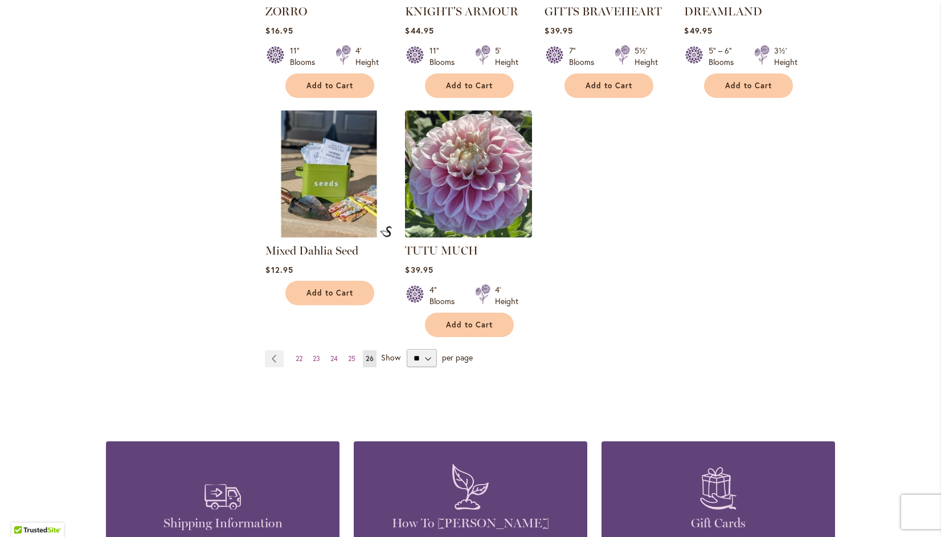
scroll to position [896, 0]
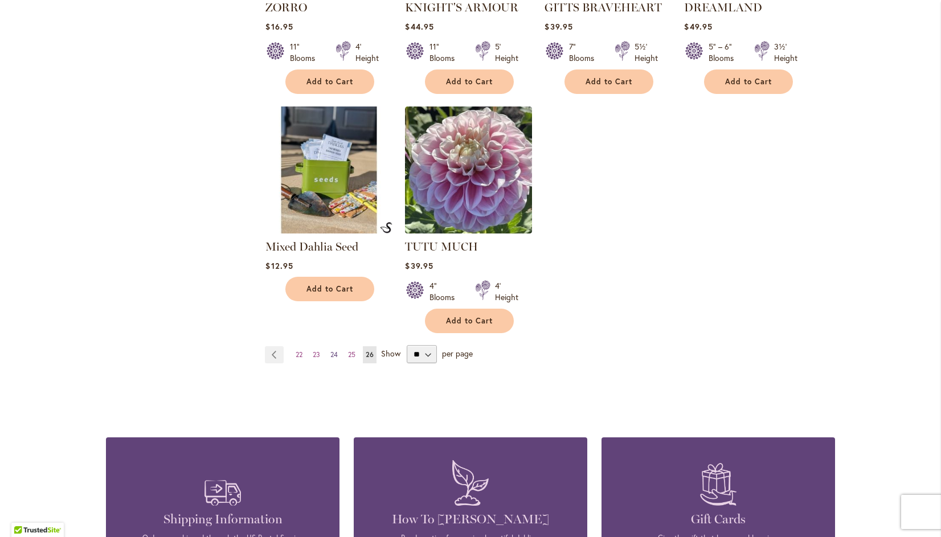
click at [331, 354] on span "24" at bounding box center [334, 354] width 7 height 9
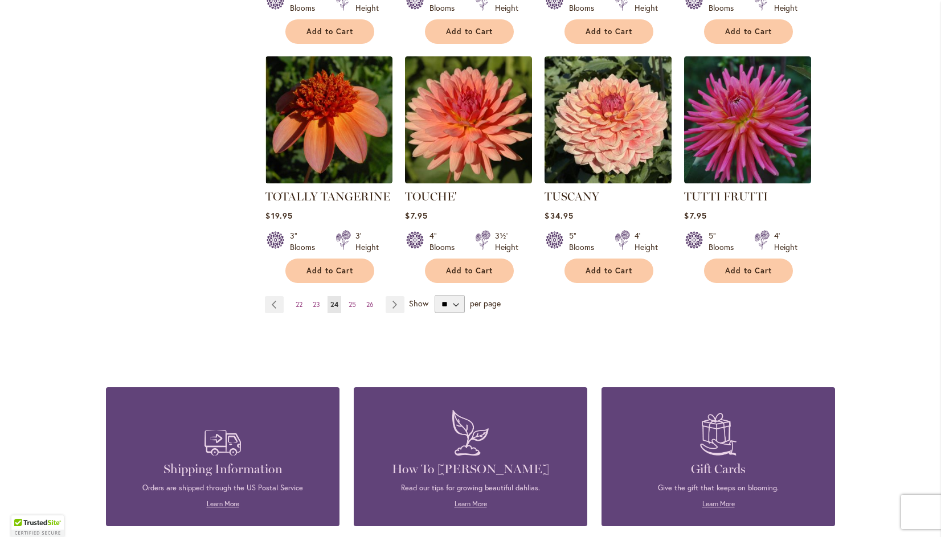
scroll to position [964, 0]
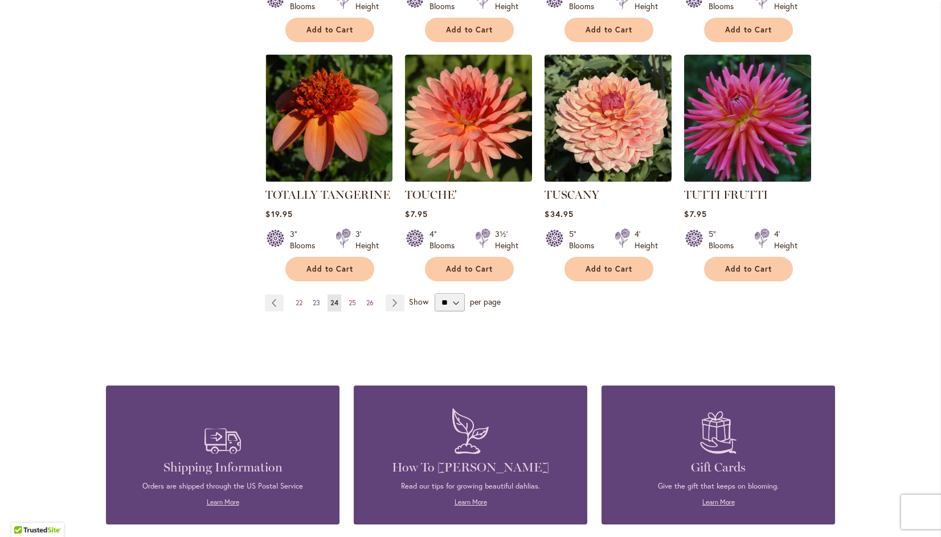
click at [313, 299] on span "23" at bounding box center [316, 303] width 7 height 9
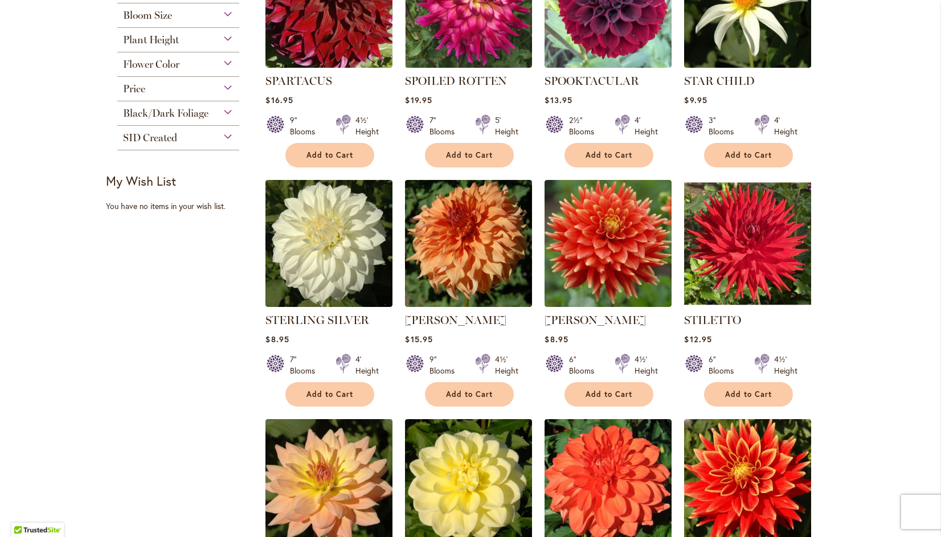
scroll to position [345, 0]
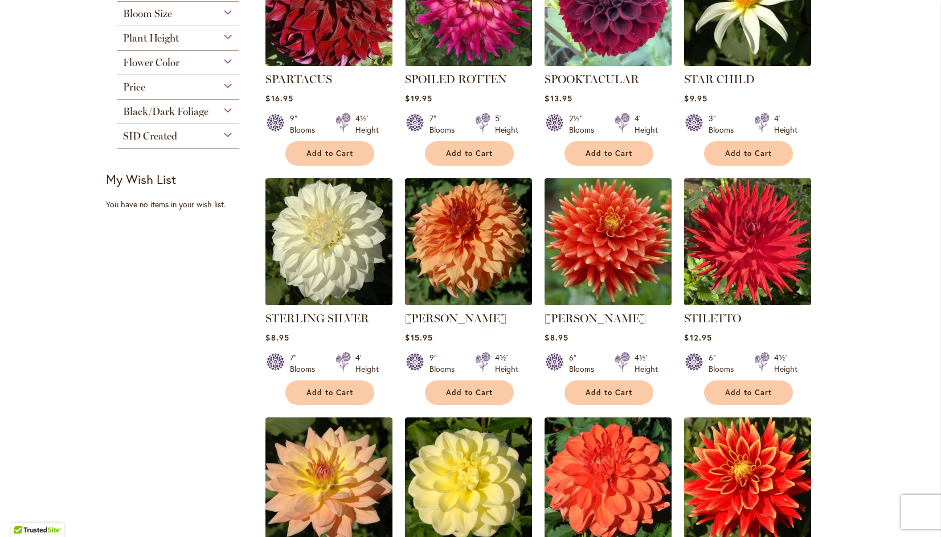
click at [742, 242] on img at bounding box center [748, 242] width 133 height 133
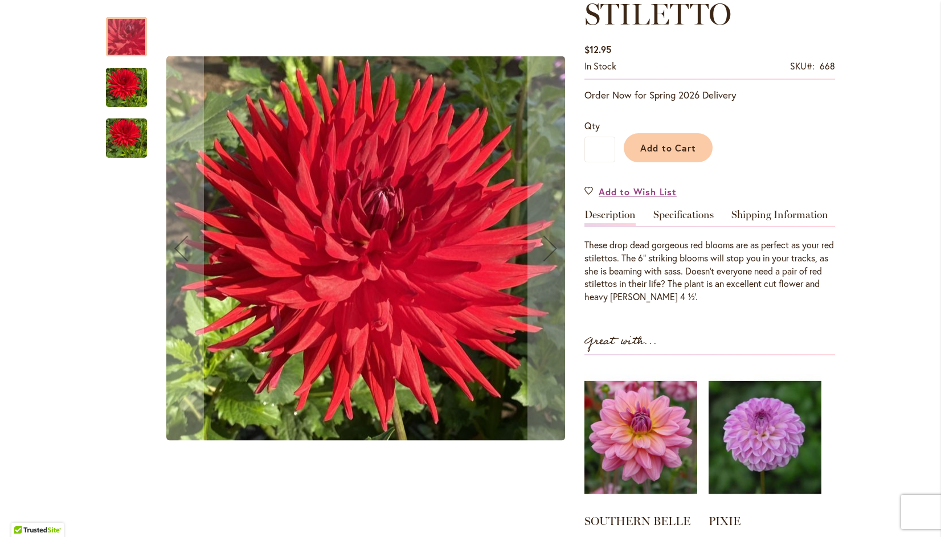
scroll to position [177, 0]
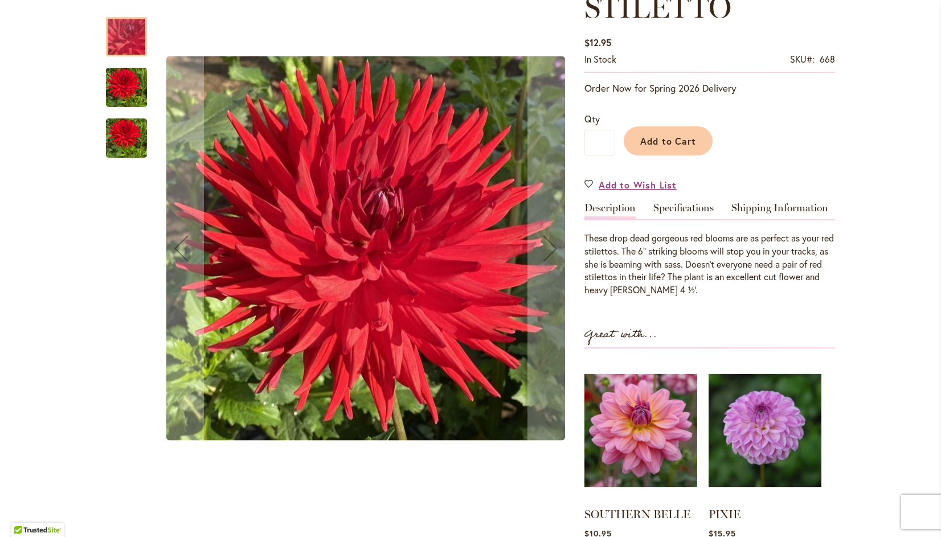
click at [417, 245] on div "STILETTO" at bounding box center [365, 249] width 415 height 486
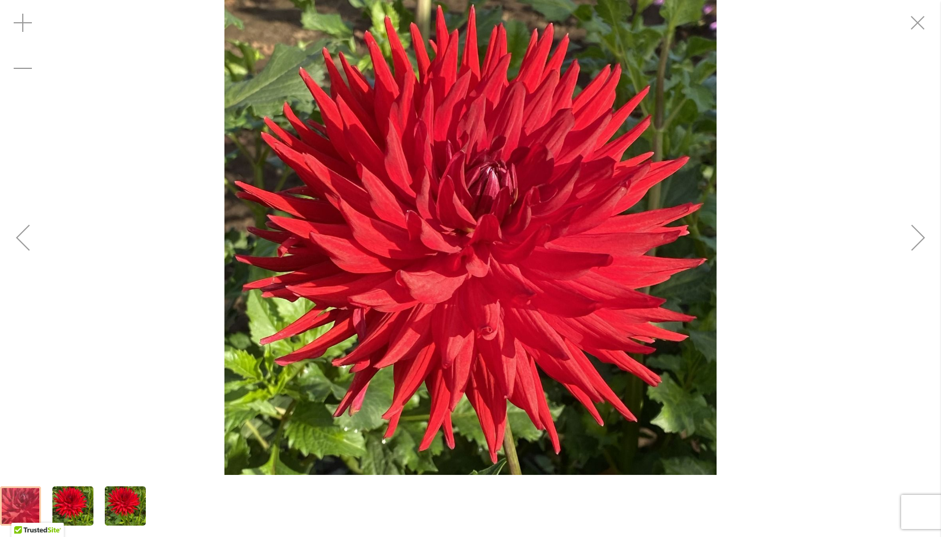
click at [923, 230] on div "Next" at bounding box center [919, 238] width 46 height 46
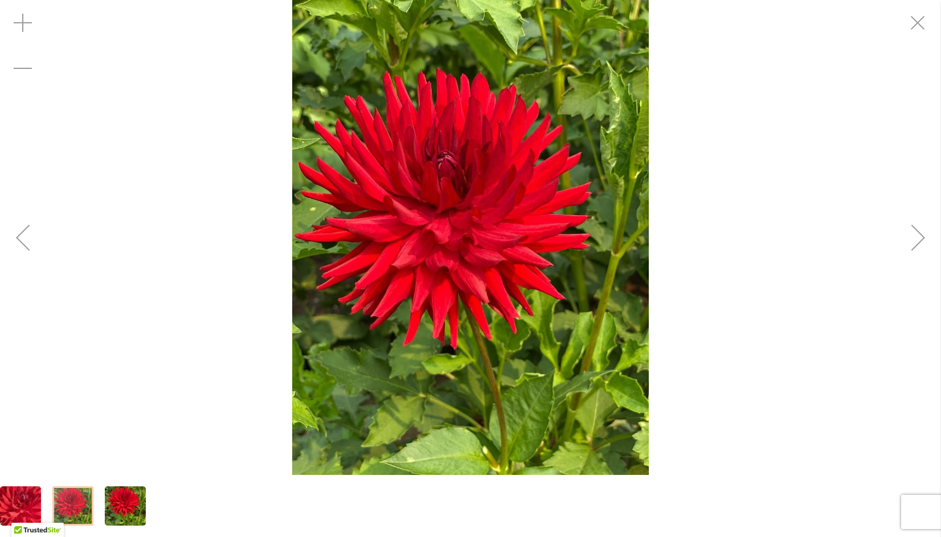
click at [925, 233] on div "Next" at bounding box center [919, 238] width 46 height 46
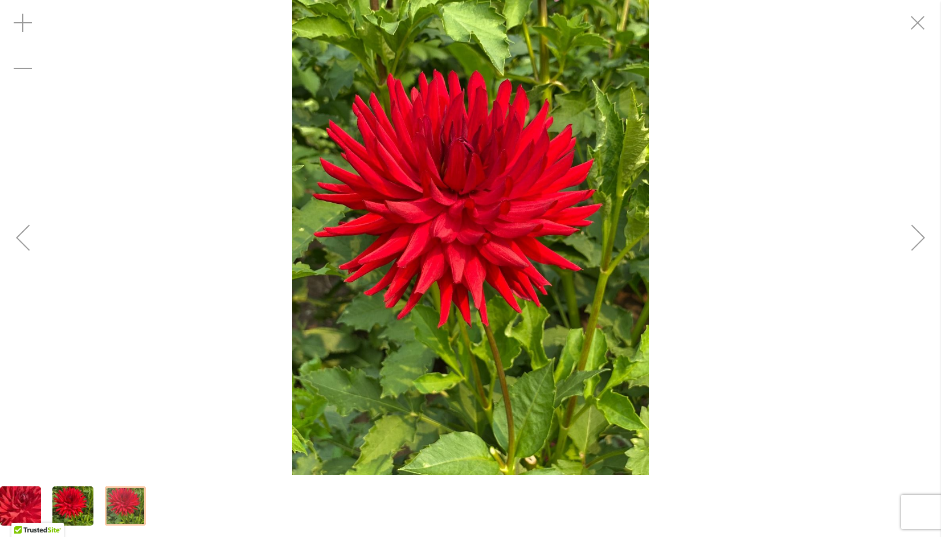
click at [917, 233] on div "Next" at bounding box center [919, 238] width 46 height 46
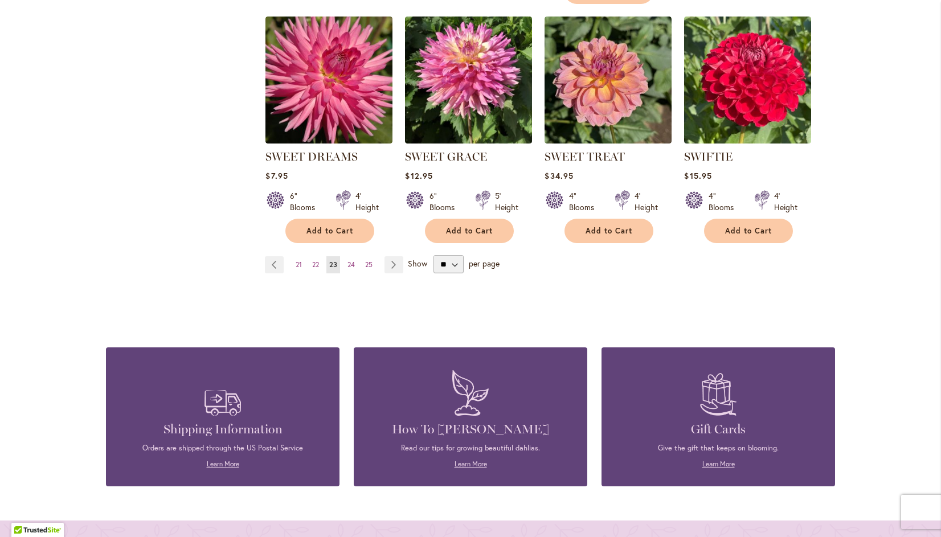
scroll to position [1001, 0]
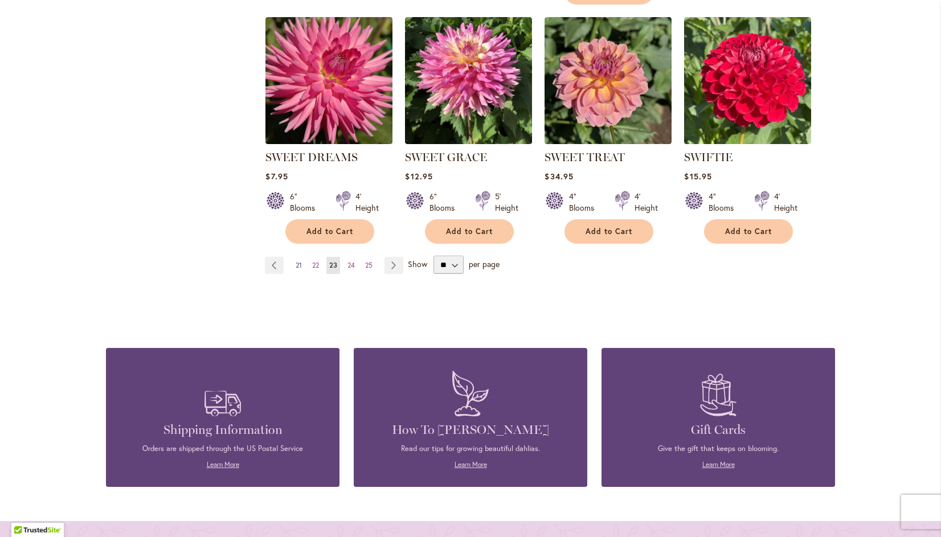
click at [296, 264] on span "21" at bounding box center [299, 265] width 6 height 9
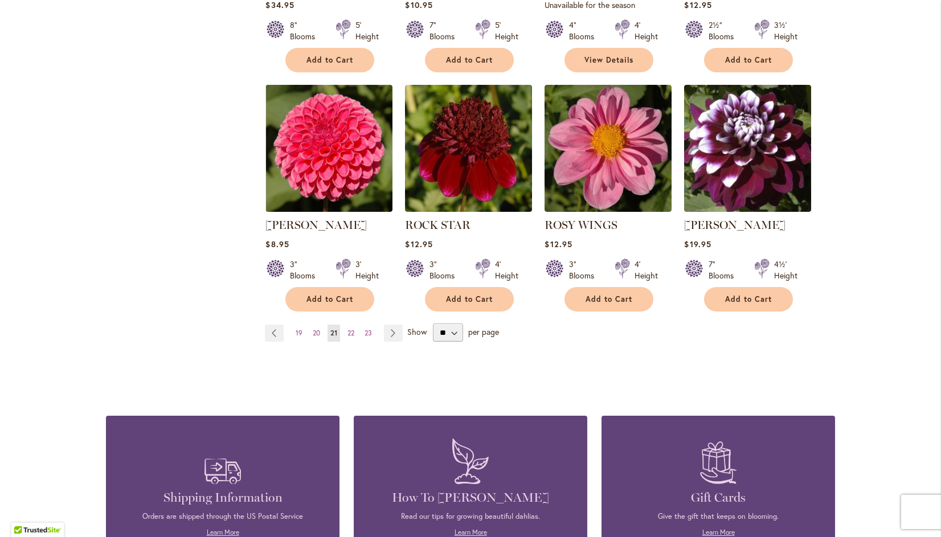
scroll to position [935, 0]
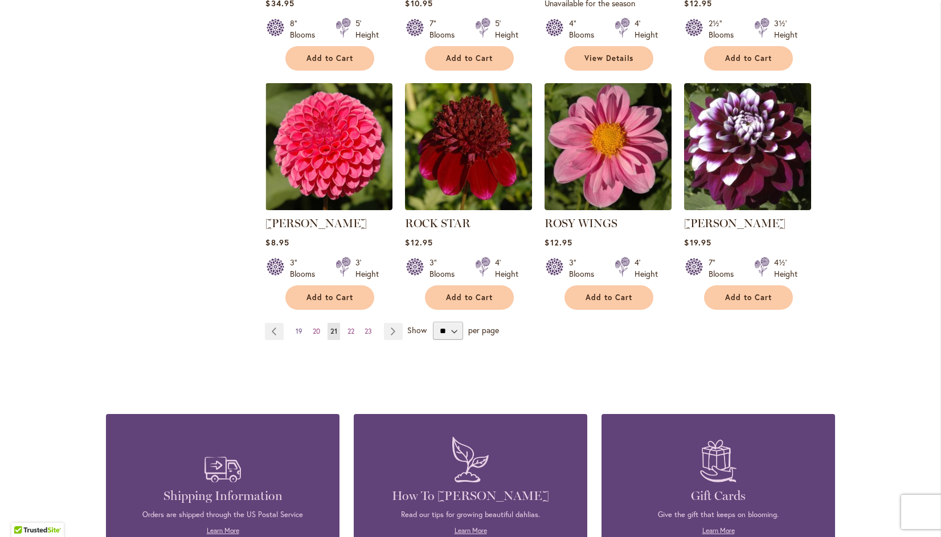
click at [296, 331] on span "19" at bounding box center [299, 331] width 7 height 9
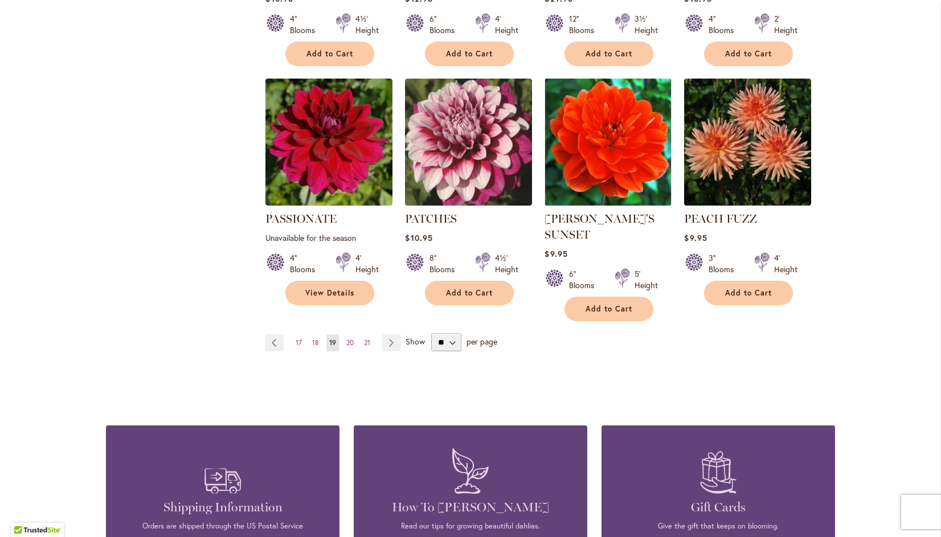
scroll to position [943, 0]
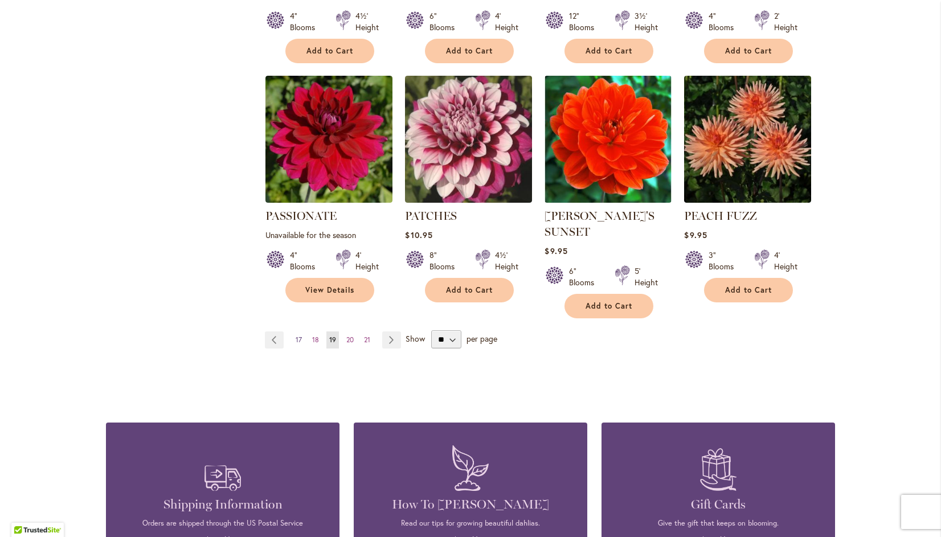
click at [296, 336] on span "17" at bounding box center [299, 340] width 6 height 9
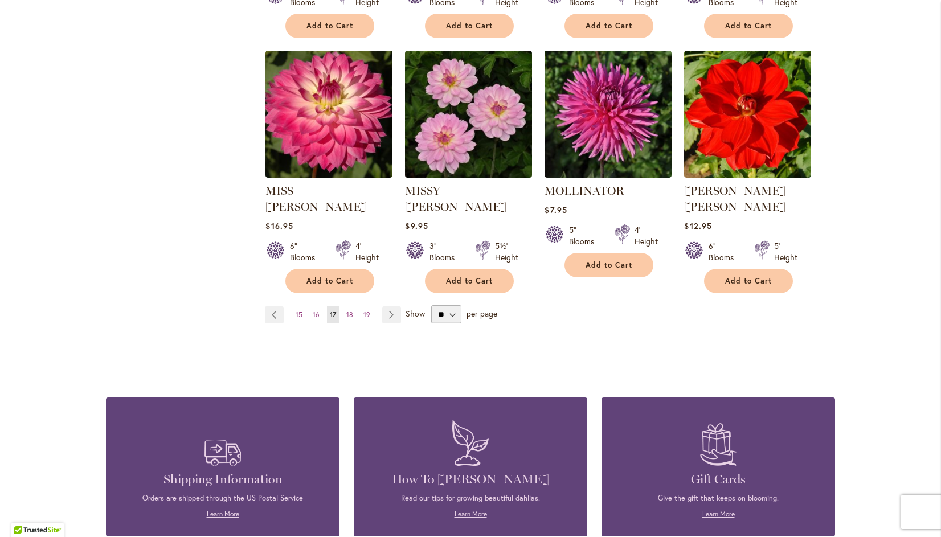
scroll to position [952, 0]
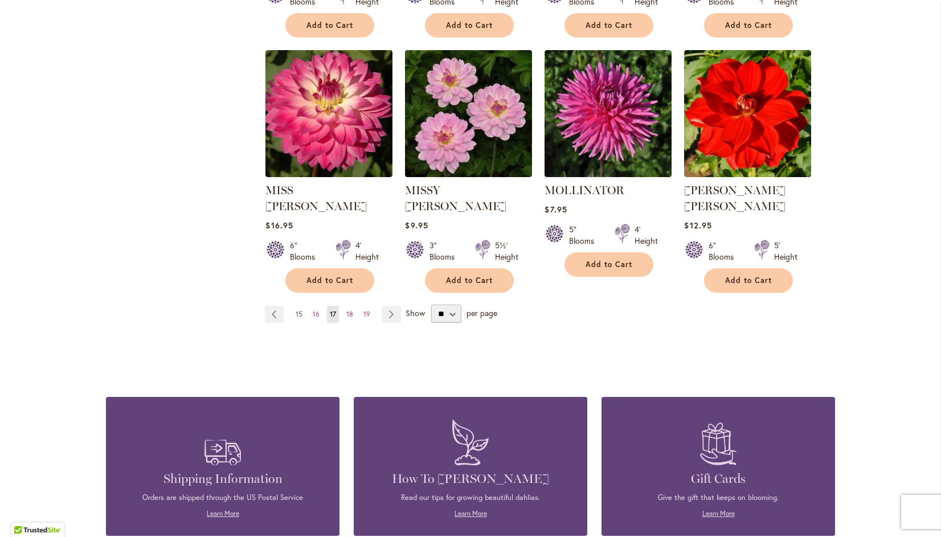
click at [296, 310] on span "15" at bounding box center [299, 314] width 7 height 9
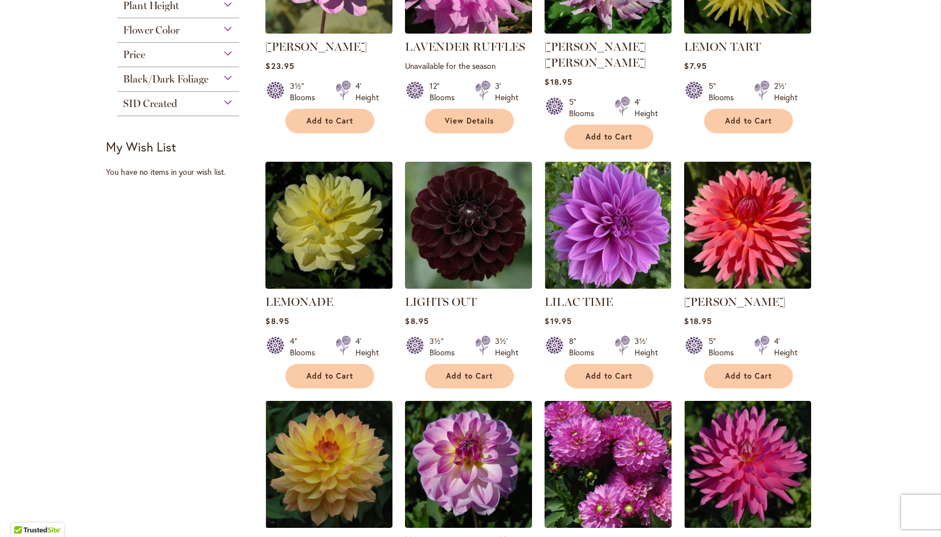
scroll to position [409, 0]
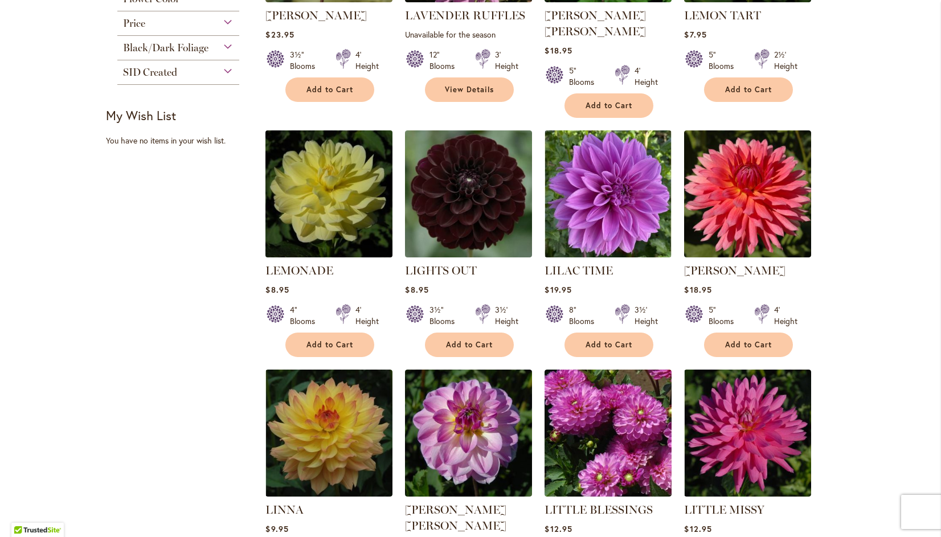
click at [323, 168] on img at bounding box center [329, 194] width 133 height 133
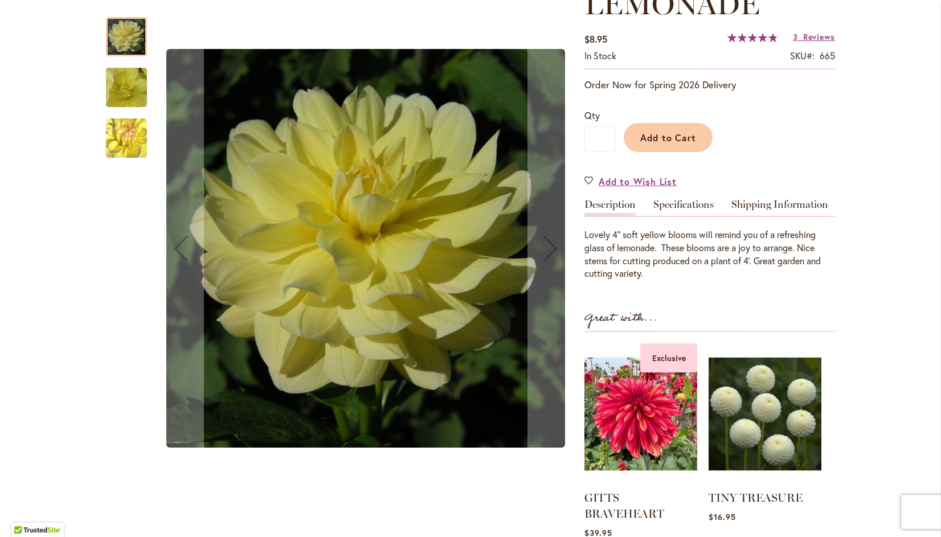
scroll to position [181, 0]
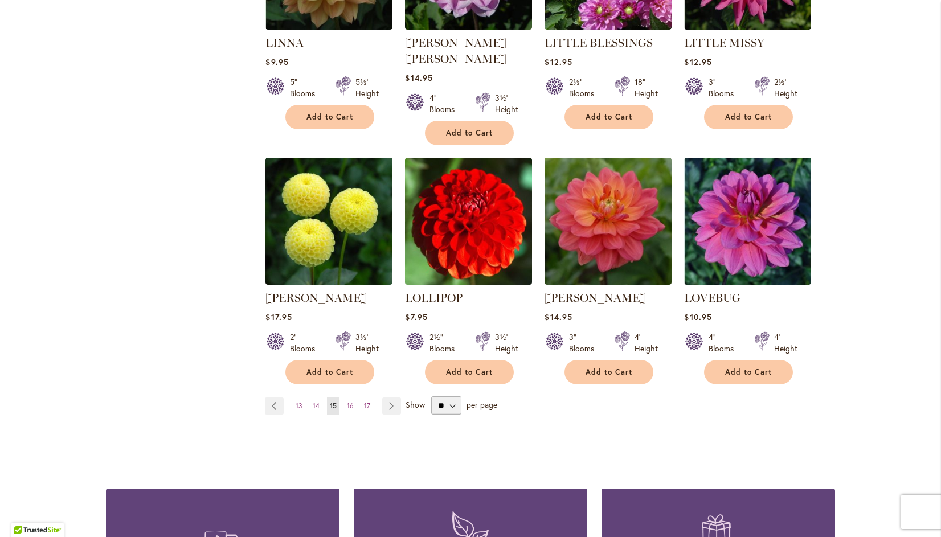
scroll to position [879, 0]
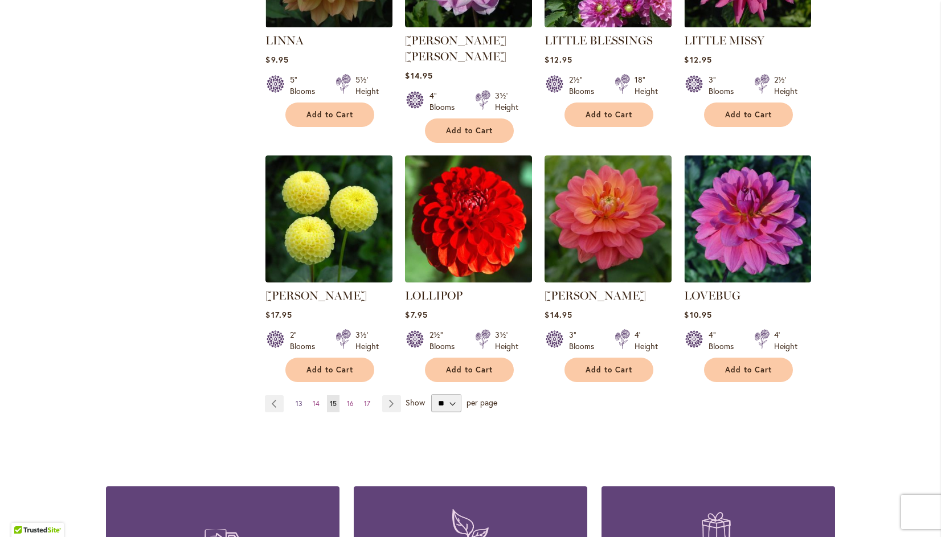
click at [296, 399] on span "13" at bounding box center [299, 403] width 7 height 9
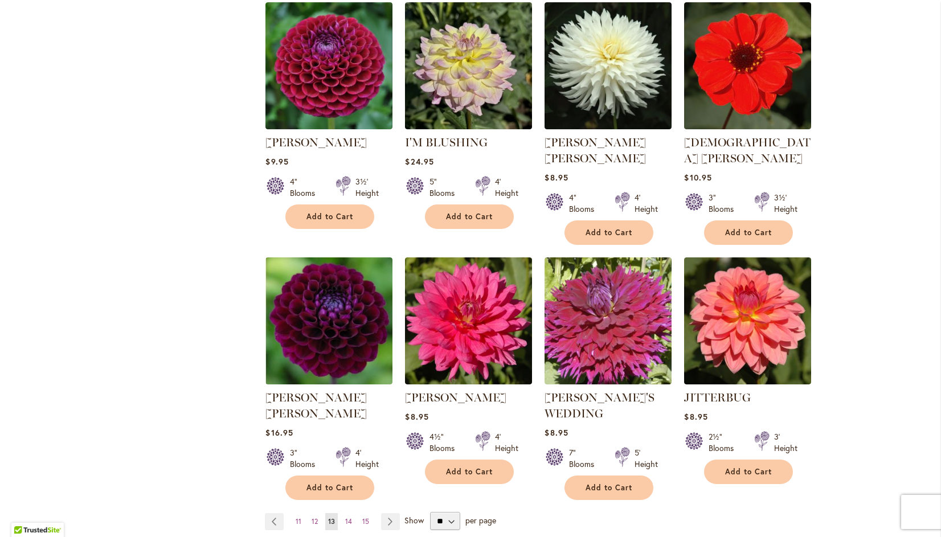
scroll to position [778, 0]
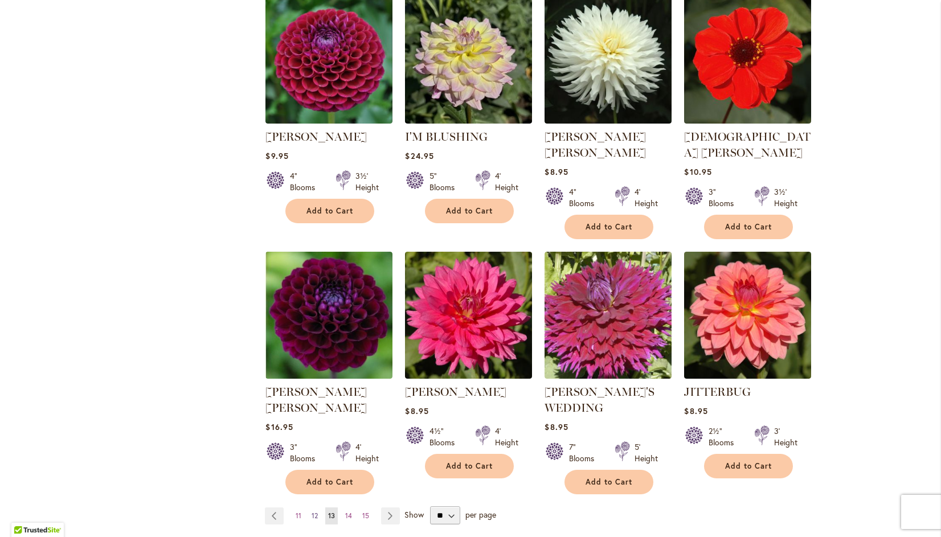
click at [312, 512] on span "12" at bounding box center [315, 516] width 6 height 9
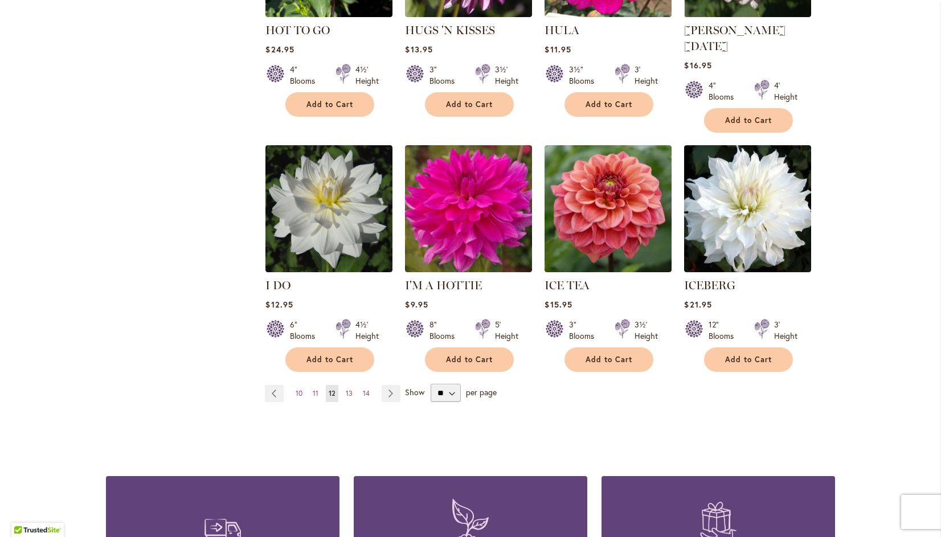
scroll to position [875, 0]
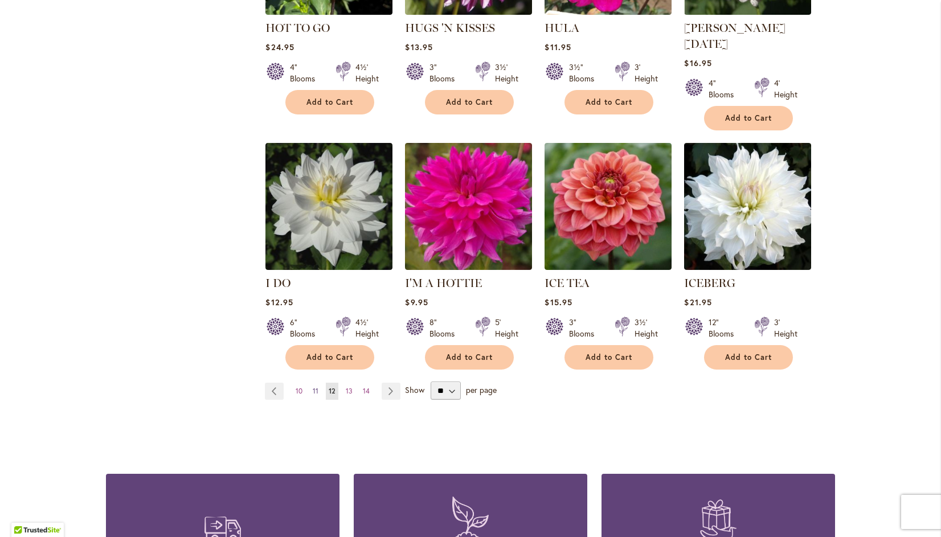
click at [311, 383] on link "Page 11" at bounding box center [315, 391] width 11 height 17
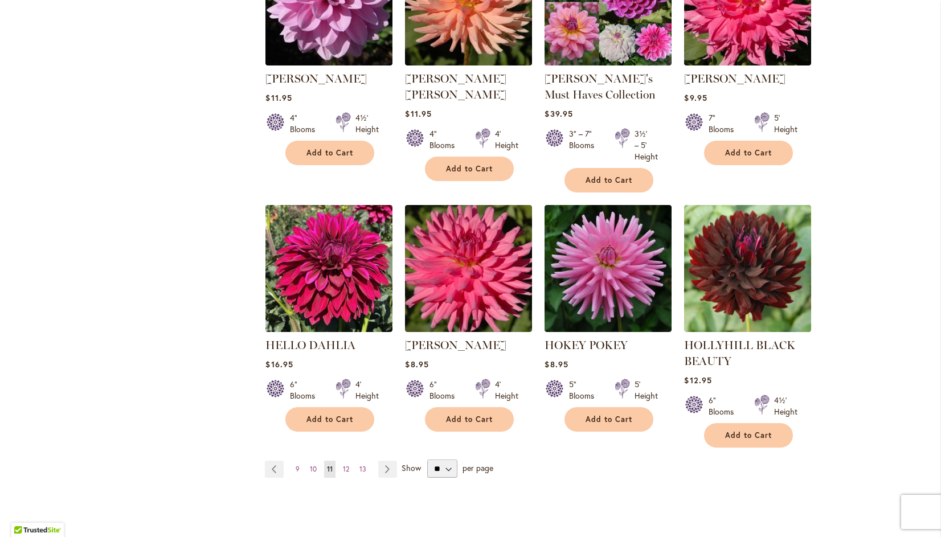
scroll to position [837, 0]
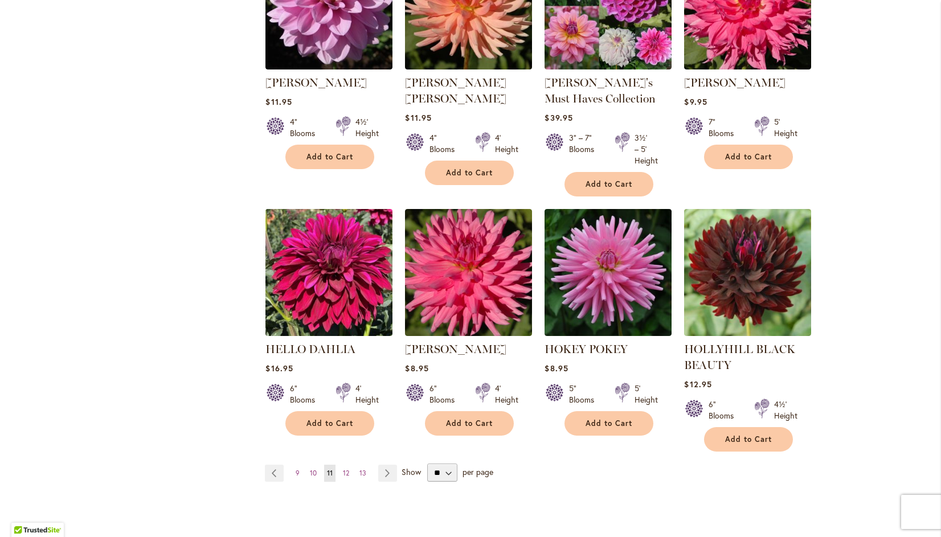
click at [316, 252] on img at bounding box center [329, 272] width 133 height 133
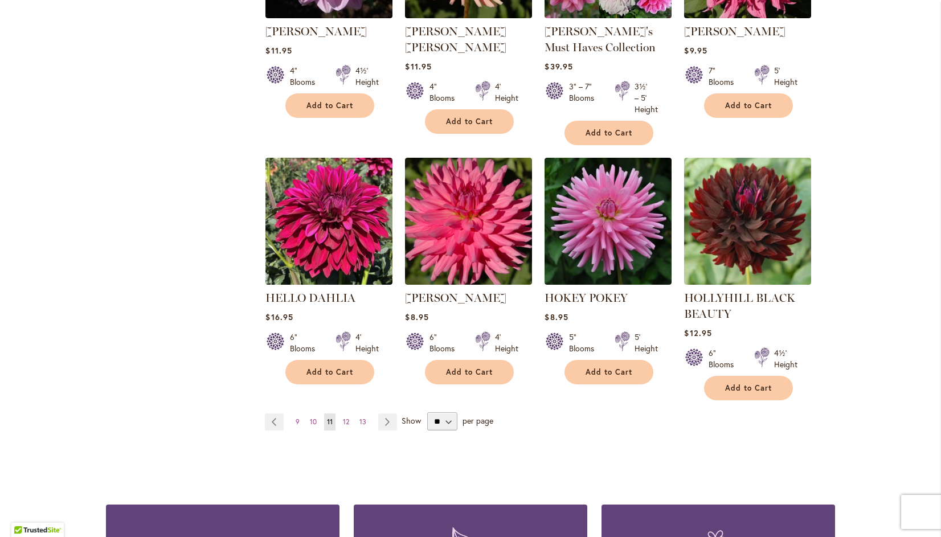
scroll to position [906, 0]
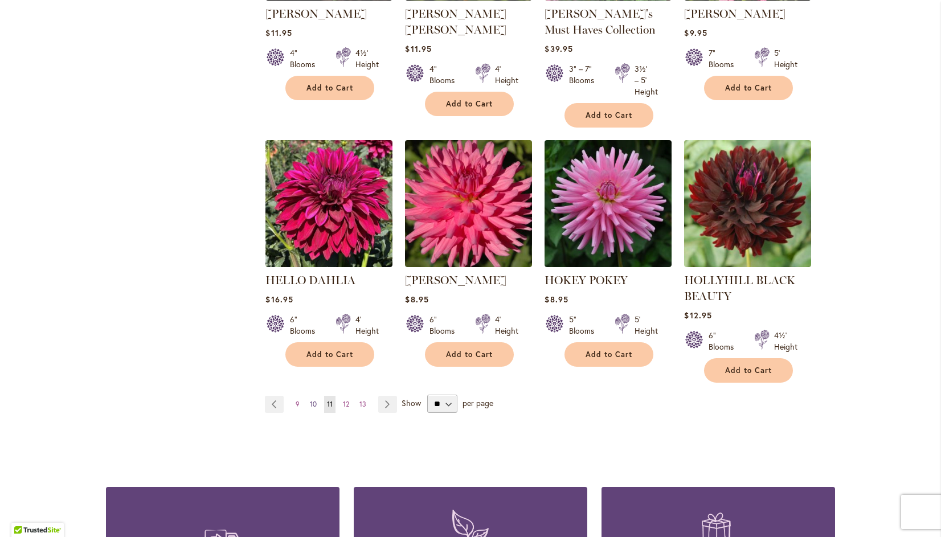
click at [310, 403] on span "10" at bounding box center [313, 404] width 7 height 9
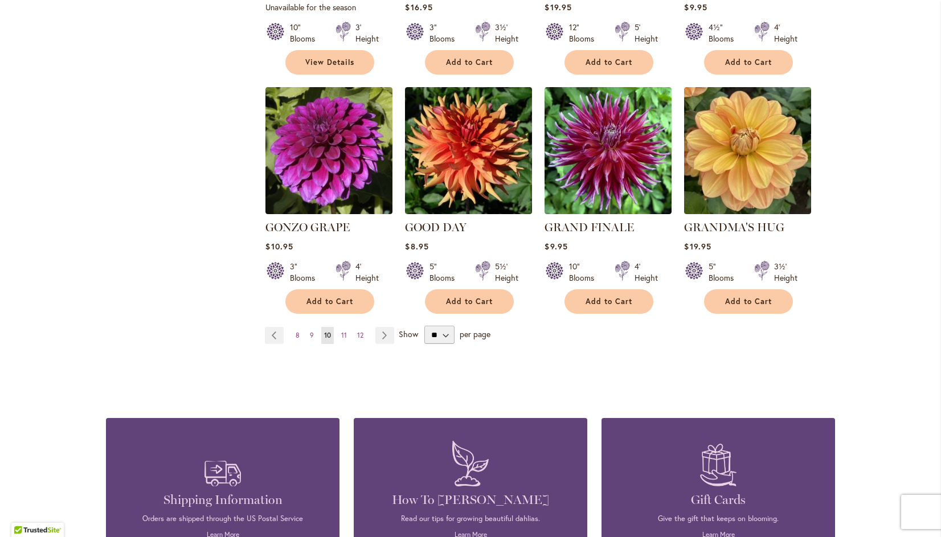
scroll to position [932, 0]
click at [310, 331] on span "9" at bounding box center [312, 335] width 4 height 9
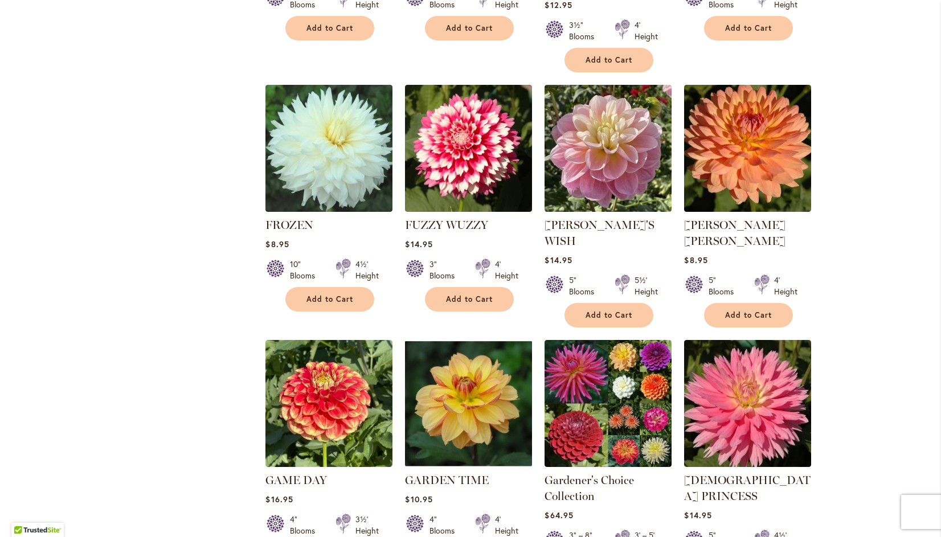
scroll to position [711, 0]
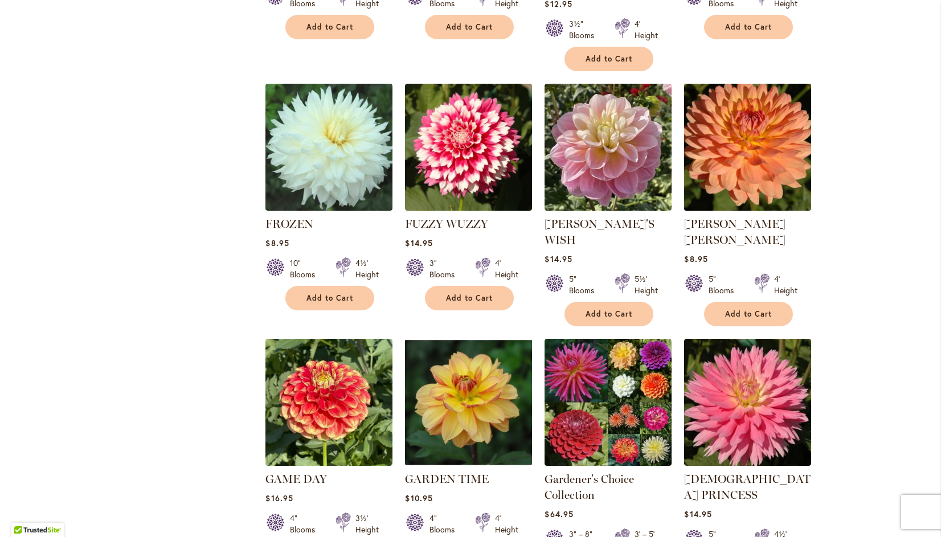
click at [743, 101] on img at bounding box center [748, 147] width 133 height 133
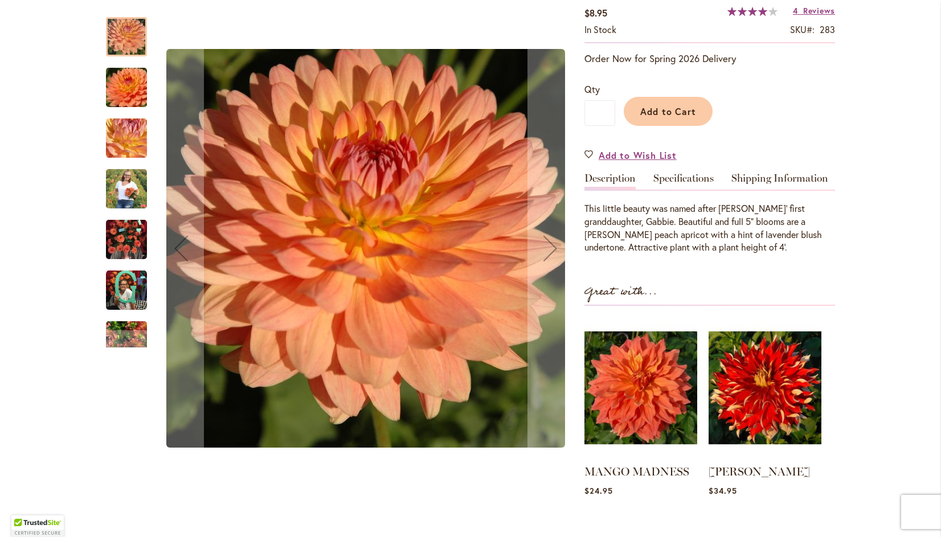
scroll to position [240, 0]
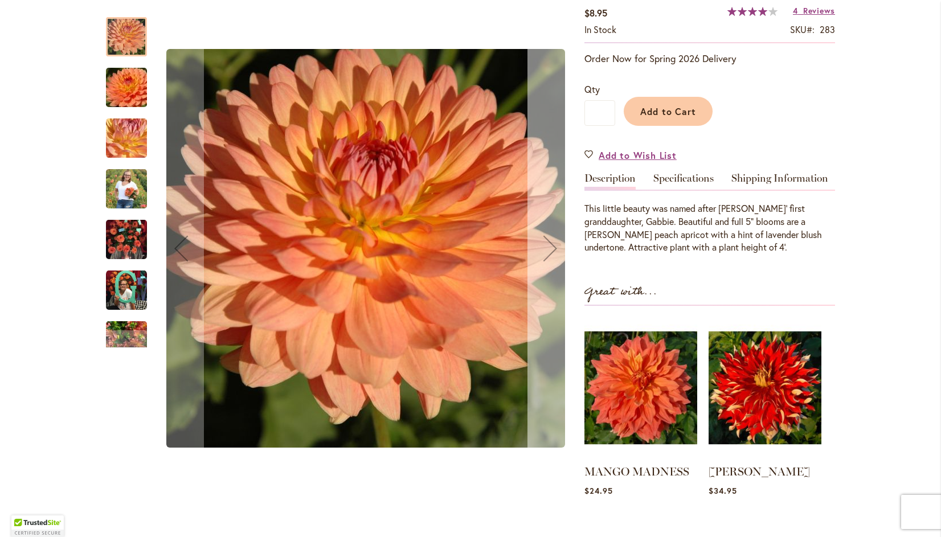
click at [542, 245] on div "Next" at bounding box center [551, 249] width 46 height 46
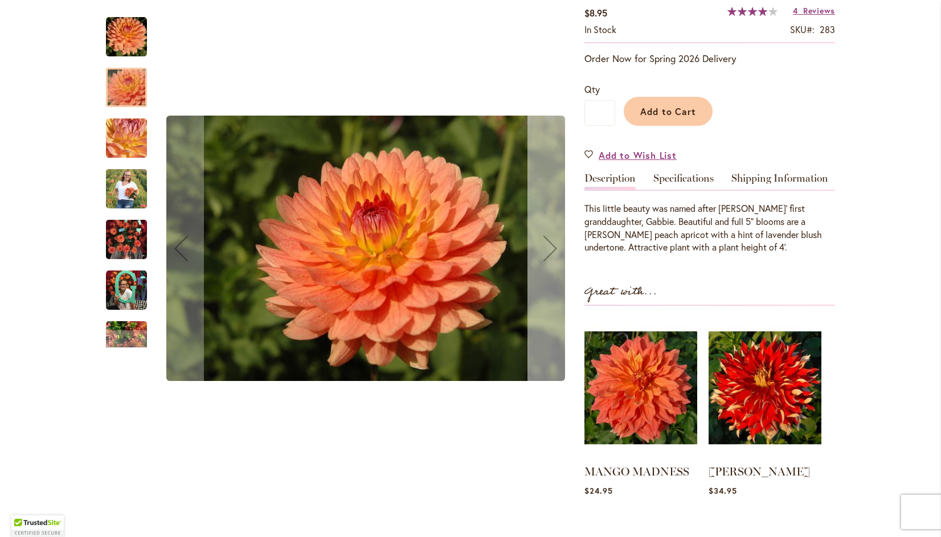
click at [543, 251] on div "Next" at bounding box center [551, 249] width 46 height 46
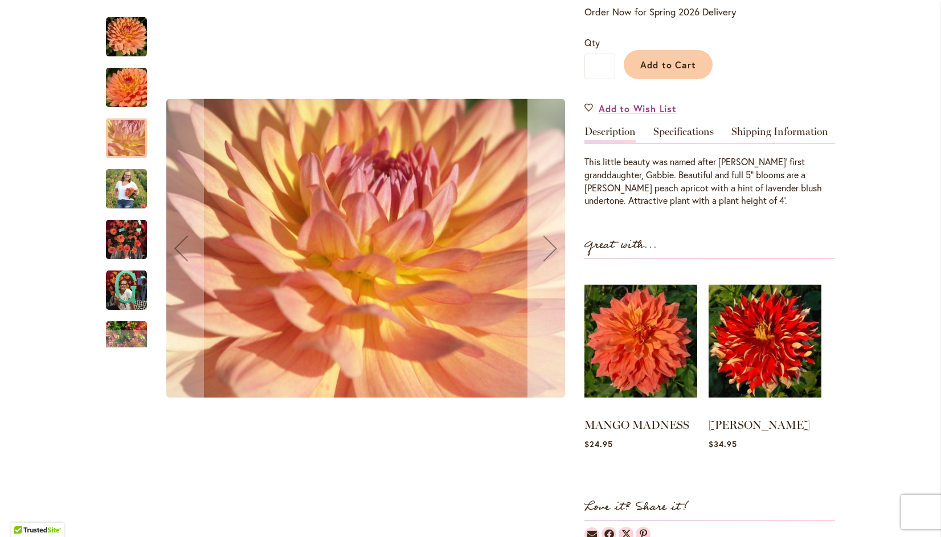
scroll to position [271, 0]
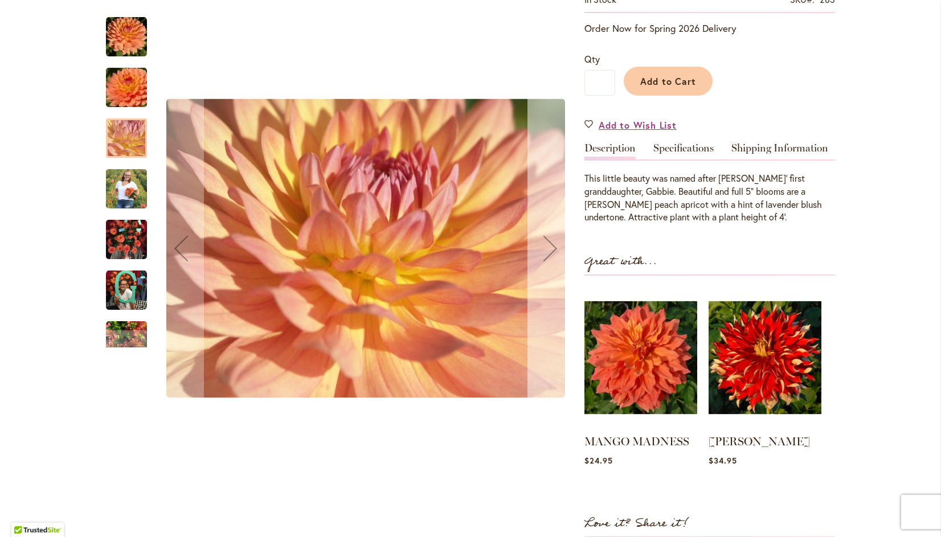
click at [535, 253] on div "Next" at bounding box center [551, 249] width 46 height 46
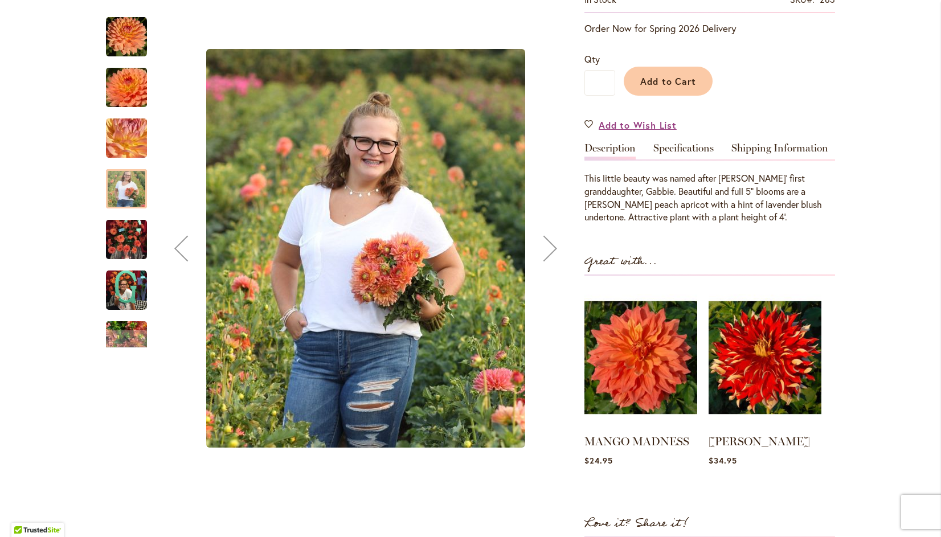
click at [538, 251] on div "Next" at bounding box center [551, 249] width 46 height 46
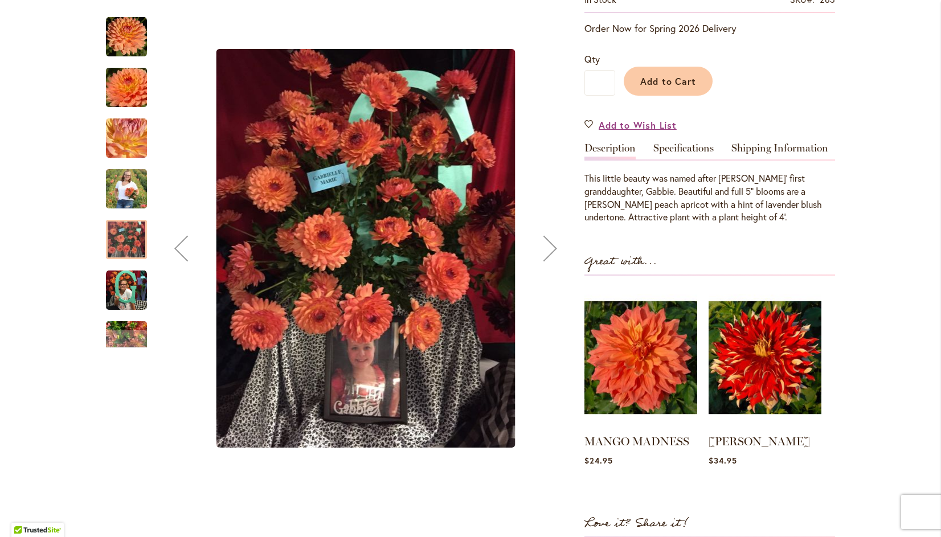
click at [539, 243] on div "Next" at bounding box center [551, 249] width 46 height 46
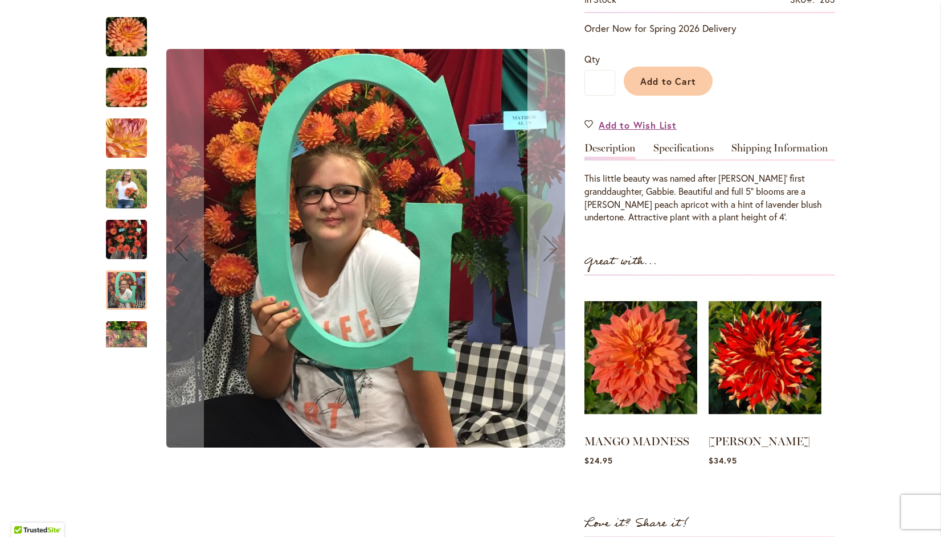
click at [540, 236] on div "Next" at bounding box center [551, 249] width 46 height 46
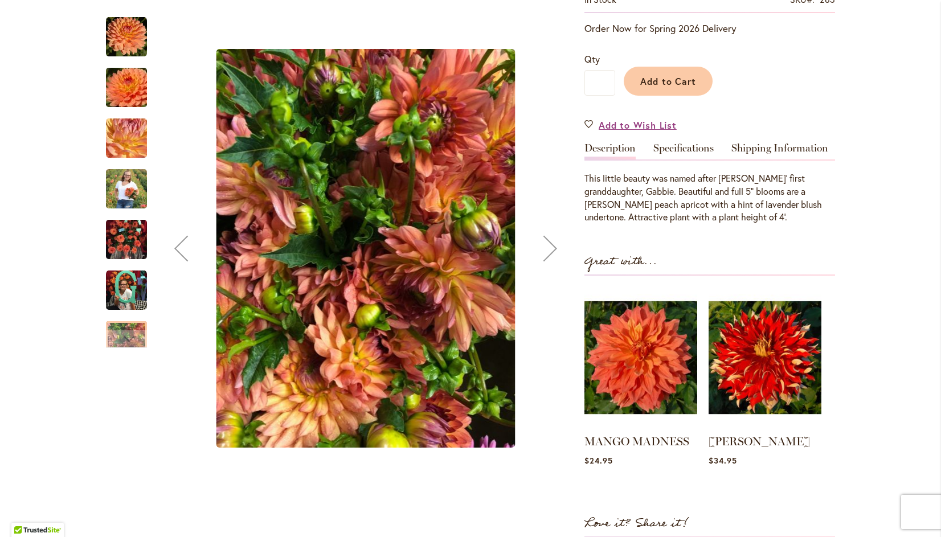
click at [539, 239] on div "Next" at bounding box center [551, 249] width 46 height 46
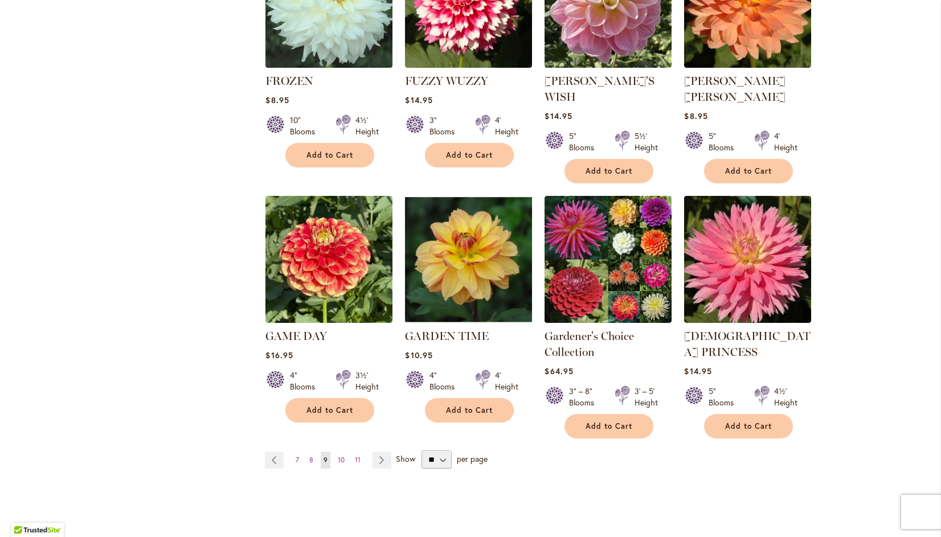
scroll to position [856, 0]
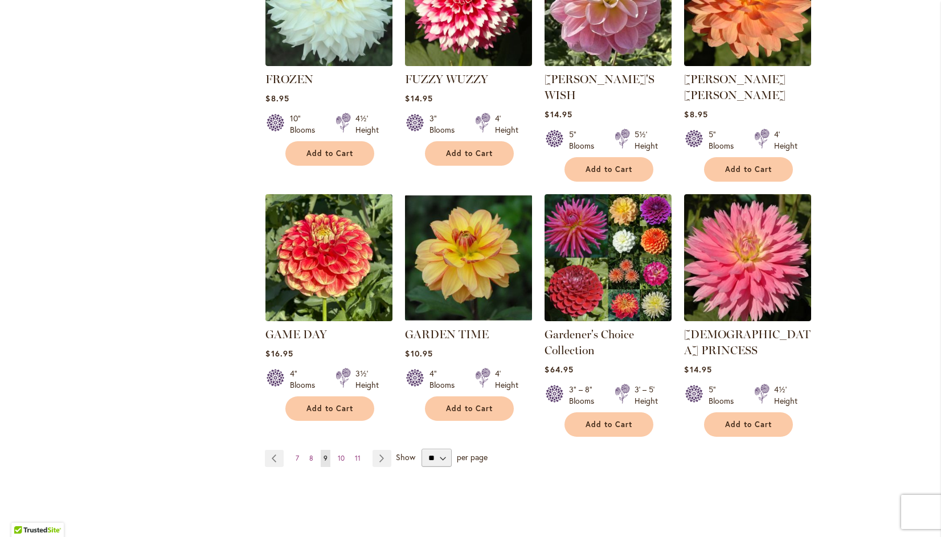
click at [316, 195] on img at bounding box center [329, 257] width 133 height 133
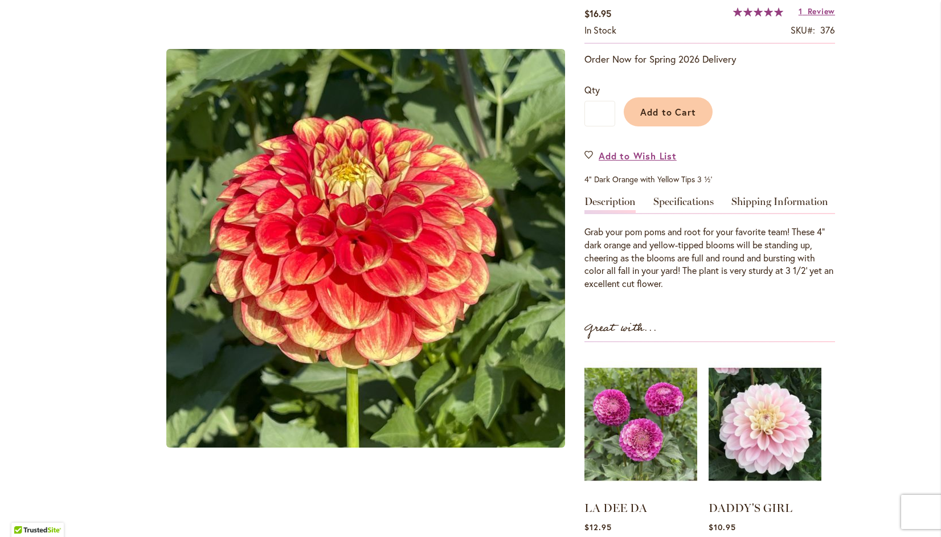
scroll to position [206, 0]
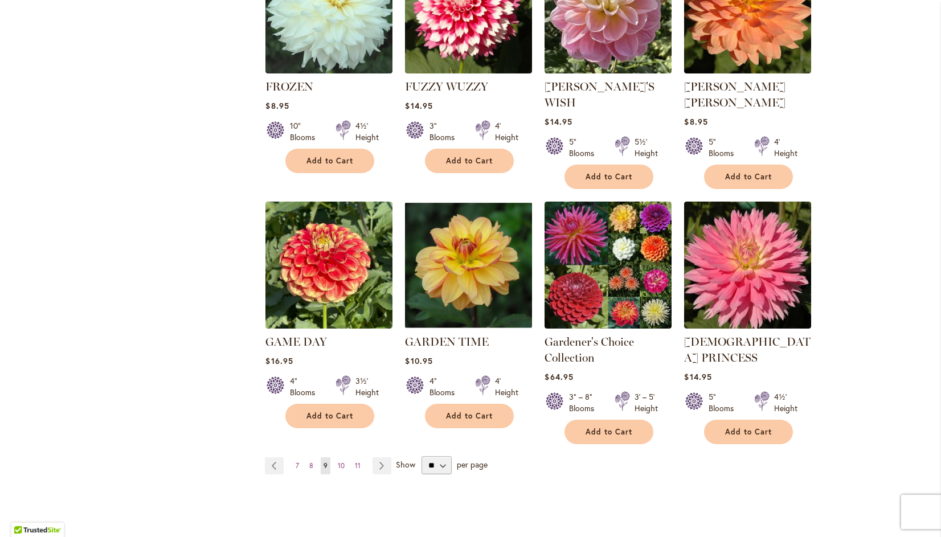
scroll to position [854, 0]
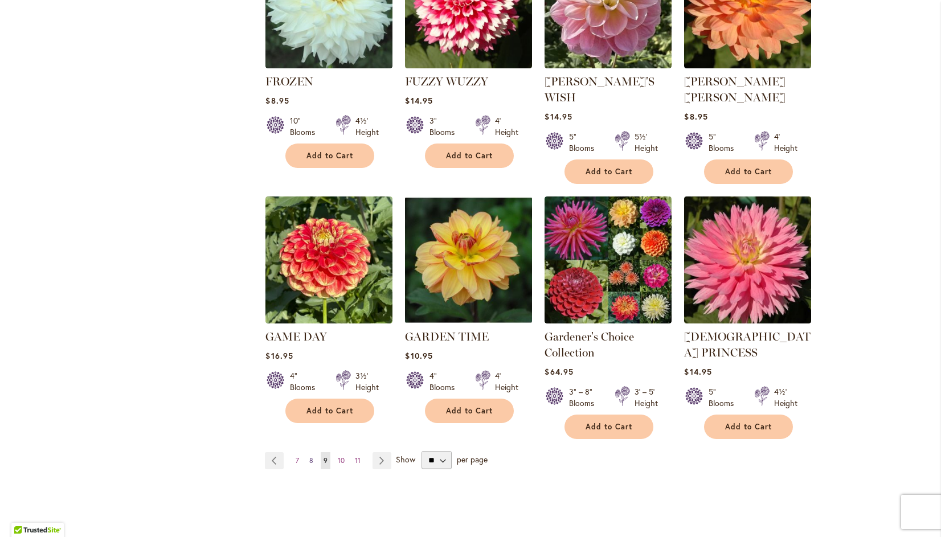
click at [309, 456] on span "8" at bounding box center [311, 460] width 4 height 9
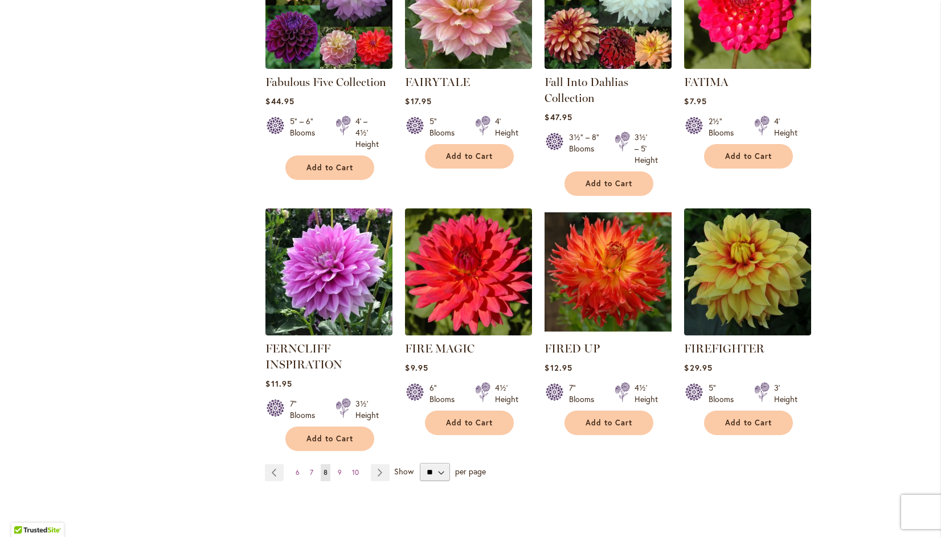
scroll to position [838, 0]
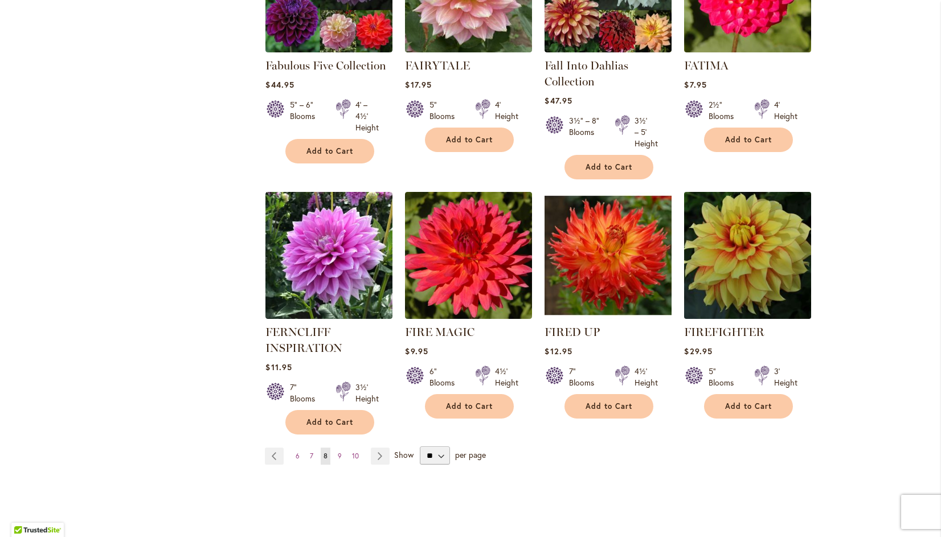
click at [743, 237] on img at bounding box center [748, 255] width 133 height 133
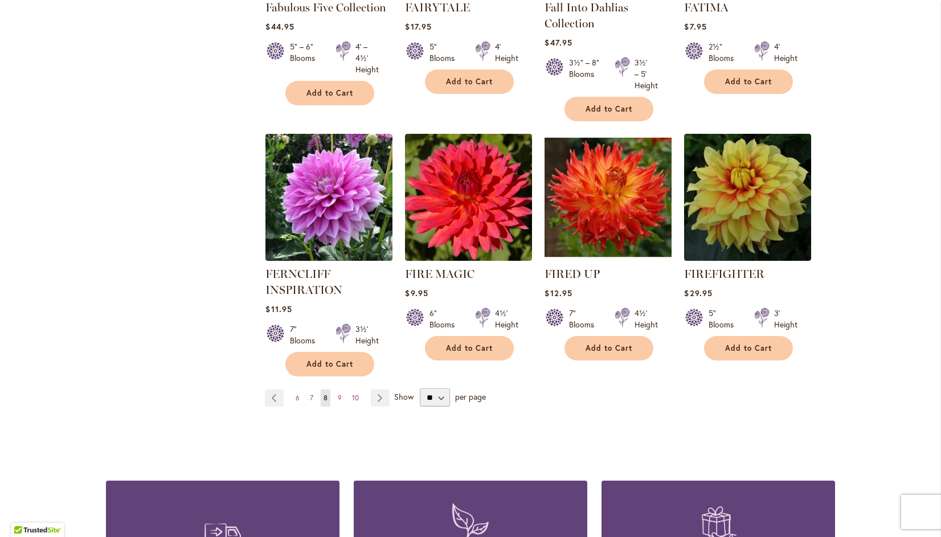
scroll to position [897, 0]
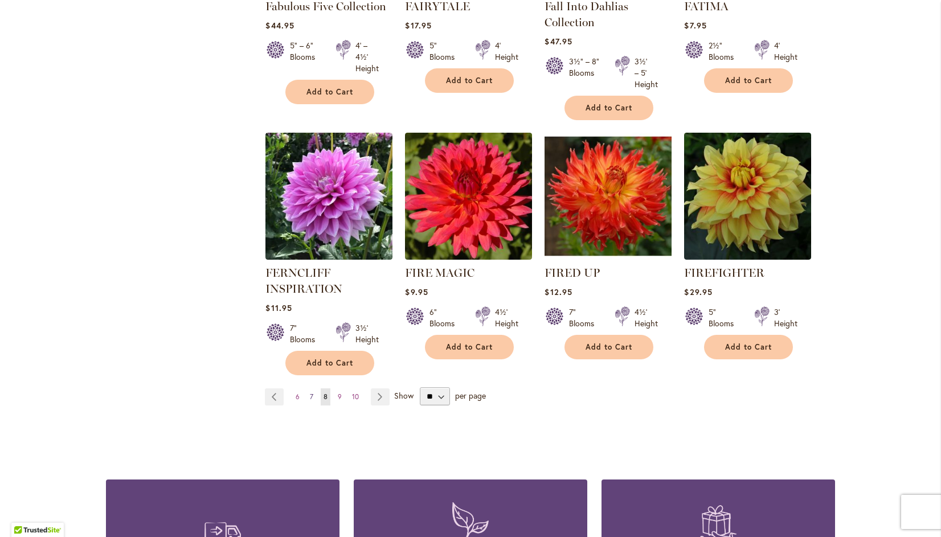
click at [310, 395] on span "7" at bounding box center [311, 397] width 3 height 9
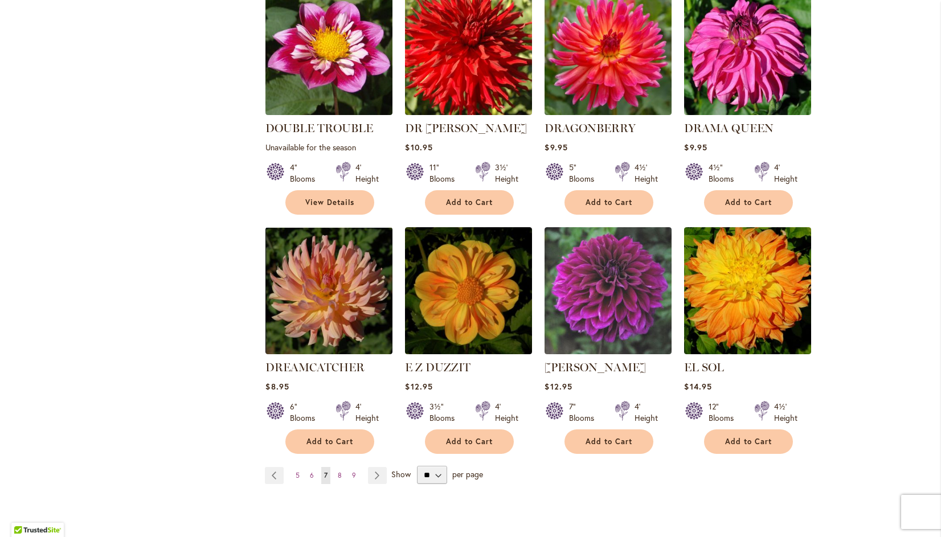
scroll to position [810, 0]
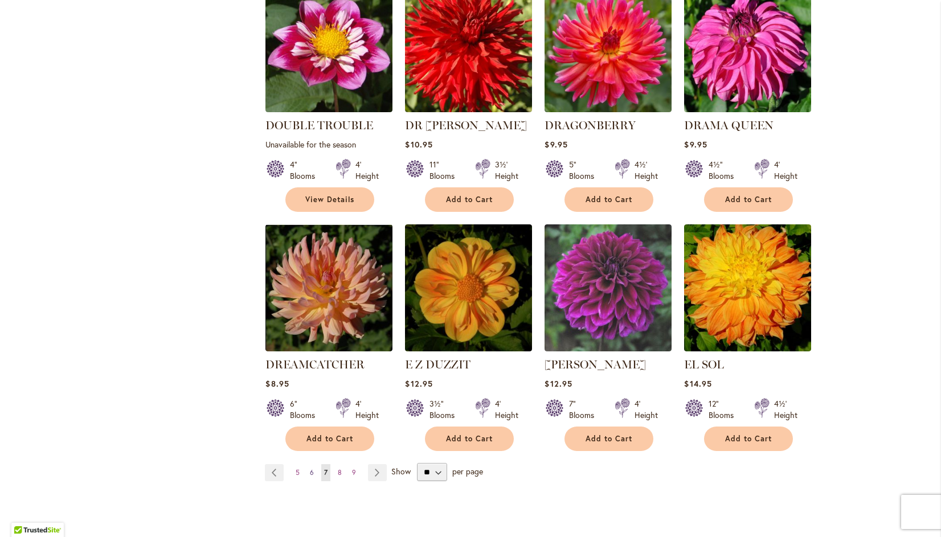
click at [310, 468] on span "6" at bounding box center [312, 472] width 4 height 9
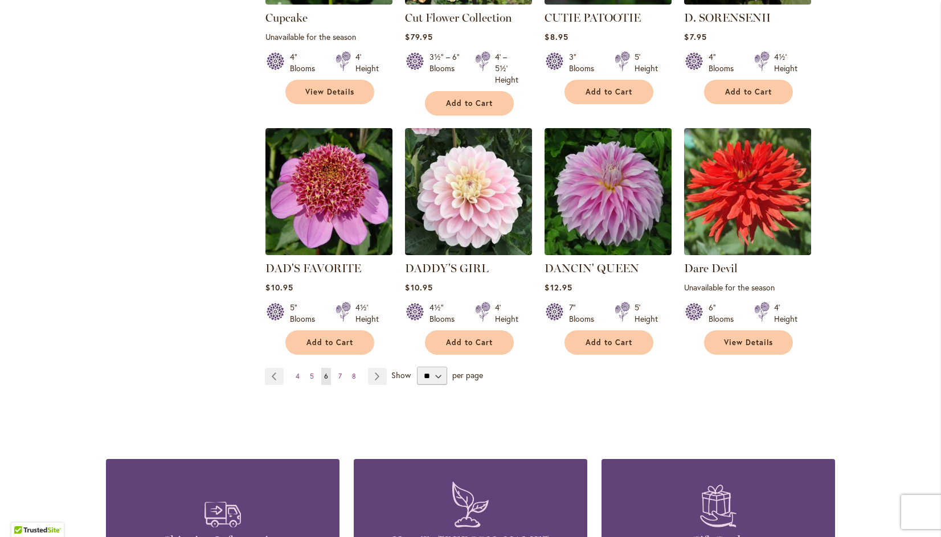
scroll to position [903, 0]
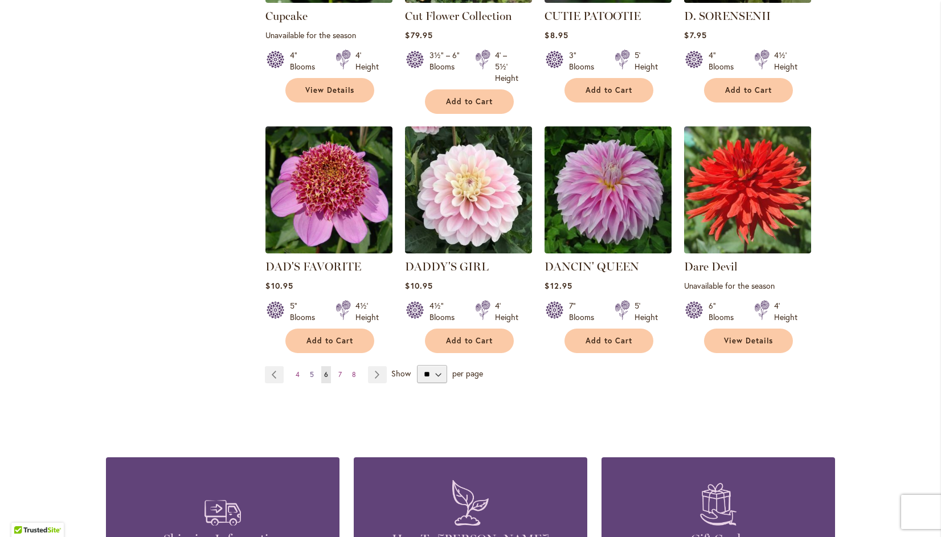
click at [310, 372] on span "5" at bounding box center [312, 374] width 4 height 9
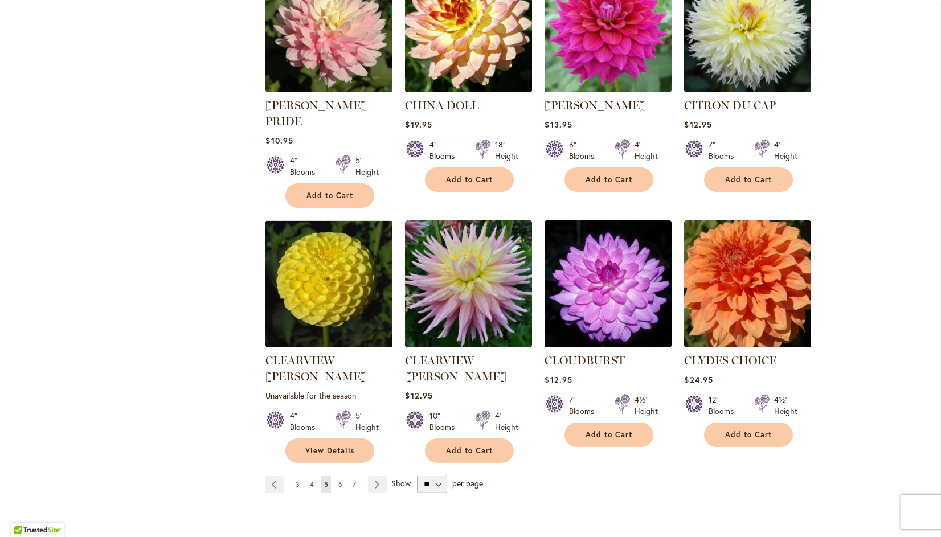
scroll to position [815, 0]
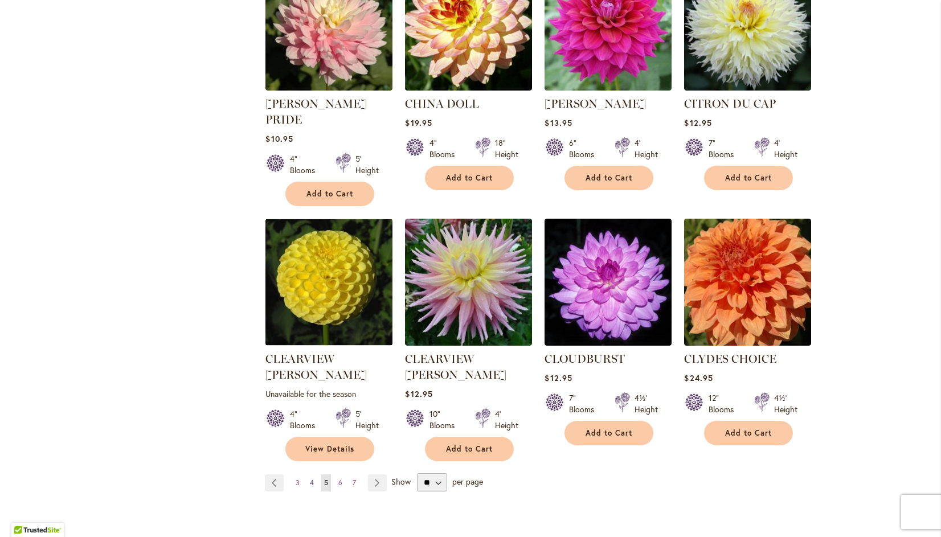
click at [310, 479] on span "4" at bounding box center [312, 483] width 4 height 9
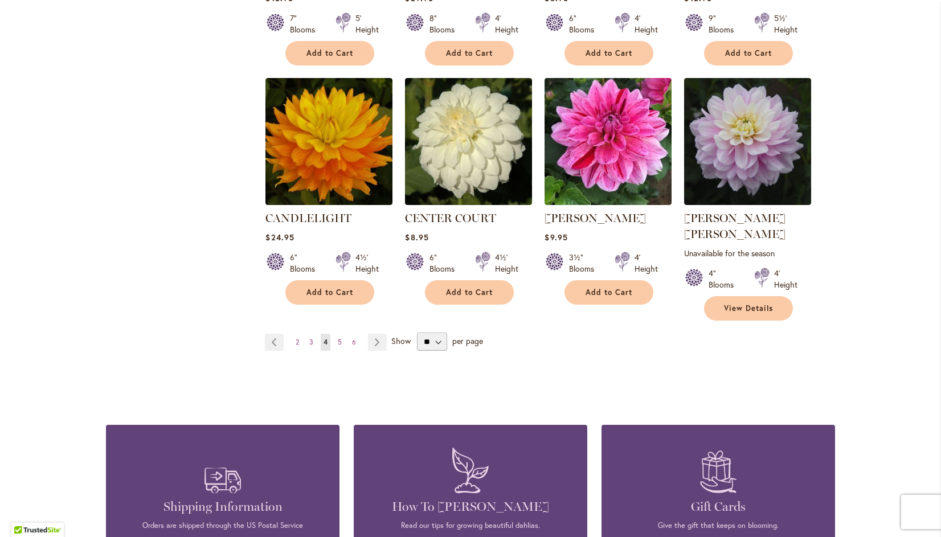
scroll to position [942, 0]
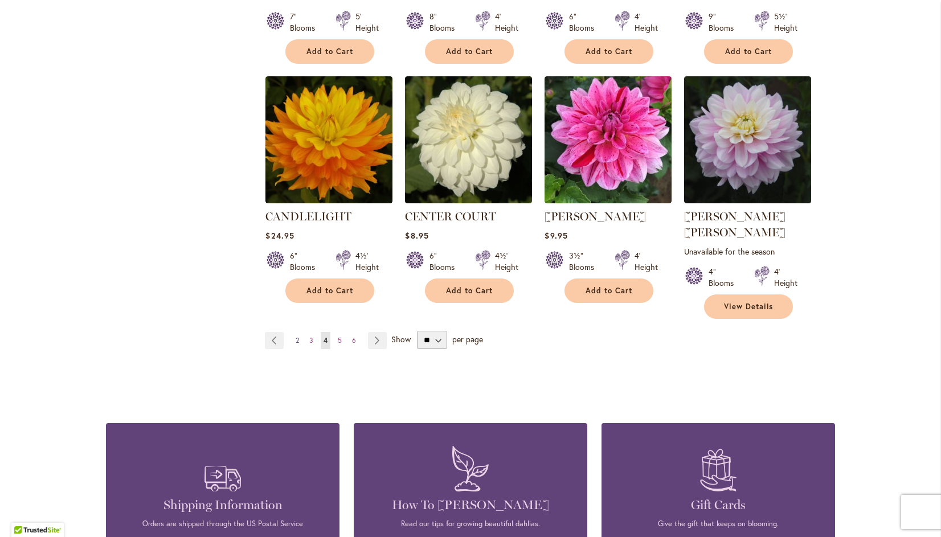
click at [296, 336] on span "2" at bounding box center [297, 340] width 3 height 9
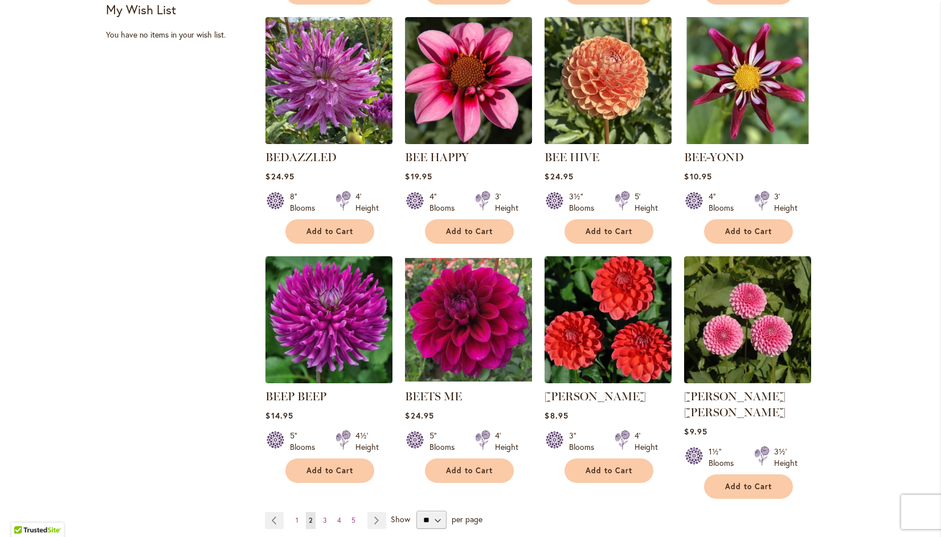
scroll to position [762, 0]
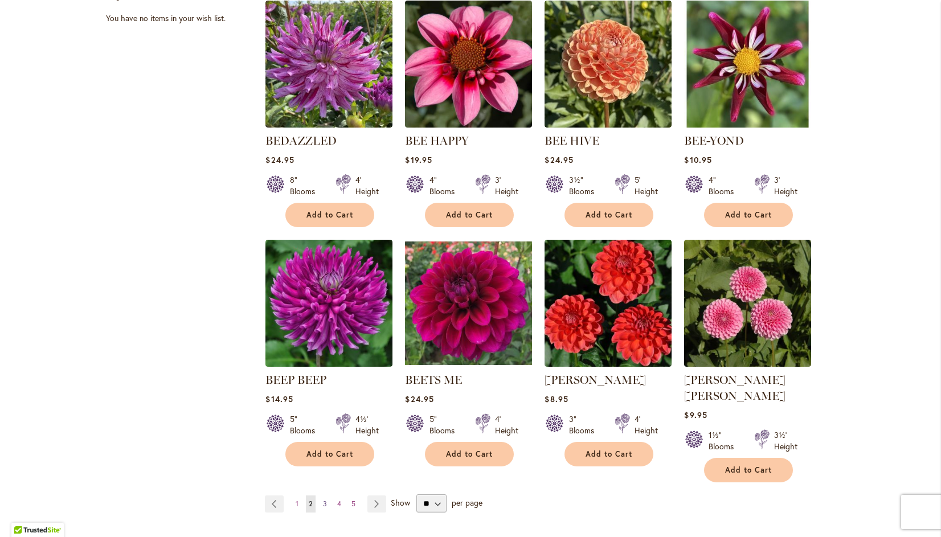
click at [323, 500] on span "3" at bounding box center [325, 504] width 4 height 9
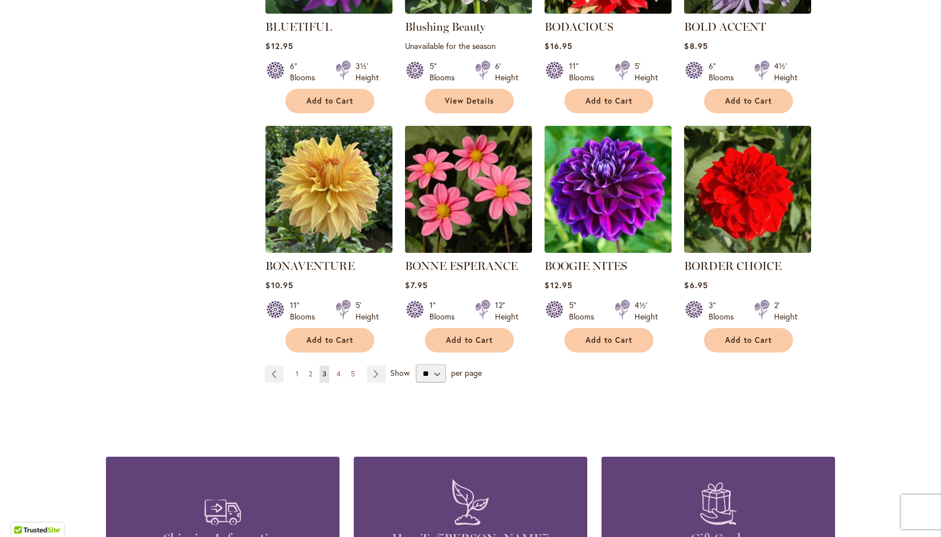
scroll to position [876, 0]
click at [296, 370] on span "1" at bounding box center [297, 374] width 3 height 9
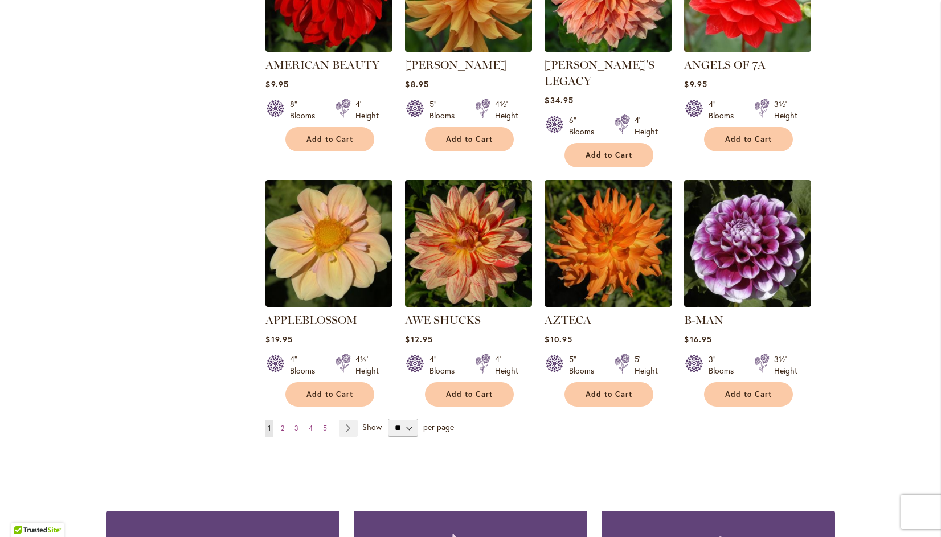
scroll to position [839, 0]
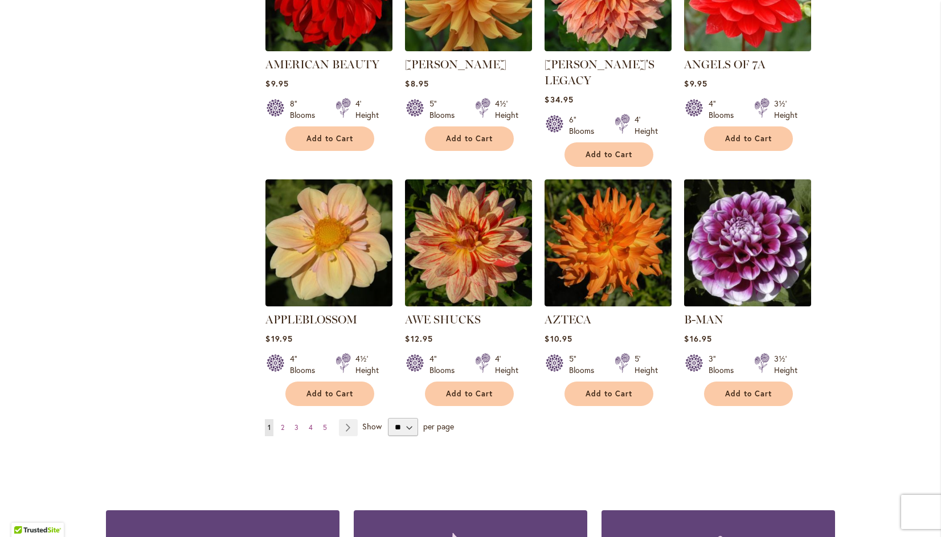
click at [773, 225] on img at bounding box center [748, 243] width 133 height 133
